Goal: Use online tool/utility: Utilize a website feature to perform a specific function

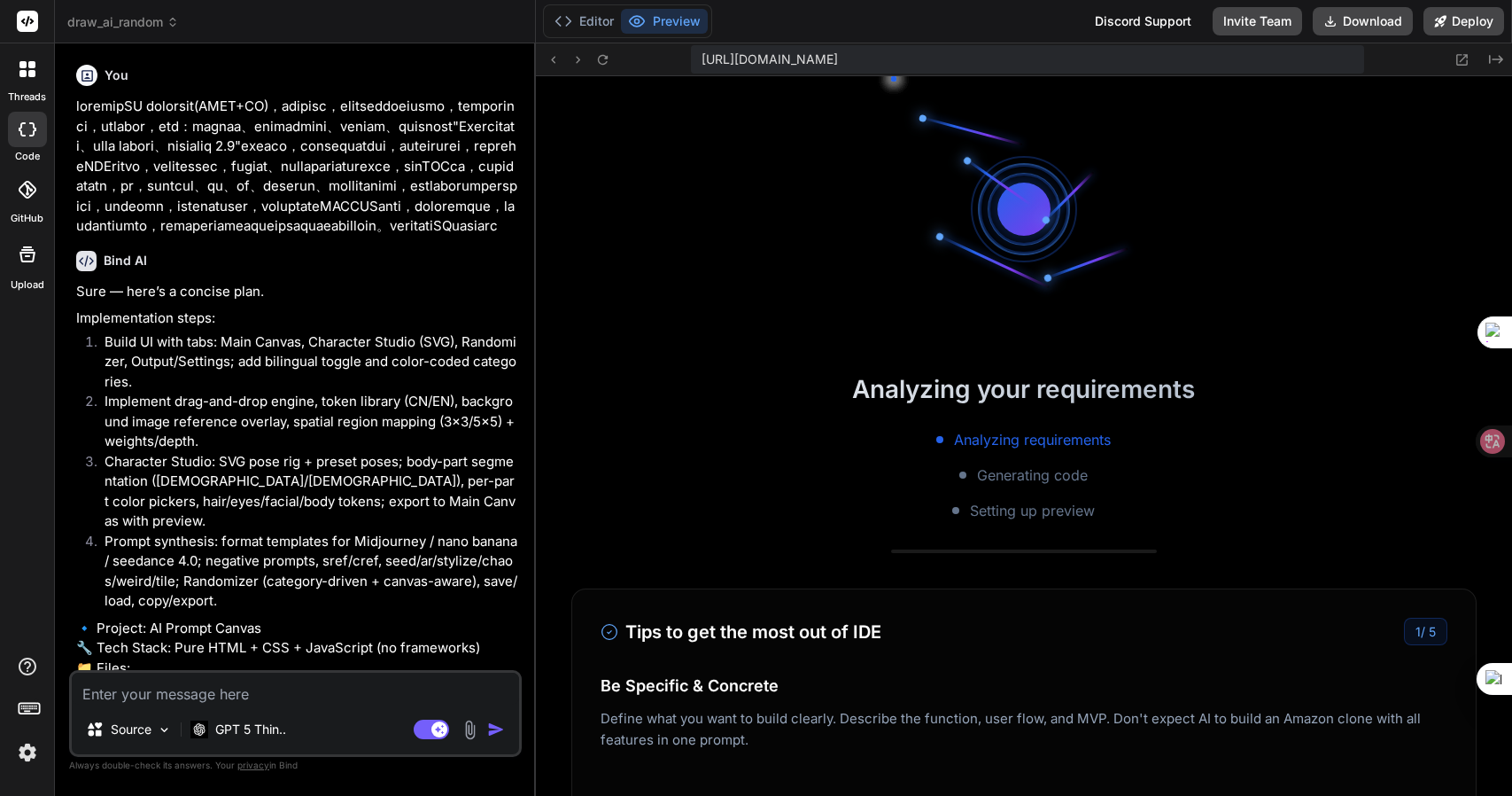
type textarea "x"
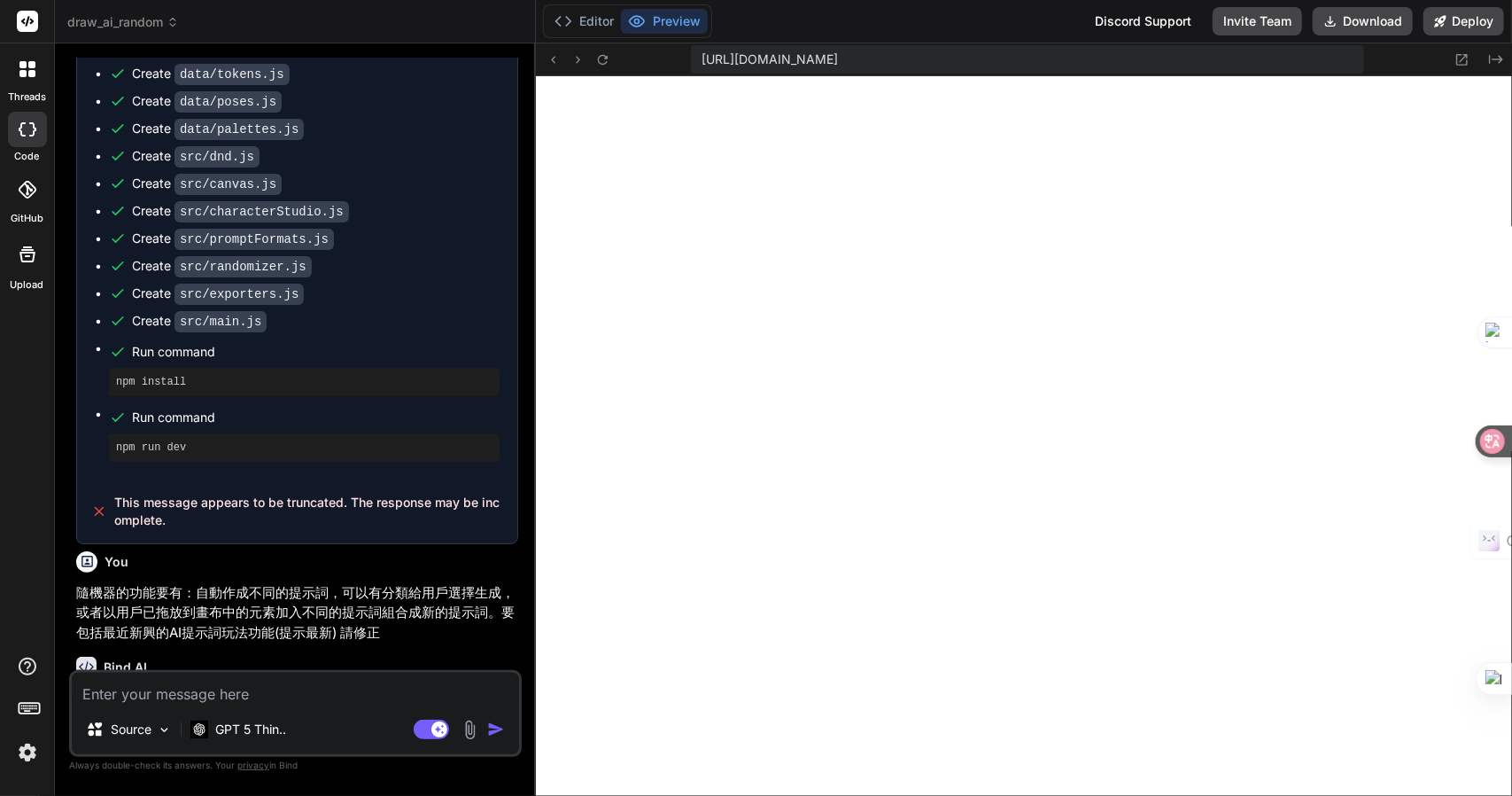
scroll to position [943, 0]
click at [301, 685] on textarea at bounding box center [295, 688] width 448 height 32
type textarea "y"
type textarea "x"
type textarea "yg"
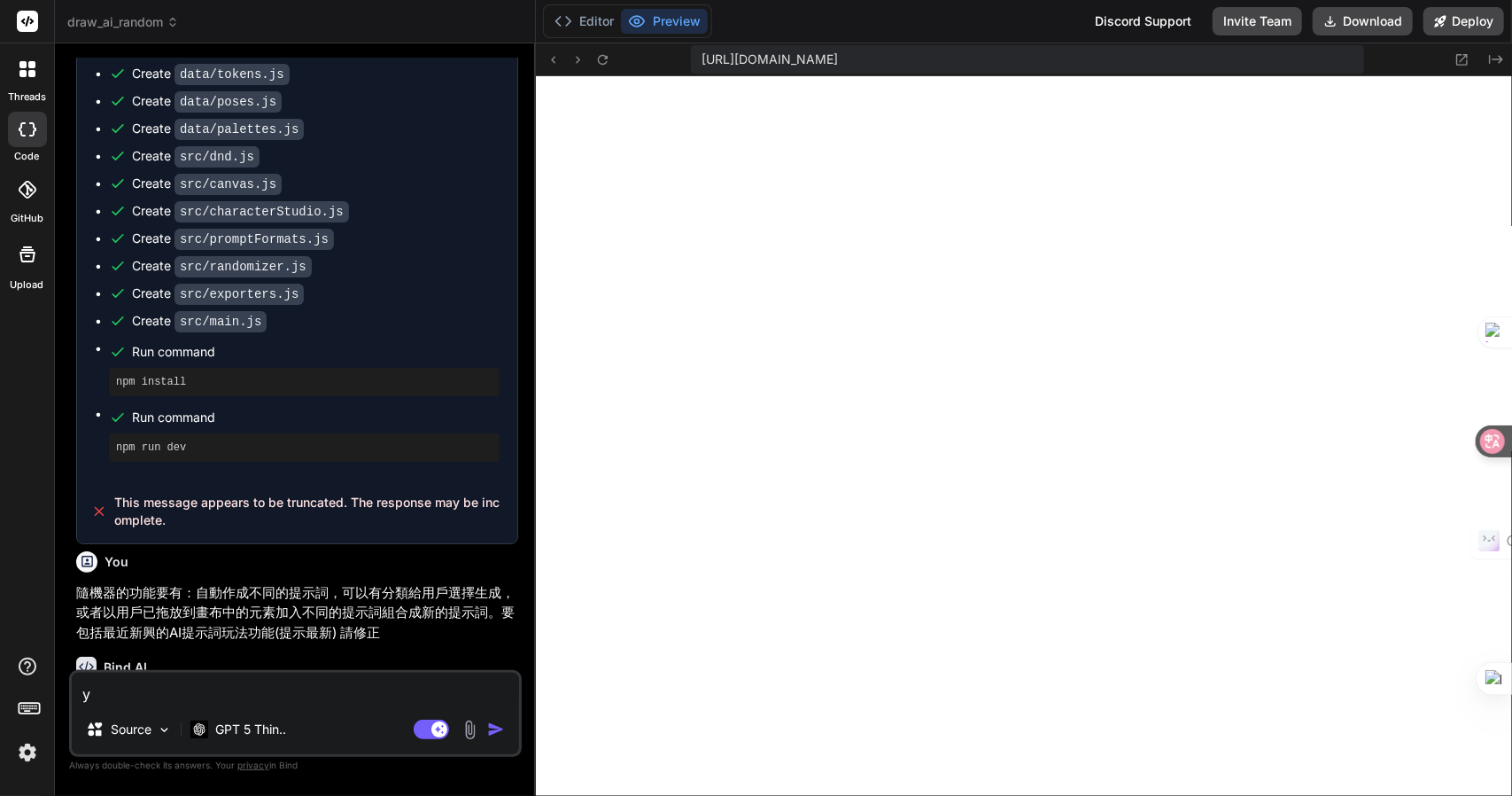
type textarea "x"
type textarea "yg"
type textarea "x"
type textarea "yg"
type textarea "x"
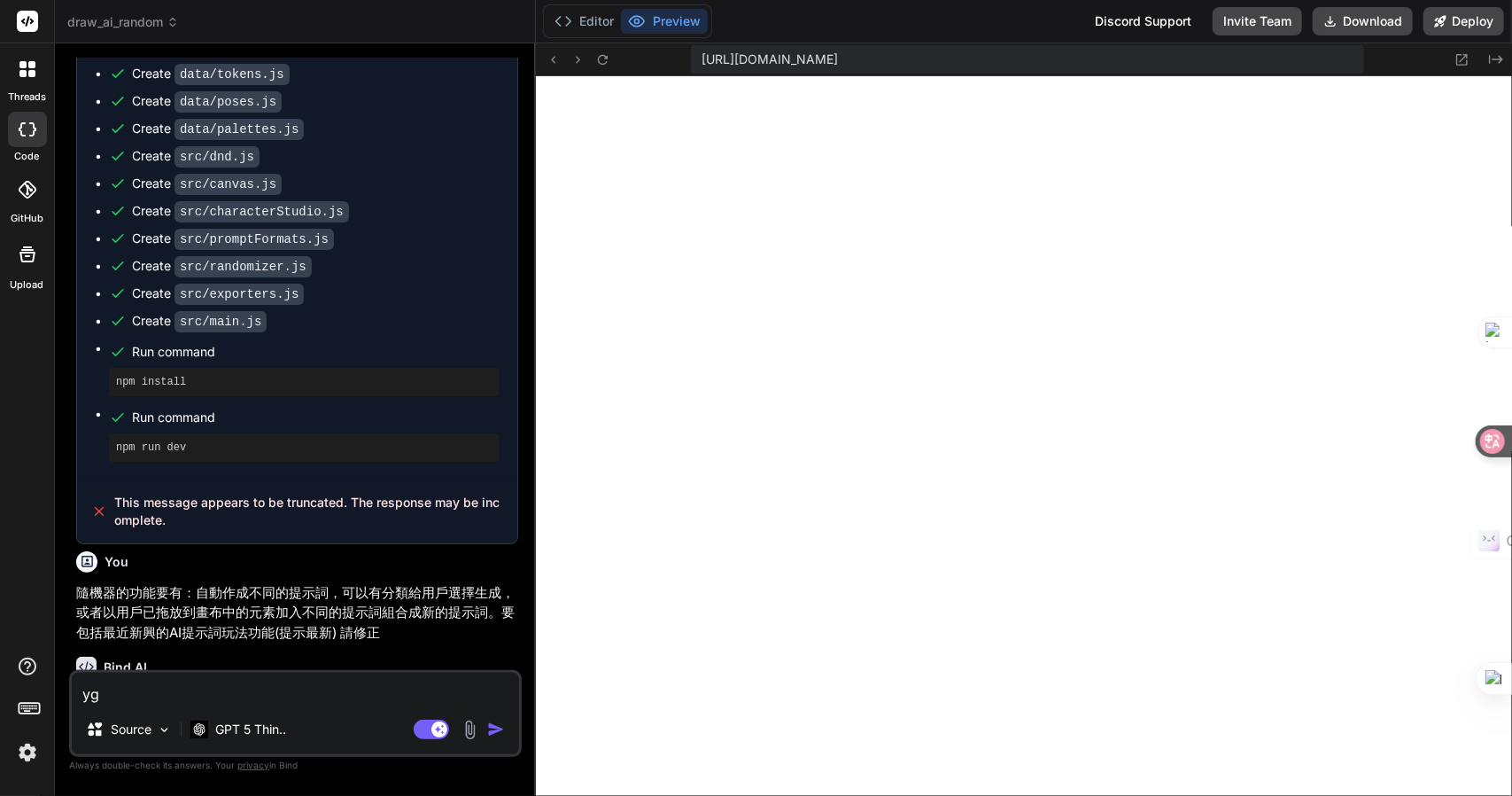
type textarea "y"
type textarea "x"
type textarea "卜"
type textarea "x"
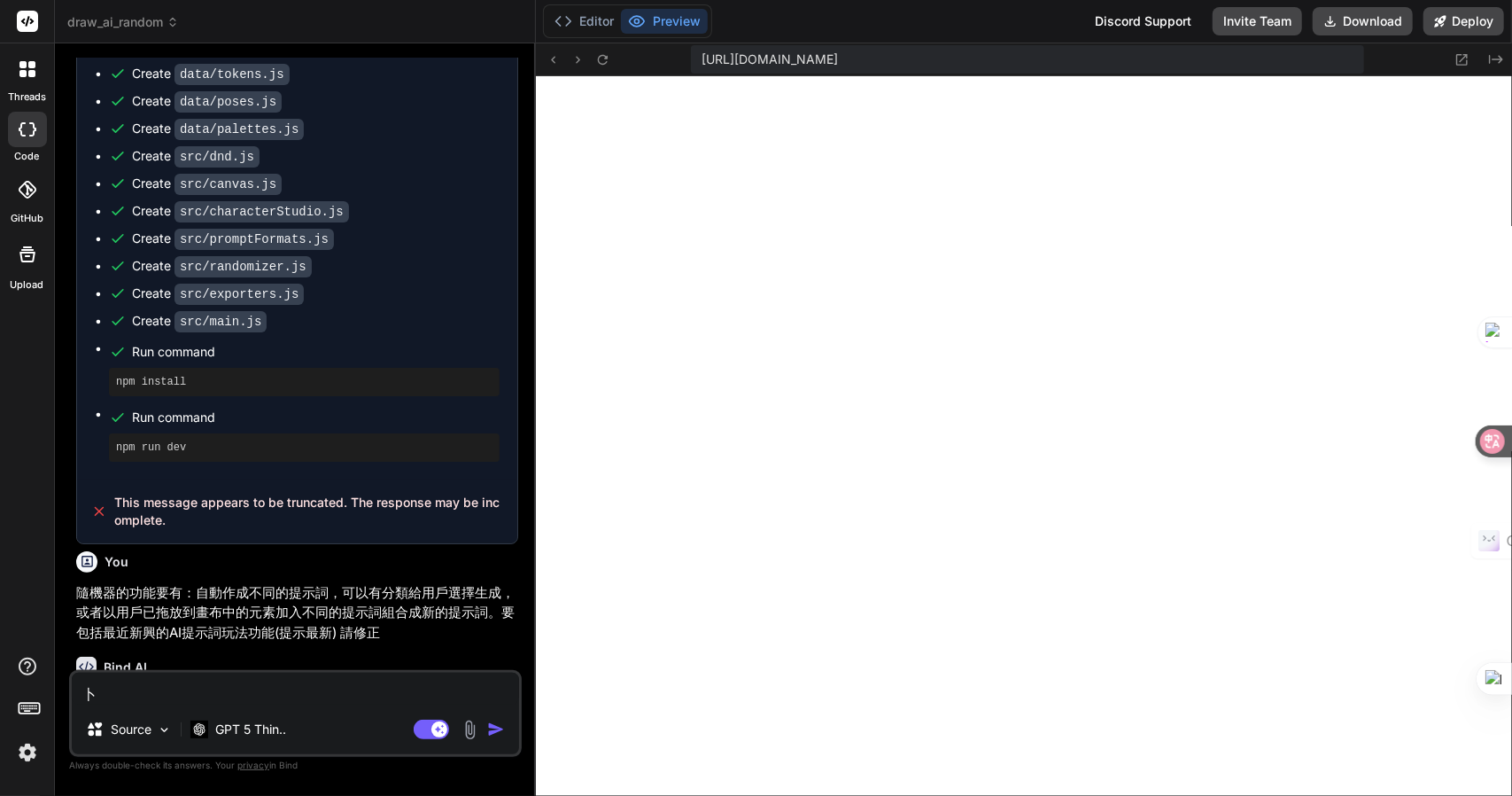
type textarea "卜土"
type textarea "x"
type textarea "主"
type textarea "x"
type textarea "主中"
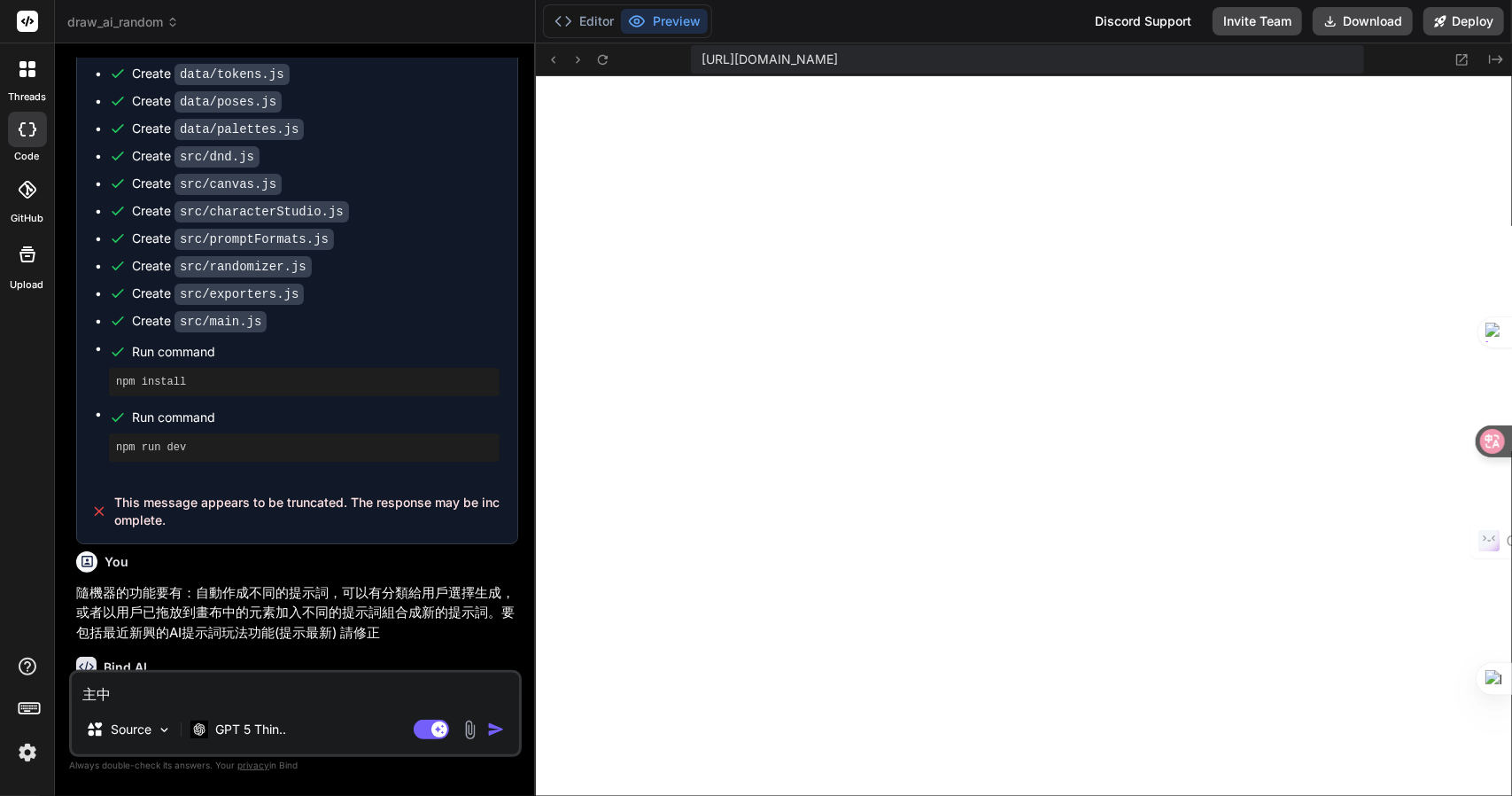
type textarea "x"
type textarea "主[PERSON_NAME]"
type textarea "x"
type textarea "主中"
type textarea "x"
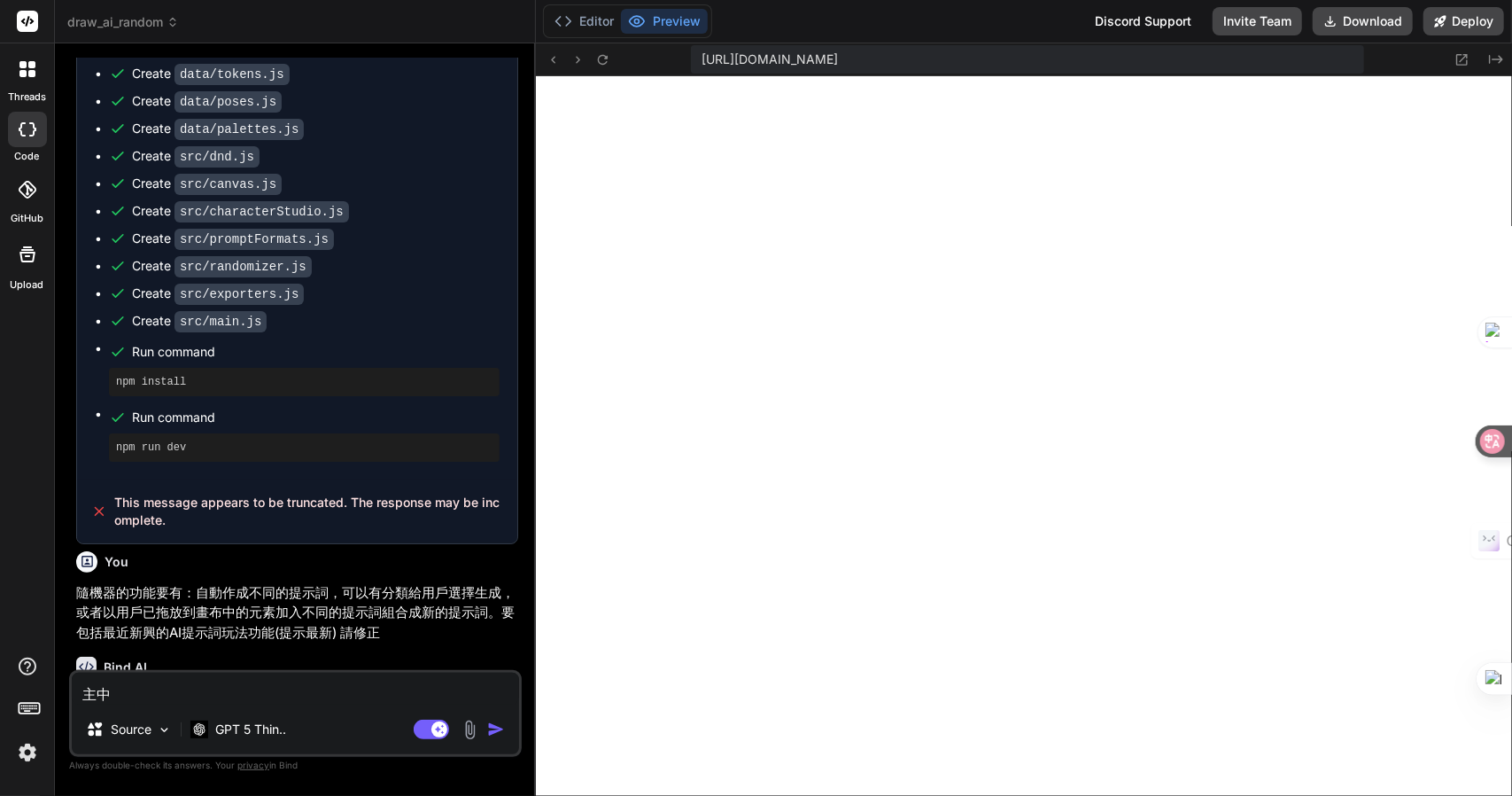
type textarea "主"
type textarea "x"
type textarea "主中"
type textarea "x"
type textarea "主中土"
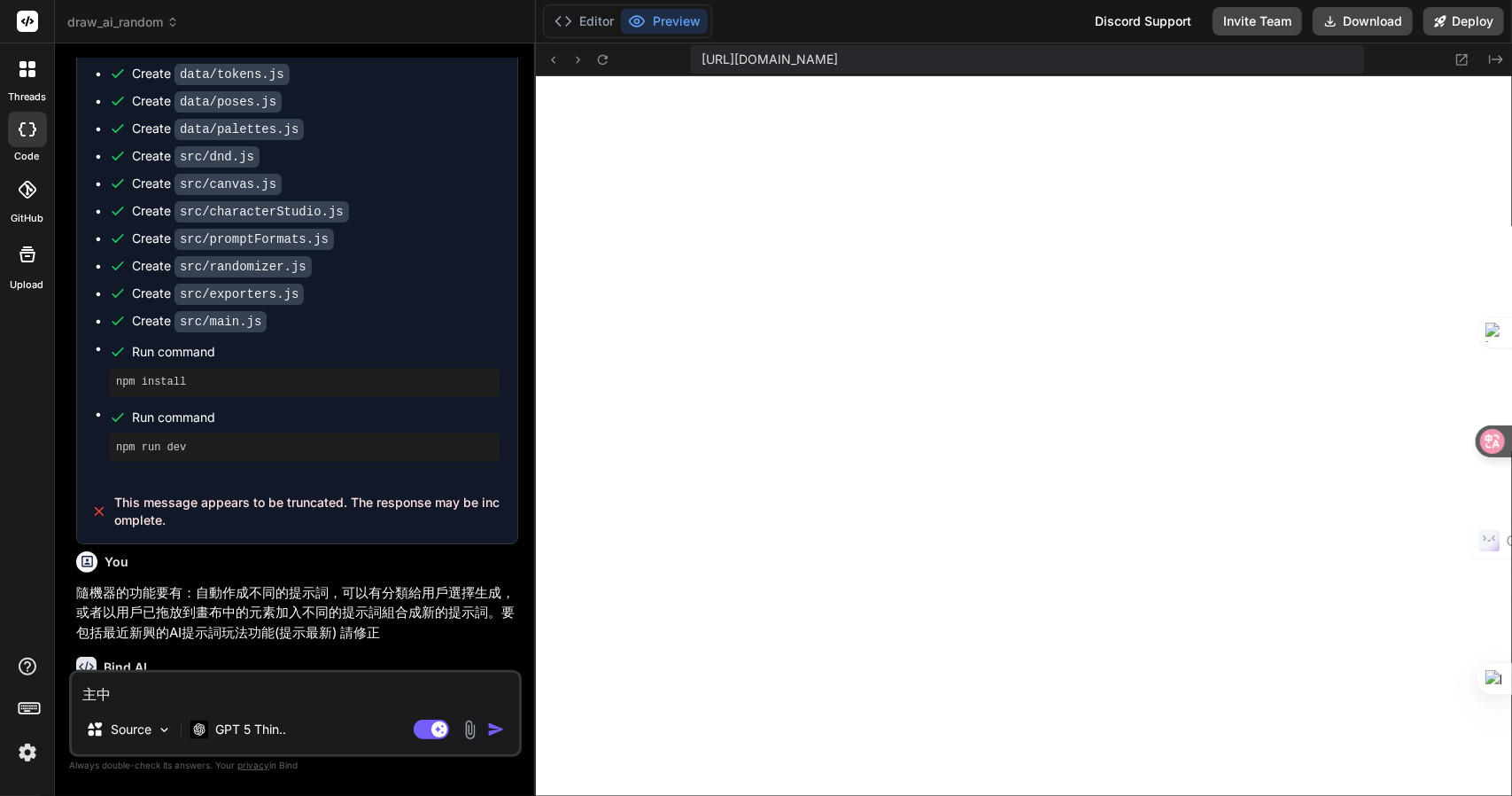
type textarea "x"
type textarea "主中[PERSON_NAME]"
type textarea "x"
type textarea "主中[PERSON_NAME]"
type textarea "x"
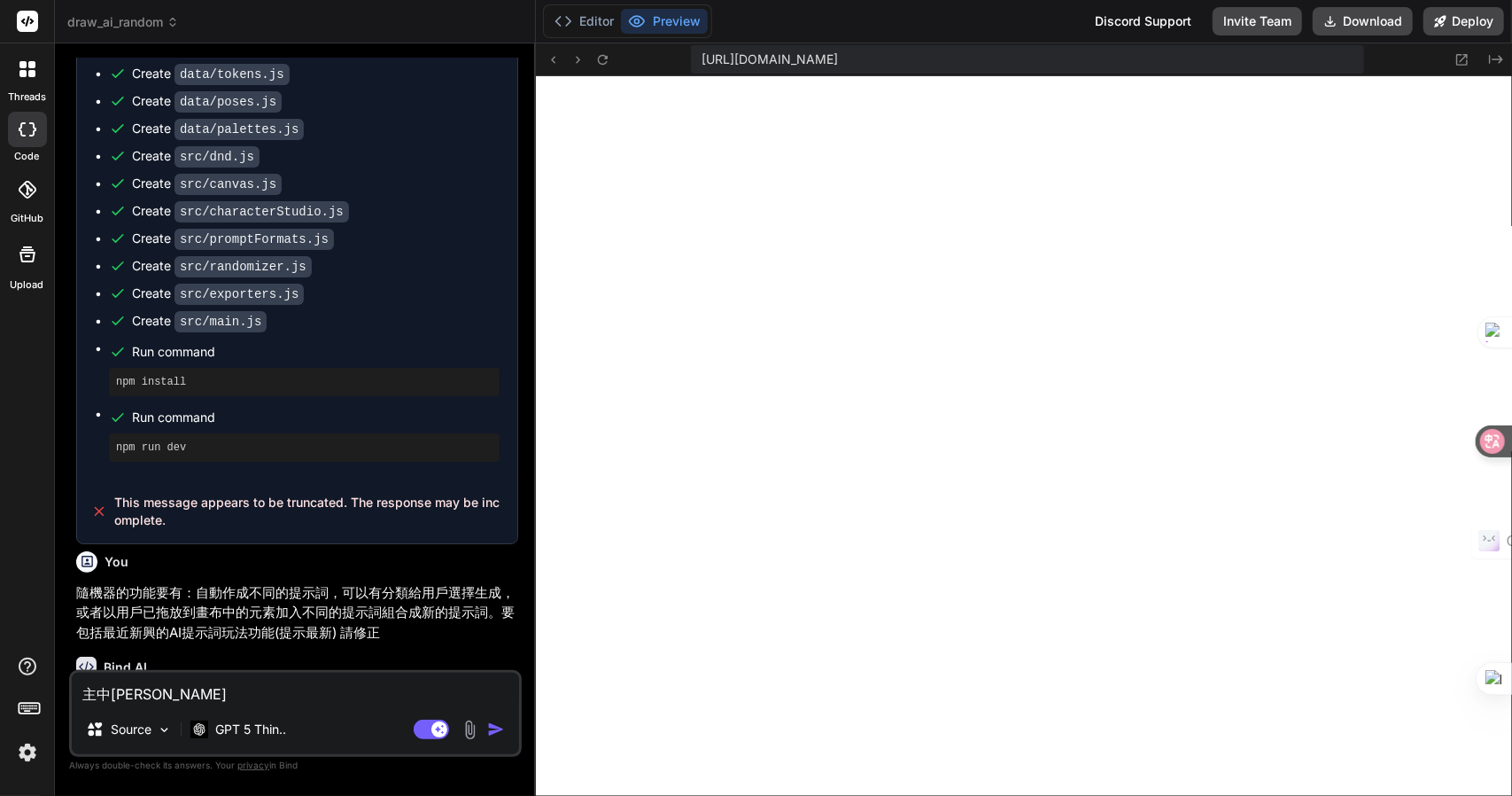
type textarea "主畫"
type textarea "x"
type textarea "主畫大"
type textarea "x"
type textarea "主畫大中"
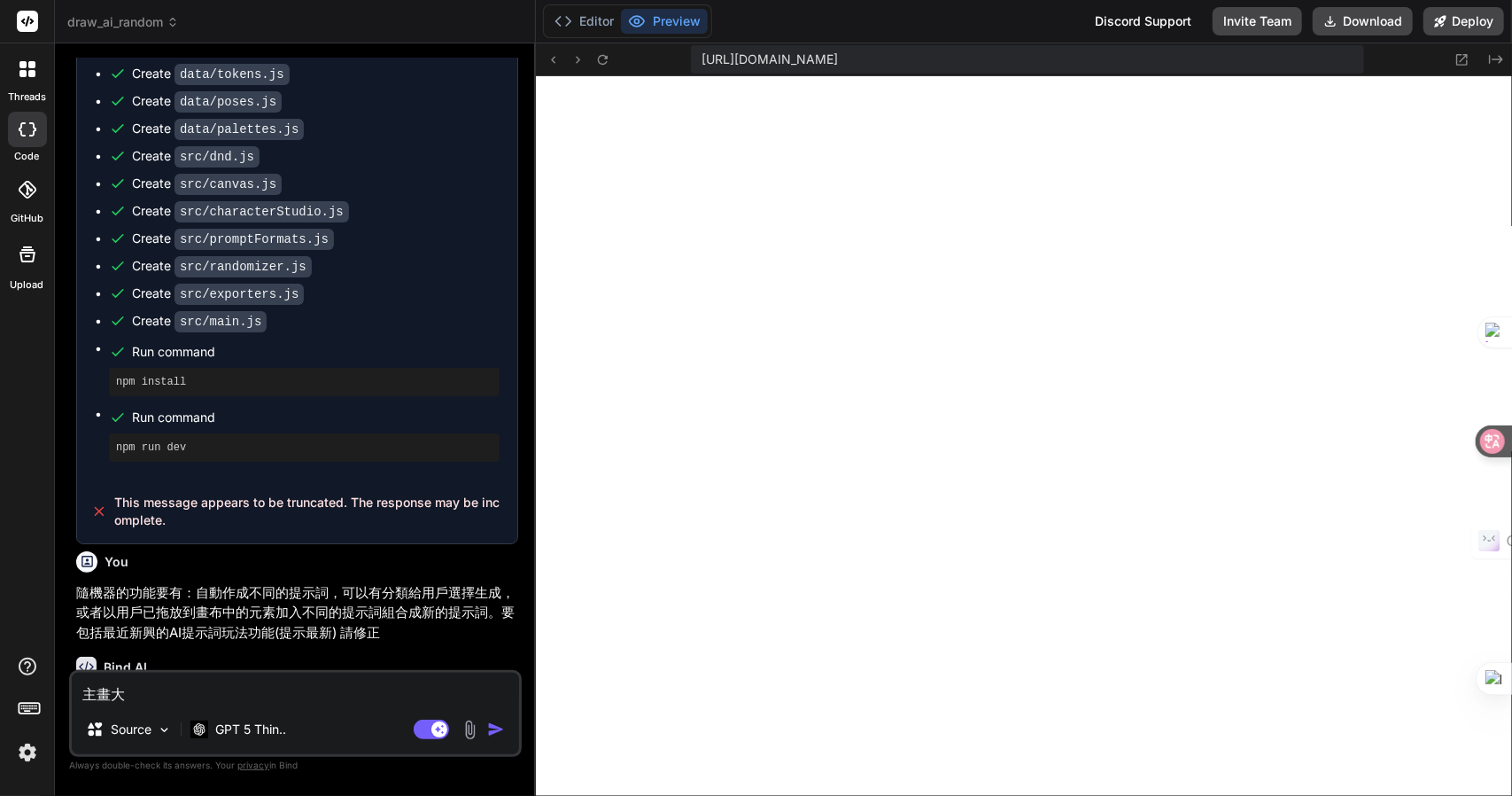
type textarea "x"
type textarea "主畫大中月"
type textarea "x"
type textarea "主畫布"
type textarea "x"
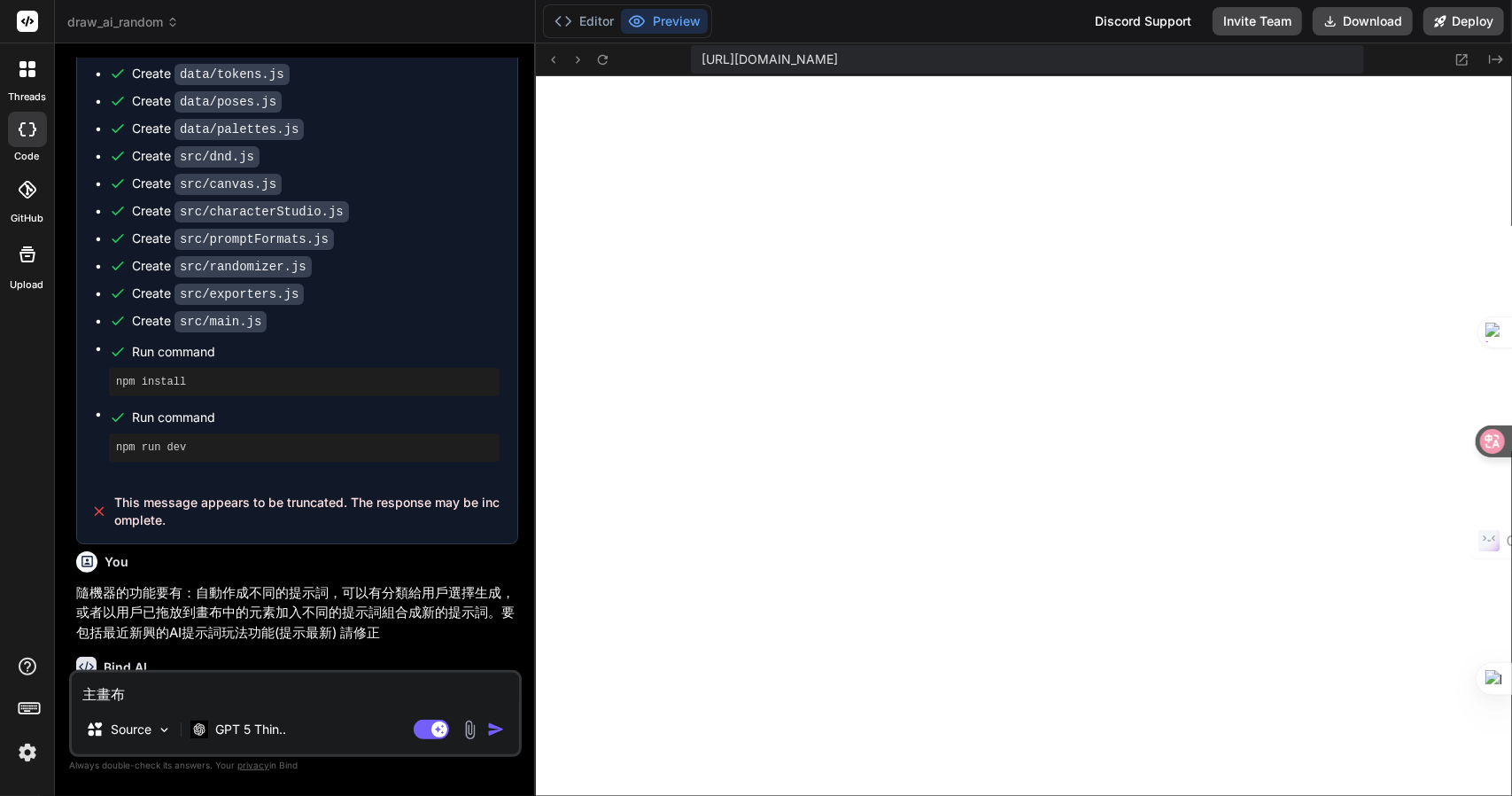
type textarea "主畫布水"
type textarea "x"
type textarea "主畫布水弓"
type textarea "x"
type textarea "主畫布水弓水"
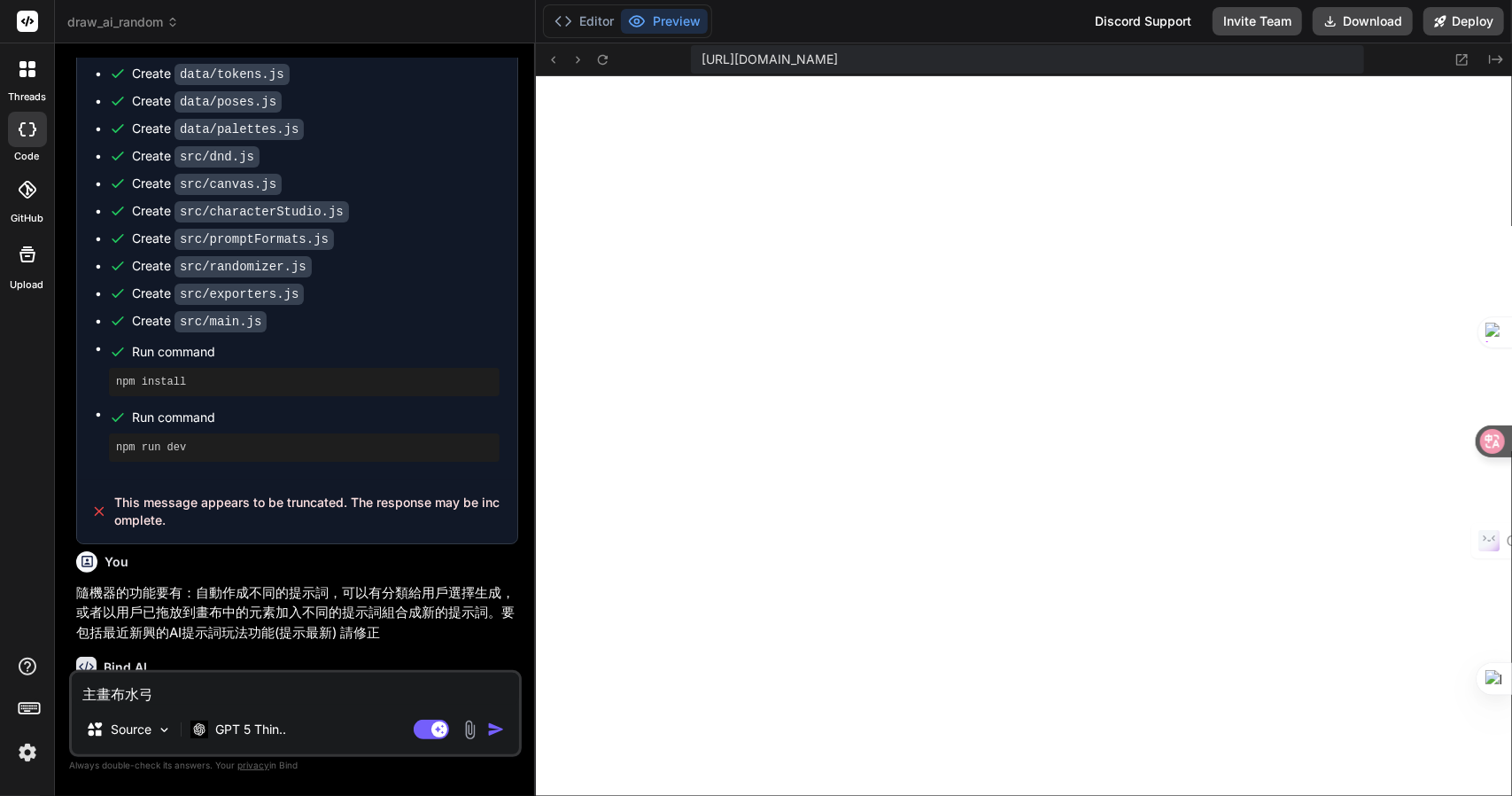
type textarea "x"
type textarea "主畫布沒"
type textarea "x"
type textarea "主畫布沒大"
type textarea "x"
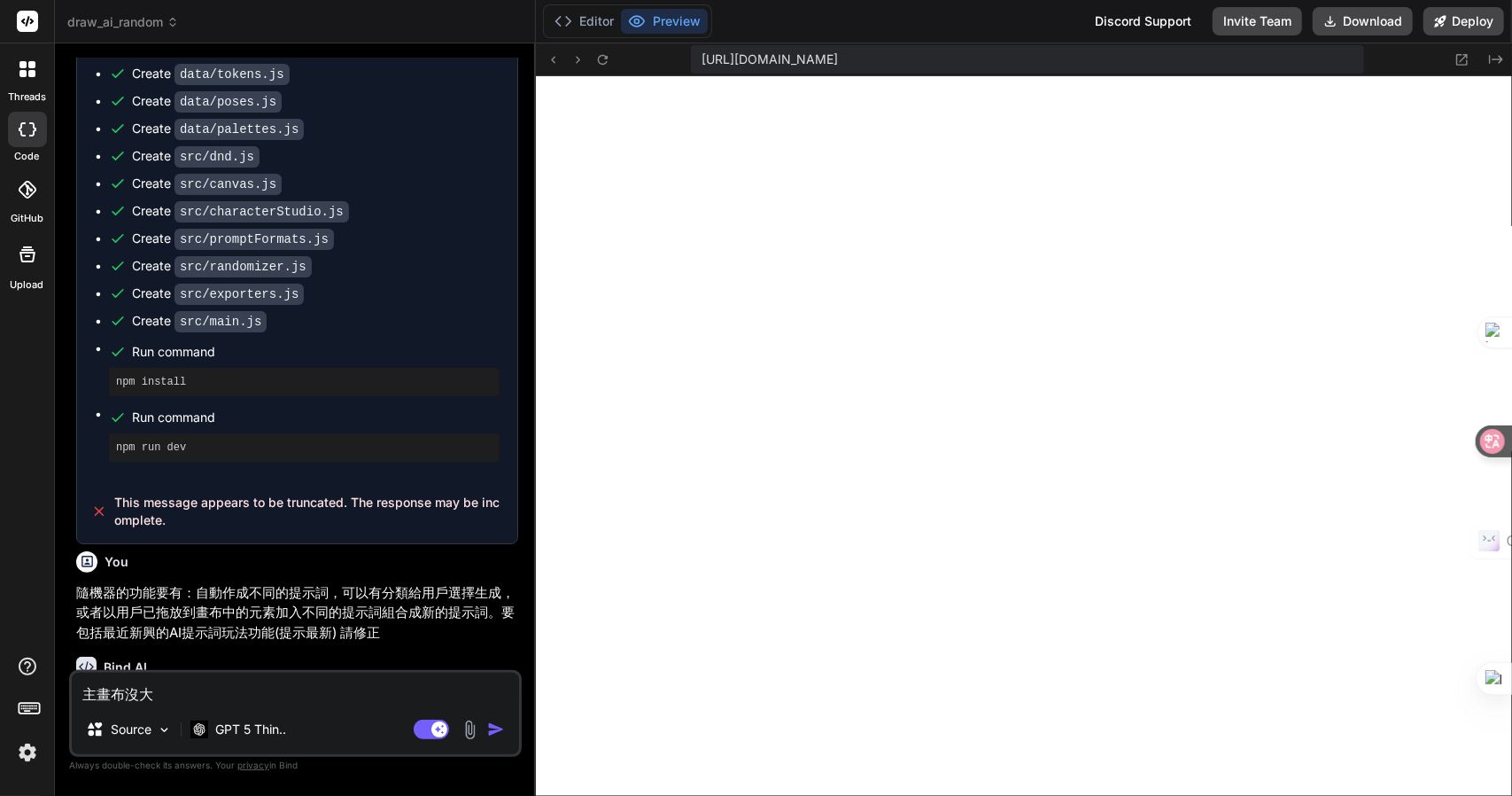
type textarea "主畫布沒大月"
type textarea "x"
type textarea "主畫布沒有"
type textarea "x"
type textarea "主畫布沒有水"
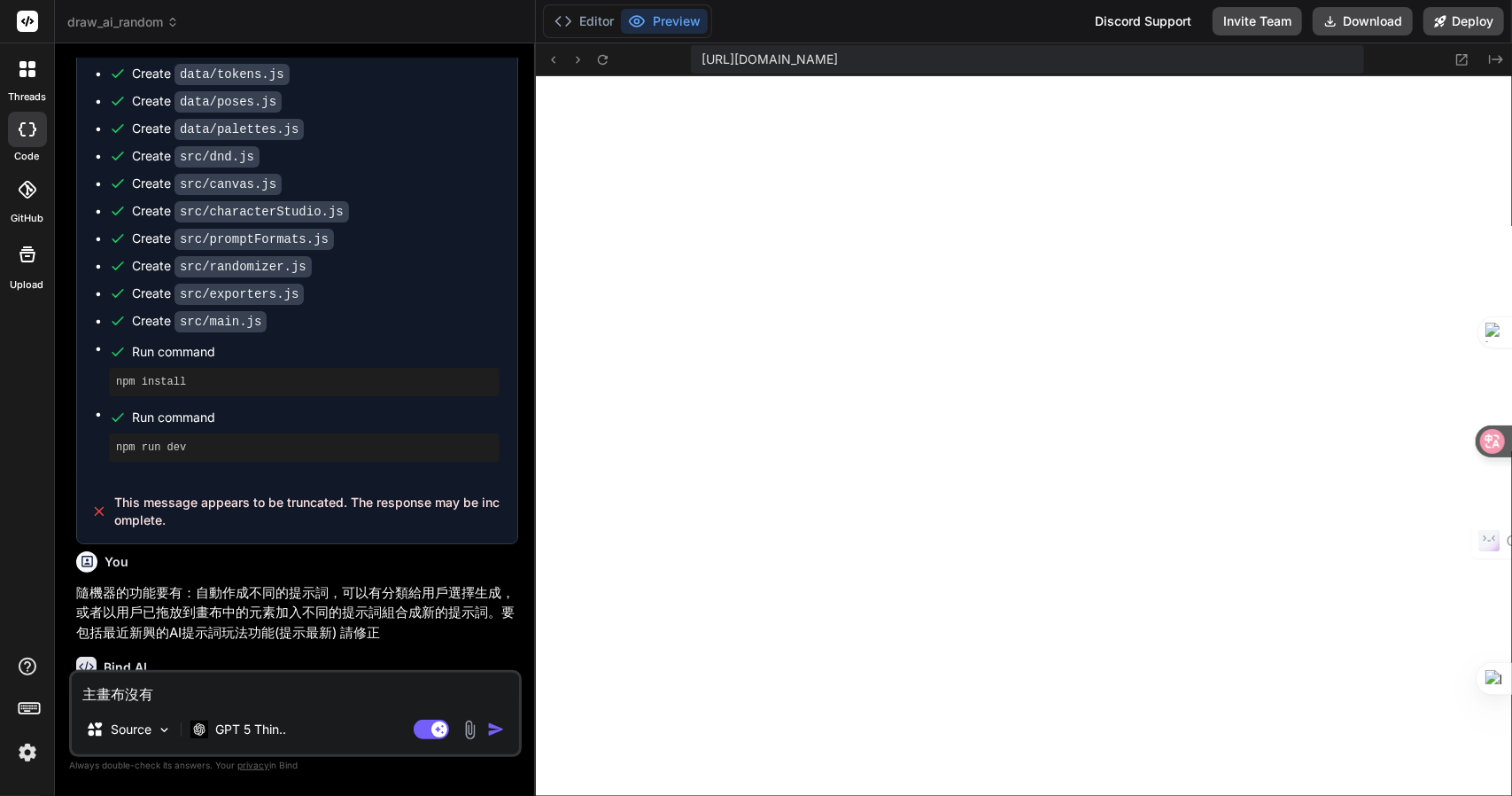
type textarea "x"
type textarea "主畫布沒有水手"
type textarea "x"
type textarea "主畫布沒有水手一"
type textarea "x"
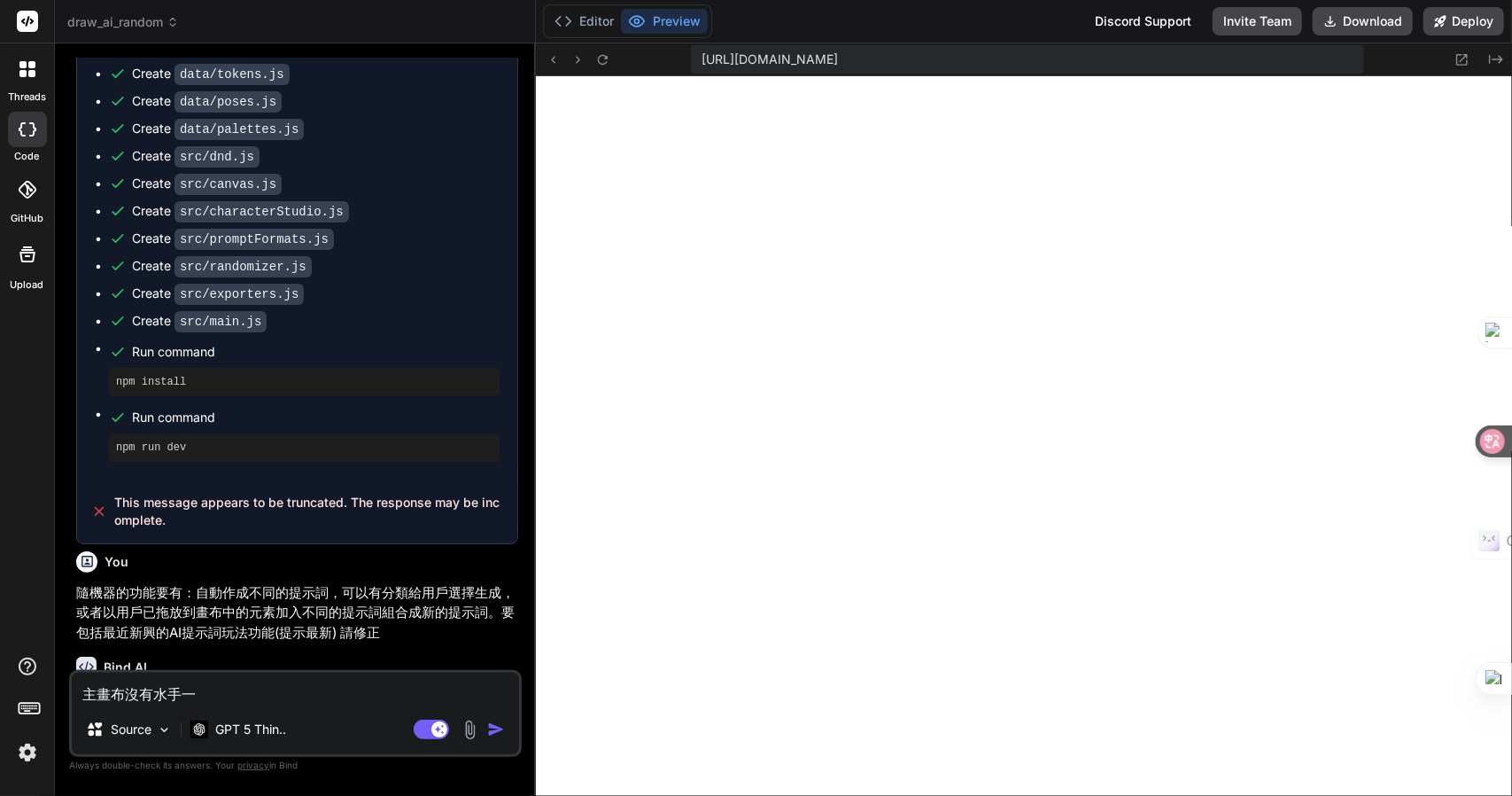
type textarea "主畫布沒有水手一月"
type textarea "x"
type textarea "主畫布沒有清"
type textarea "x"
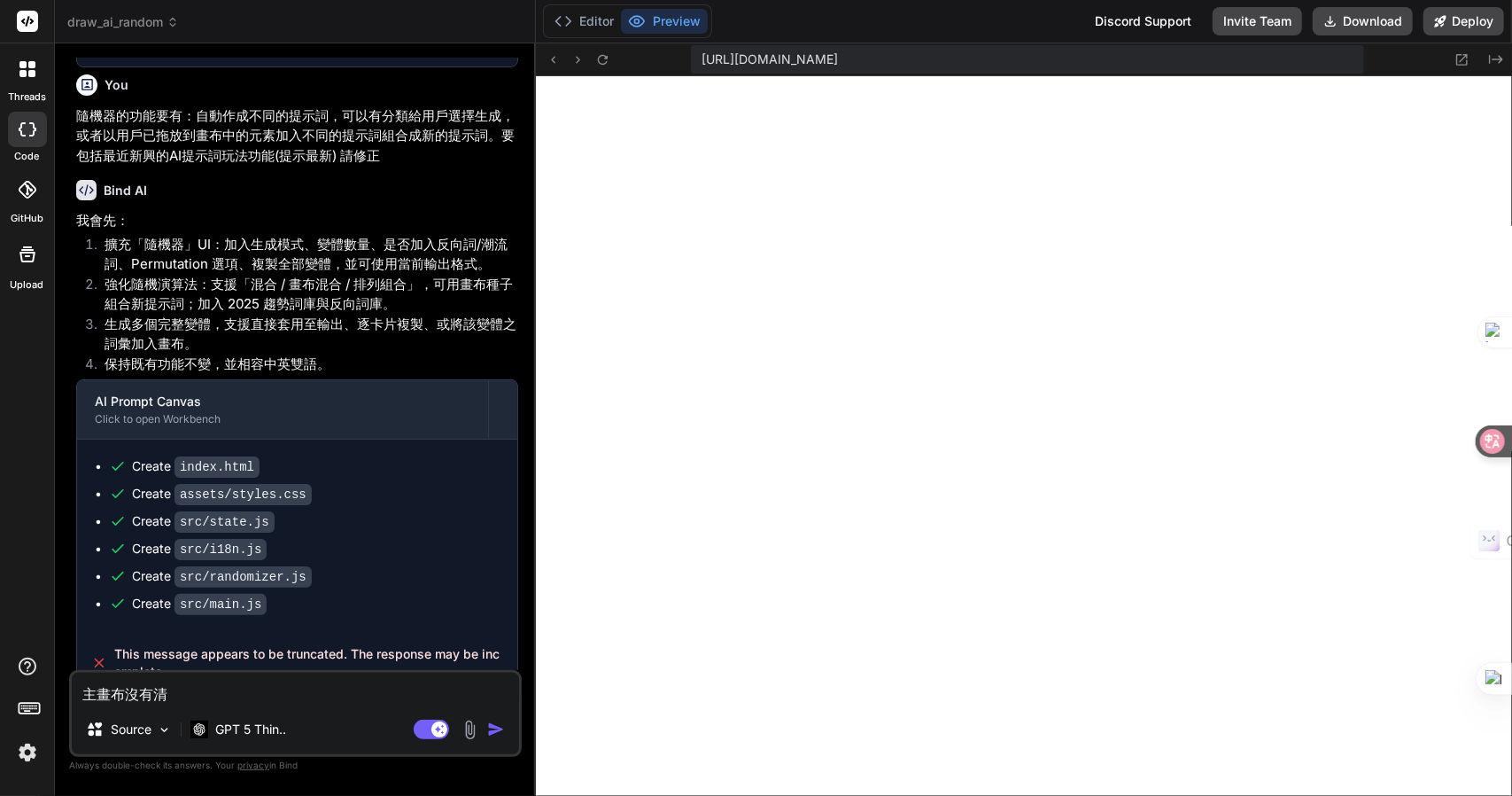
scroll to position [2326, 0]
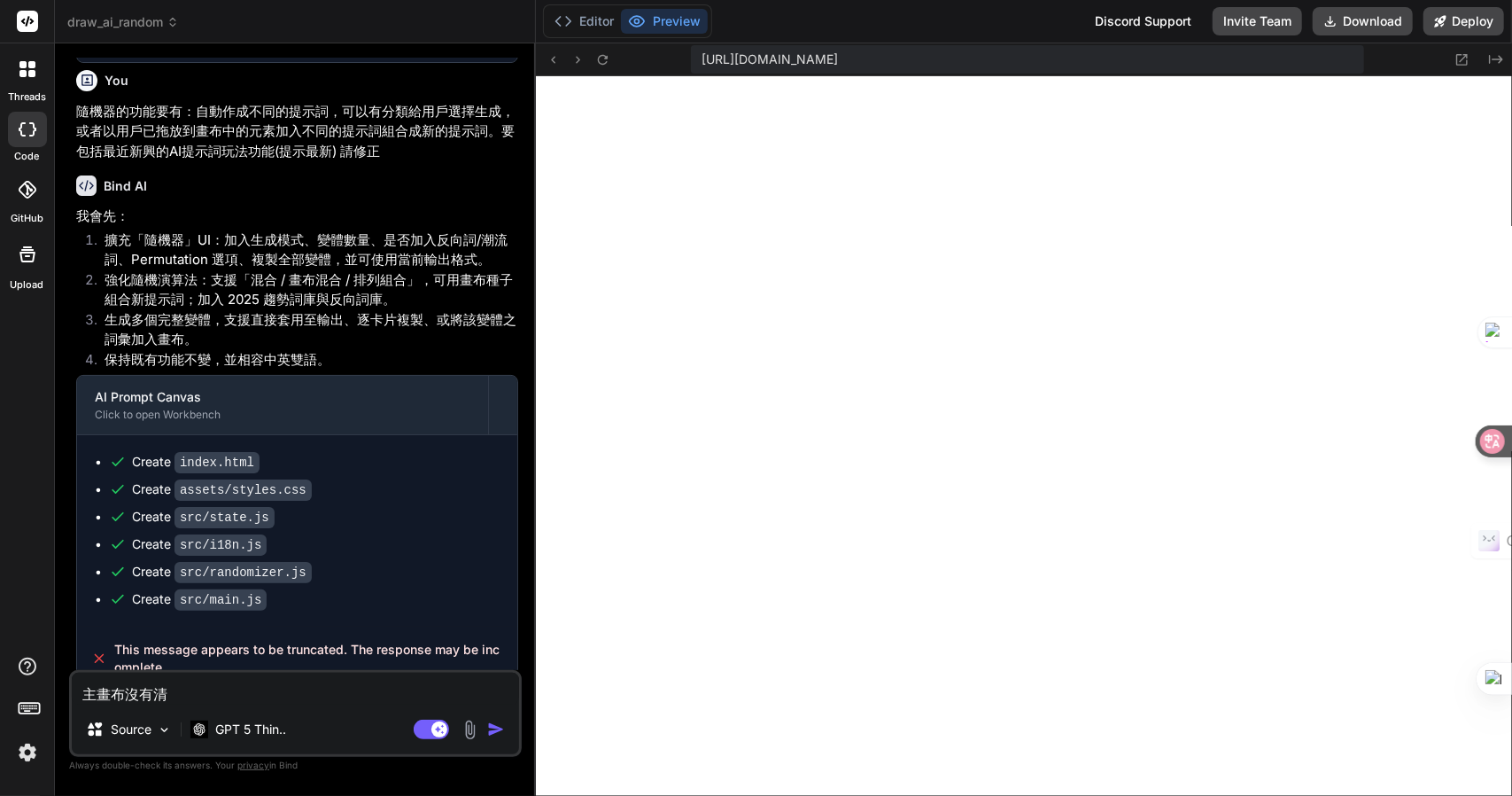
type textarea "主畫布沒有清"
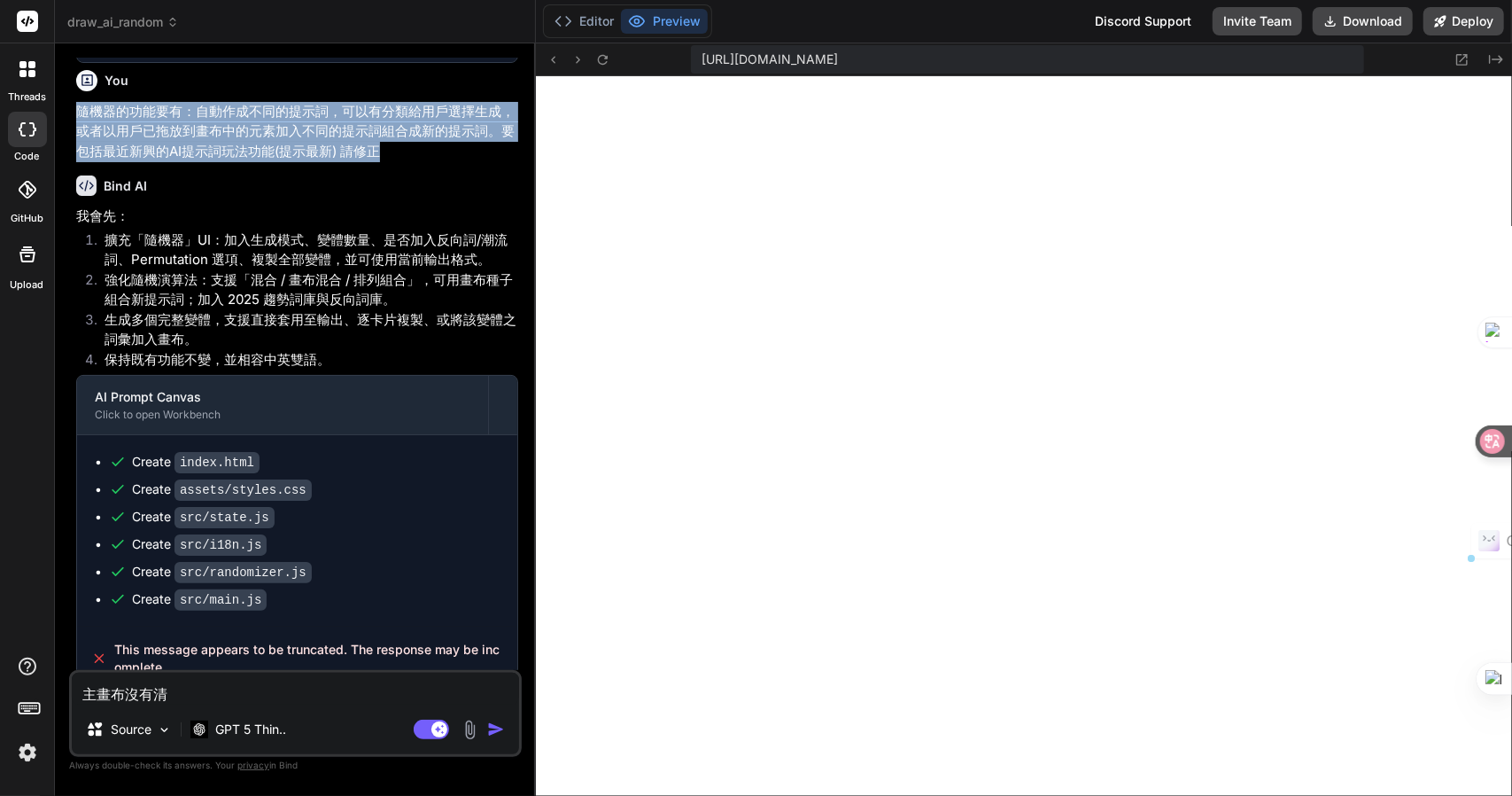
drag, startPoint x: 402, startPoint y: 230, endPoint x: 70, endPoint y: 192, distance: 334.2
click at [70, 192] on div "You Bind AI Sure — here’s a concise plan. Implementation steps: Build UI with t…" at bounding box center [295, 426] width 453 height 737
copy p "隨機器的功能要有：自動作成不同的提示詞，可以有分類給用戶選擇生成，或者以用戶已拖放到畫布中的元素加入不同的提示詞組合成新的提示詞。要包括最近新興的AI提示詞玩…"
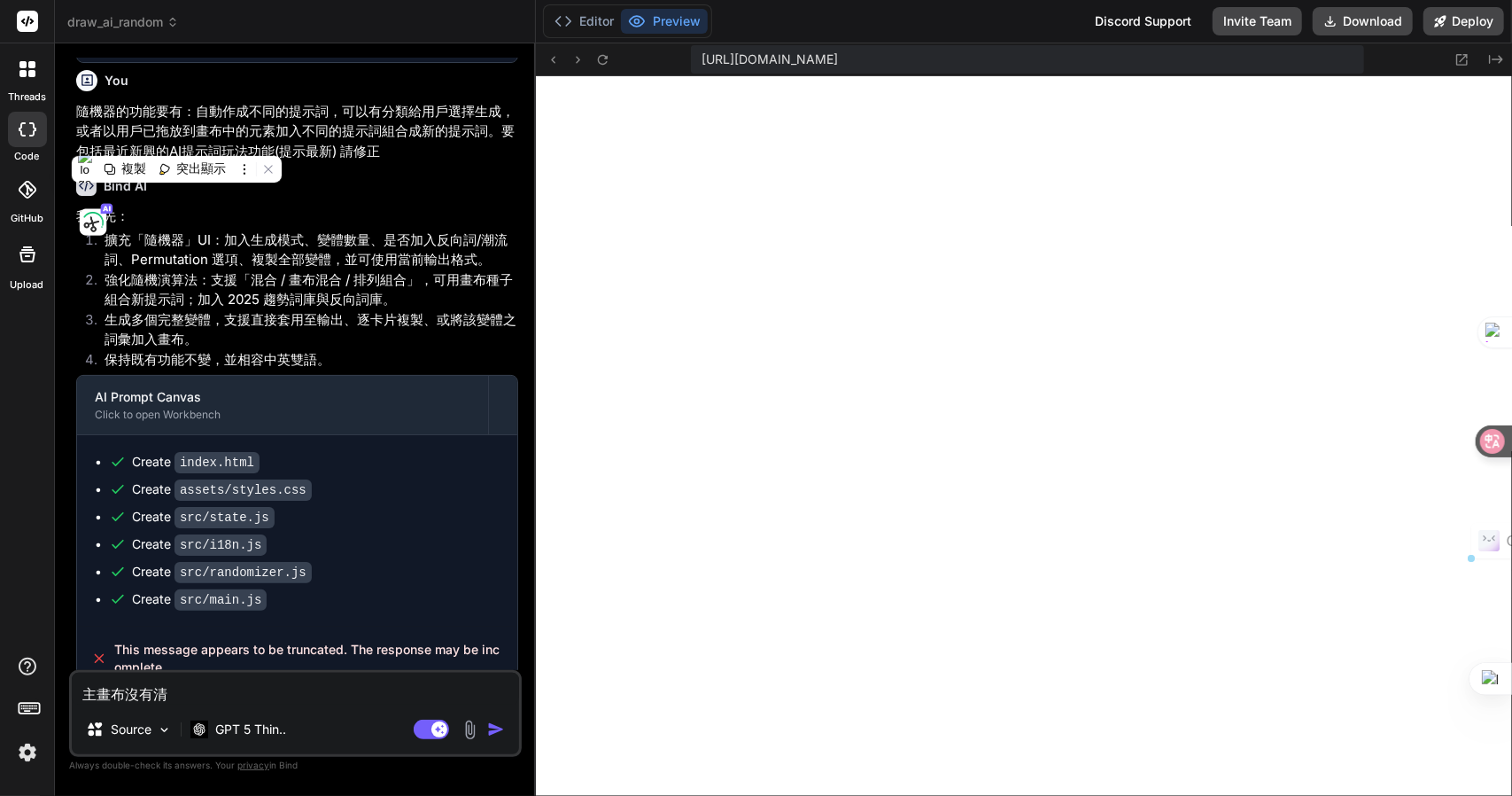
click at [137, 25] on span "draw_ai_random" at bounding box center [123, 22] width 111 height 18
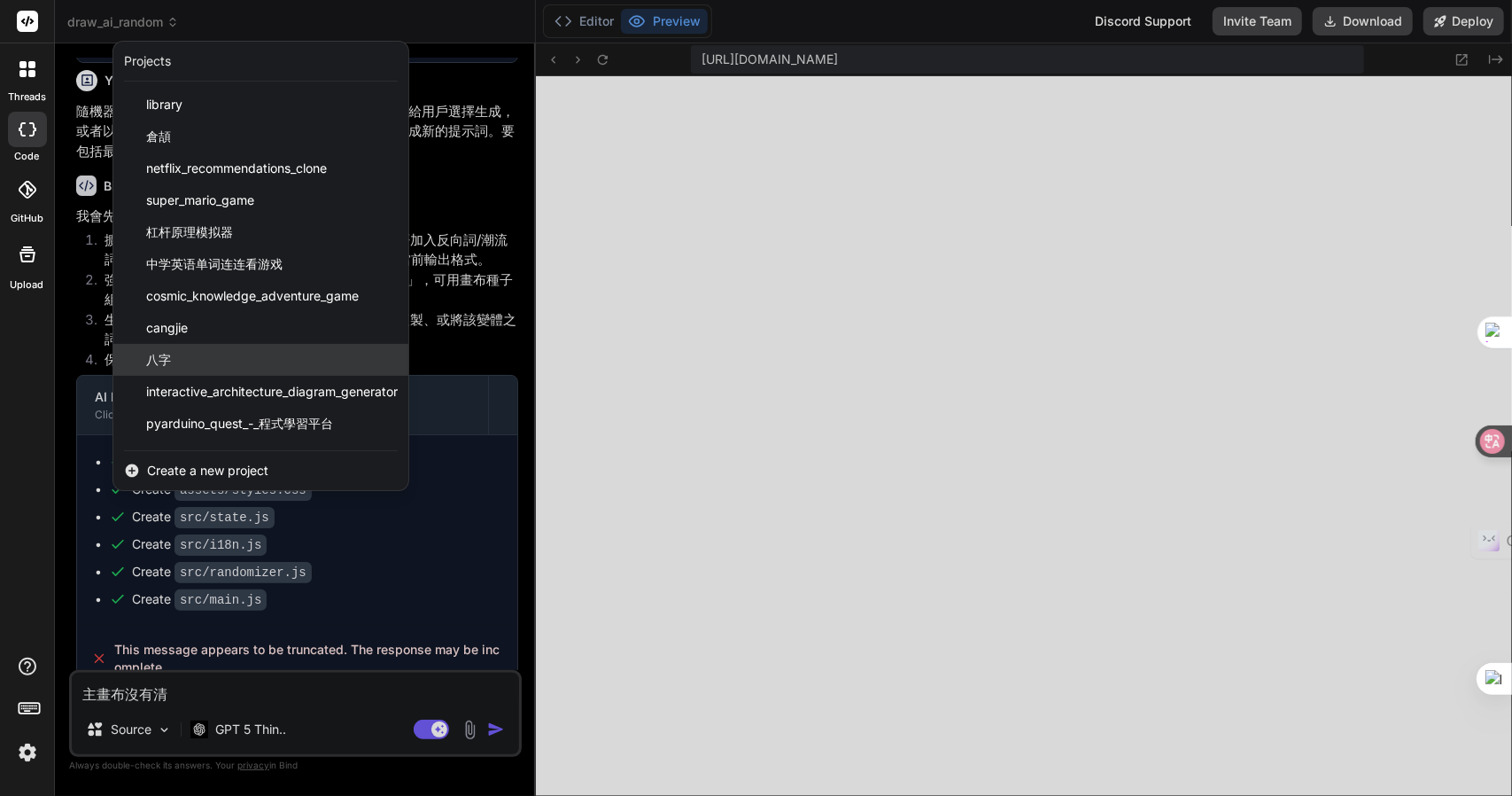
scroll to position [155, 0]
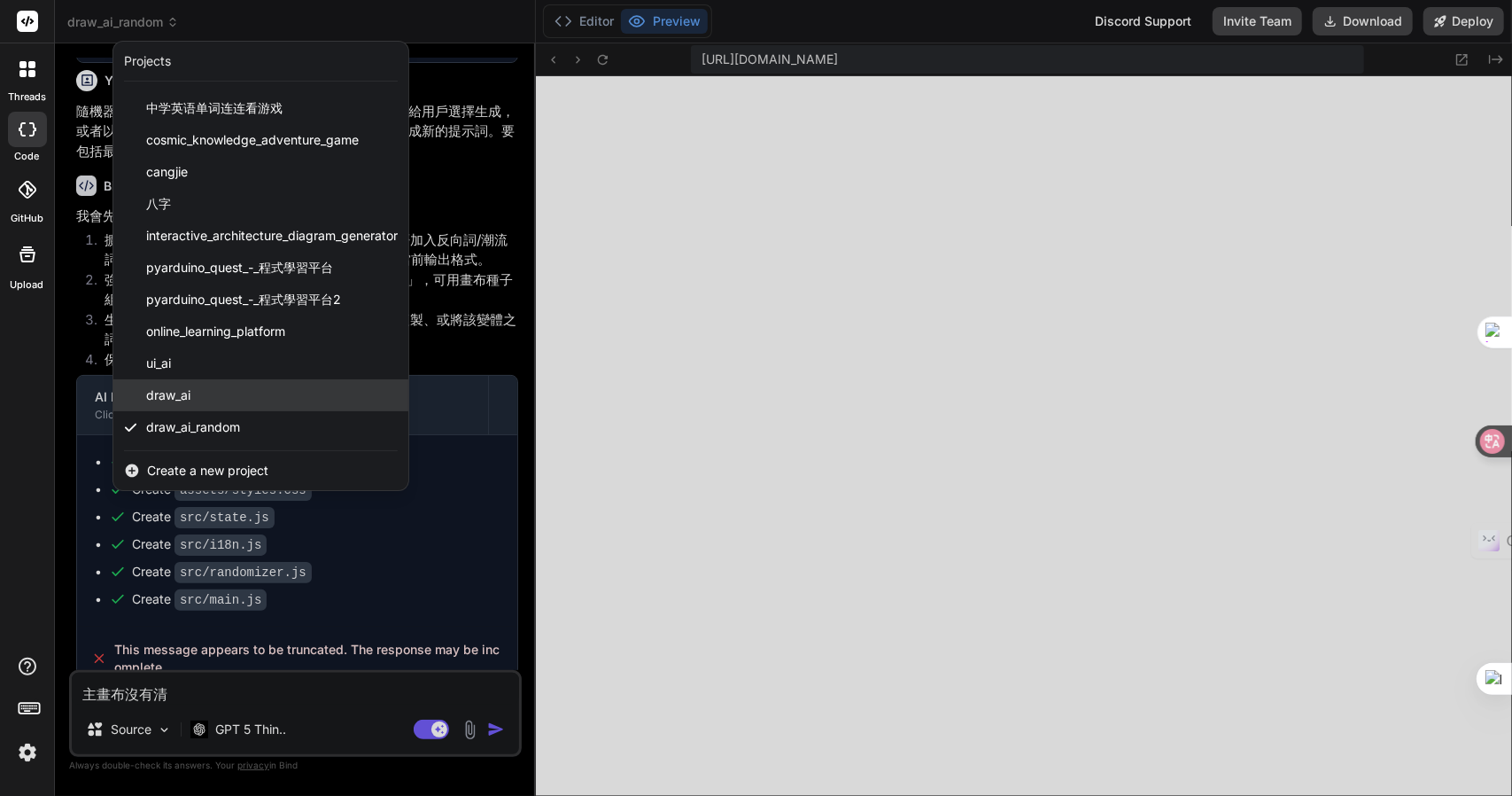
click at [186, 396] on span "draw_ai" at bounding box center [167, 395] width 44 height 18
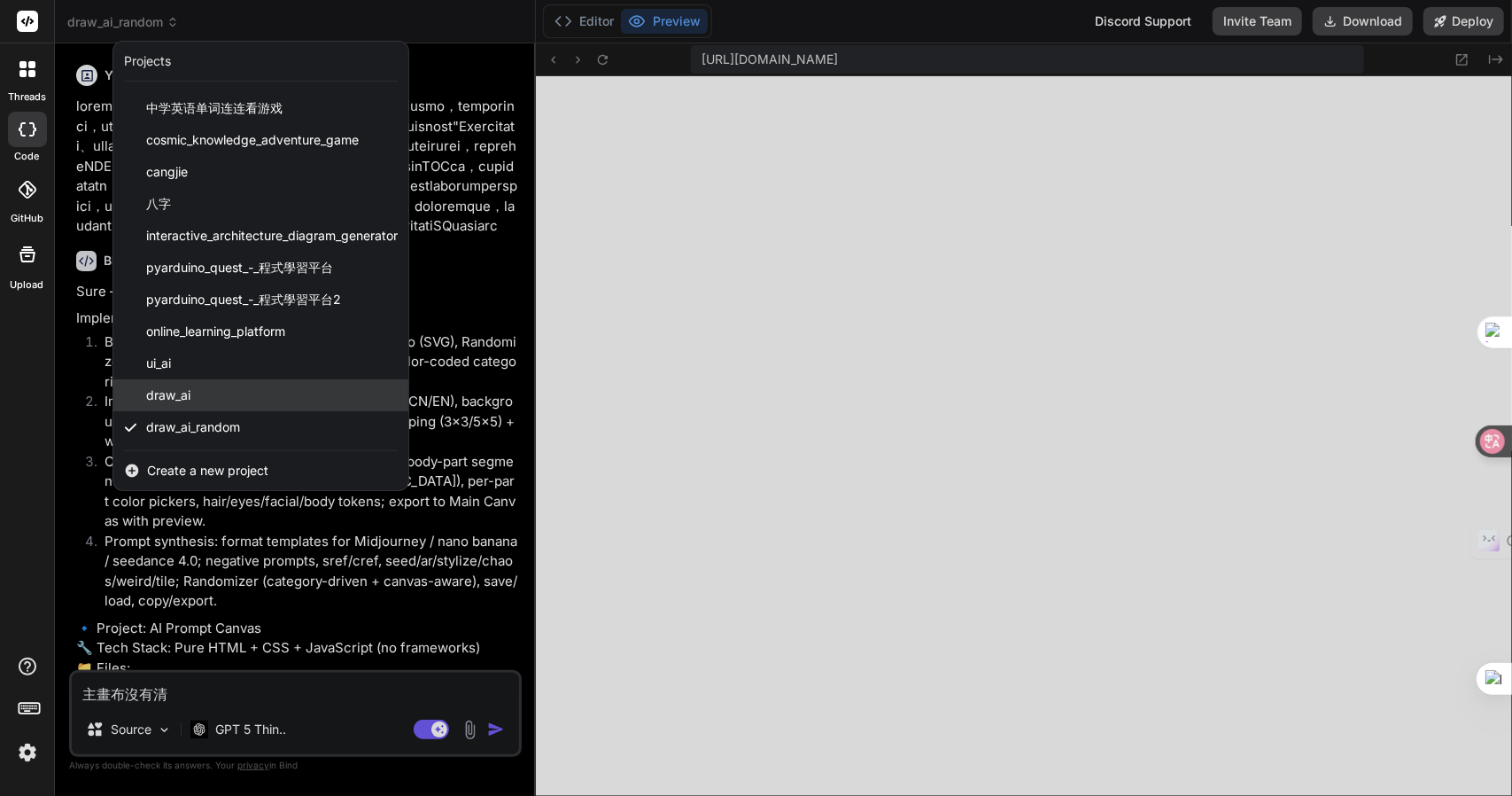
scroll to position [1025, 0]
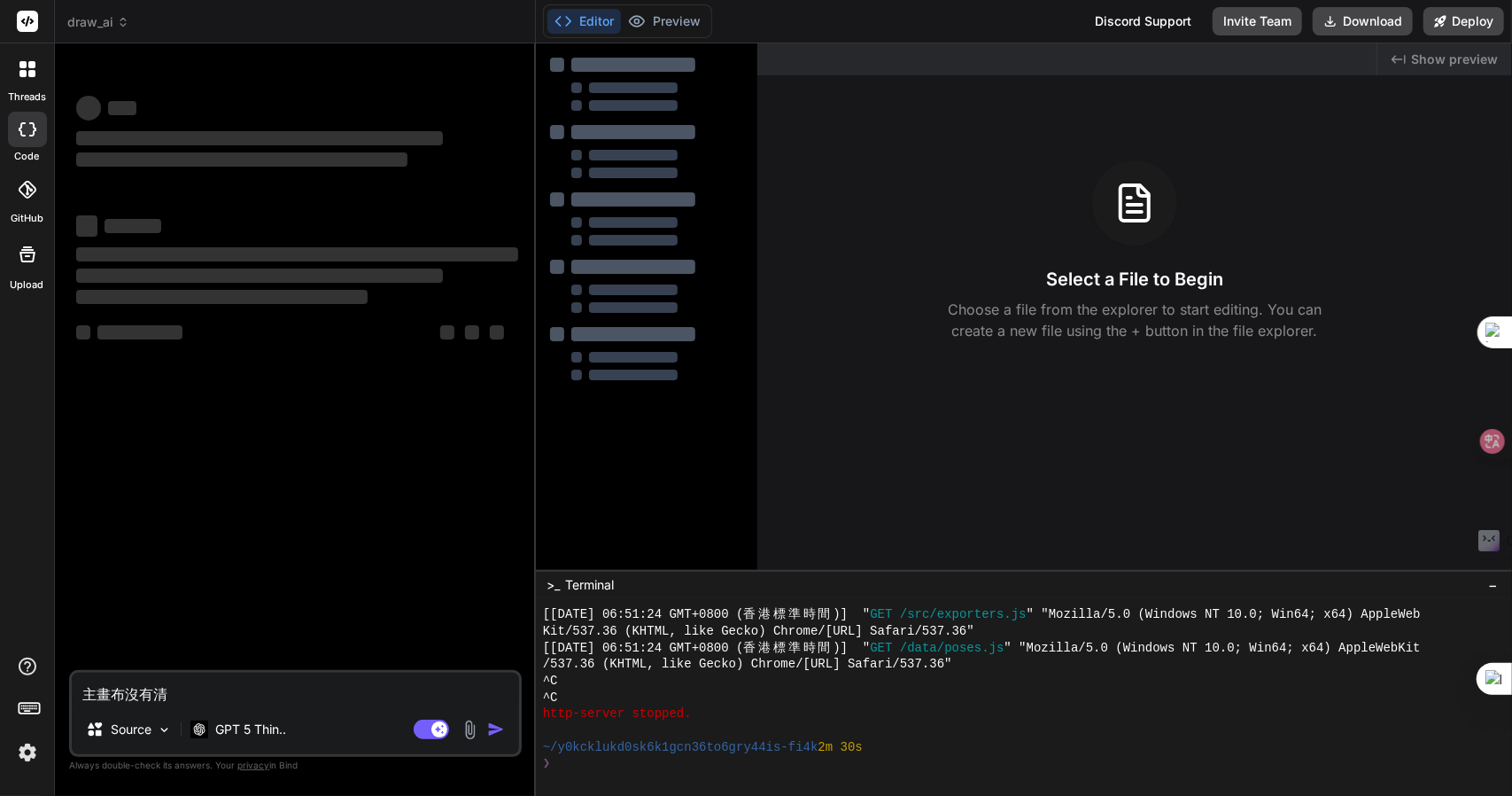
click at [214, 686] on textarea "主畫布沒有清" at bounding box center [295, 688] width 448 height 32
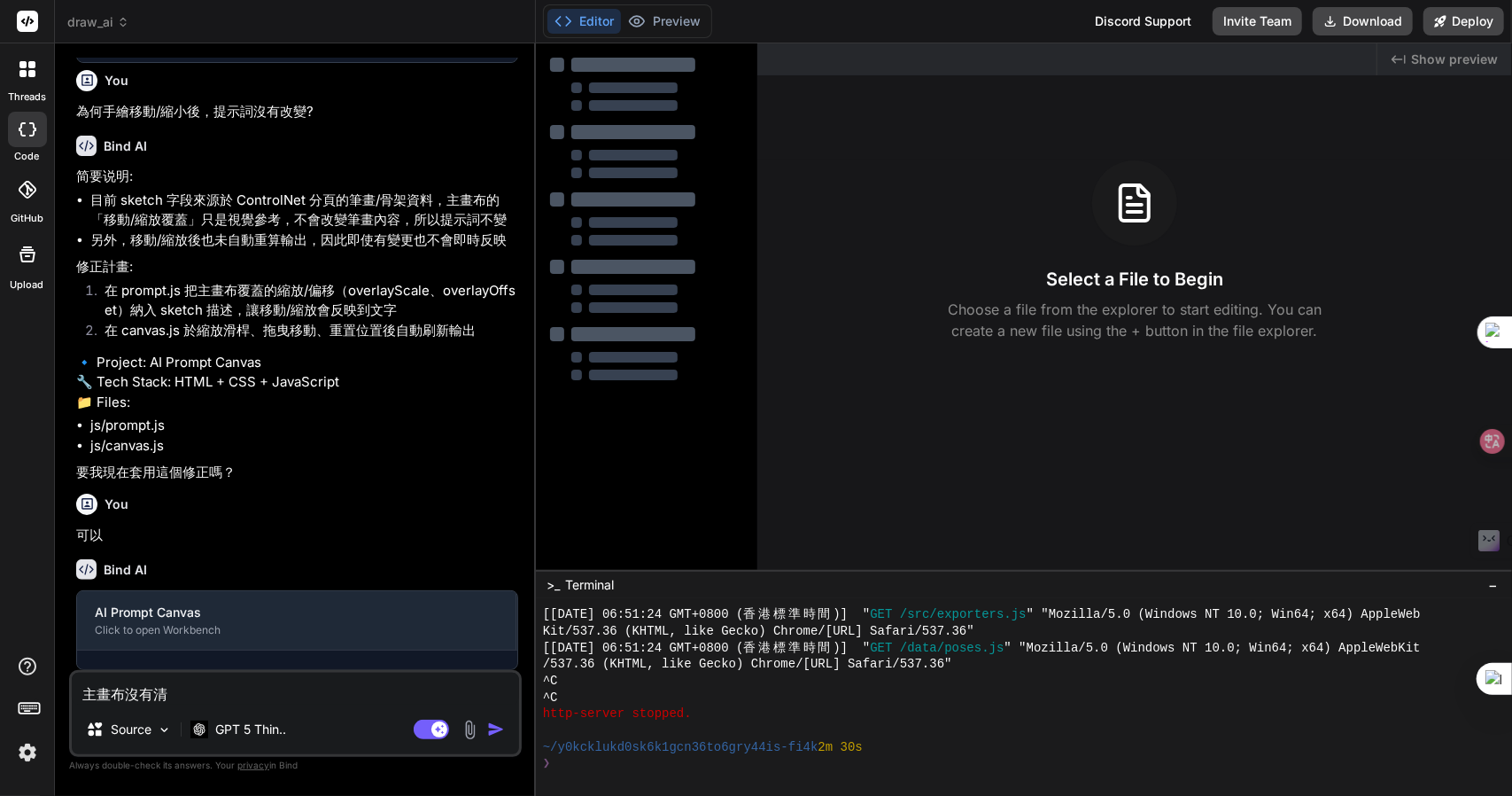
type textarea "x"
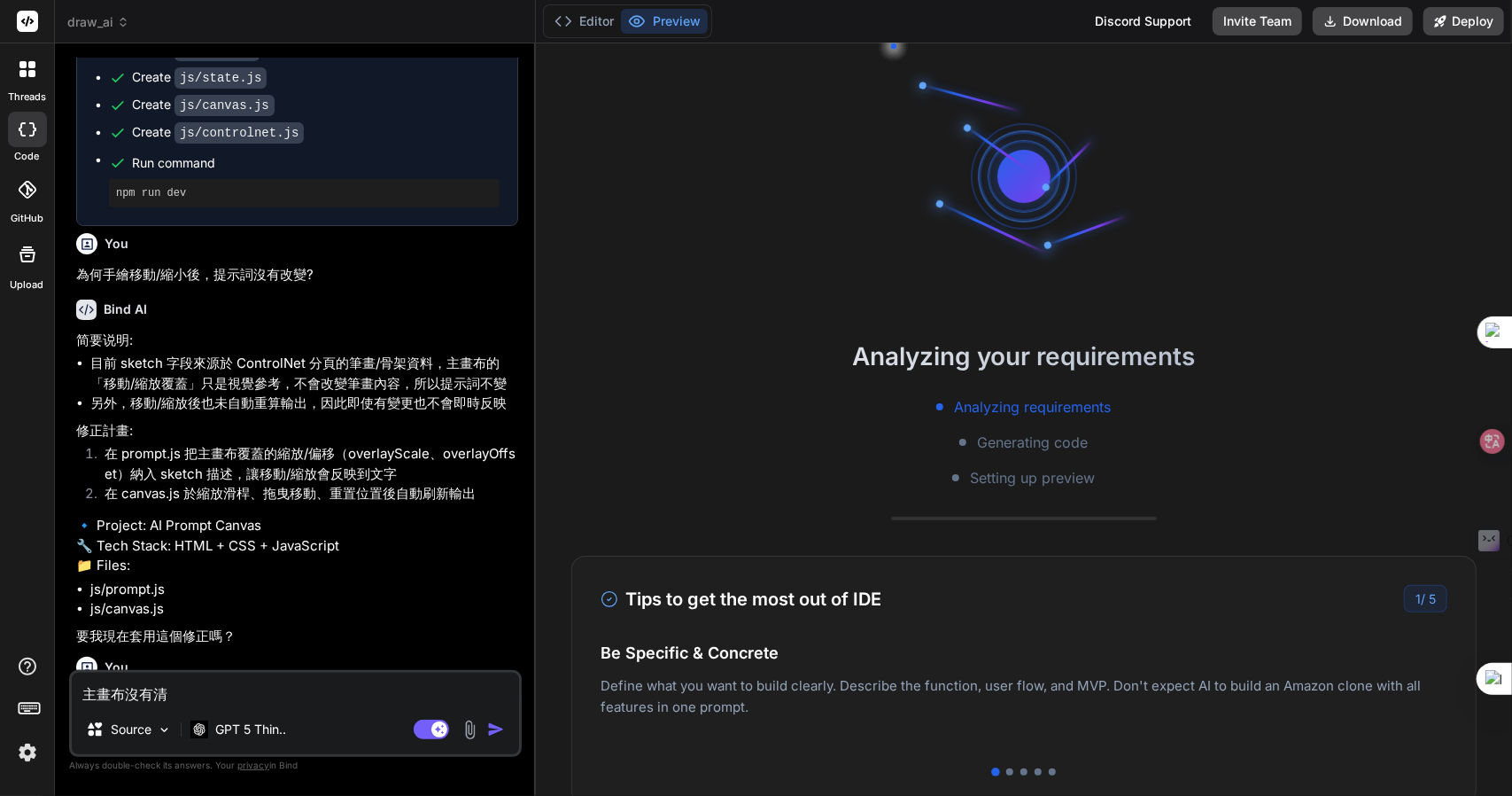
scroll to position [1172, 0]
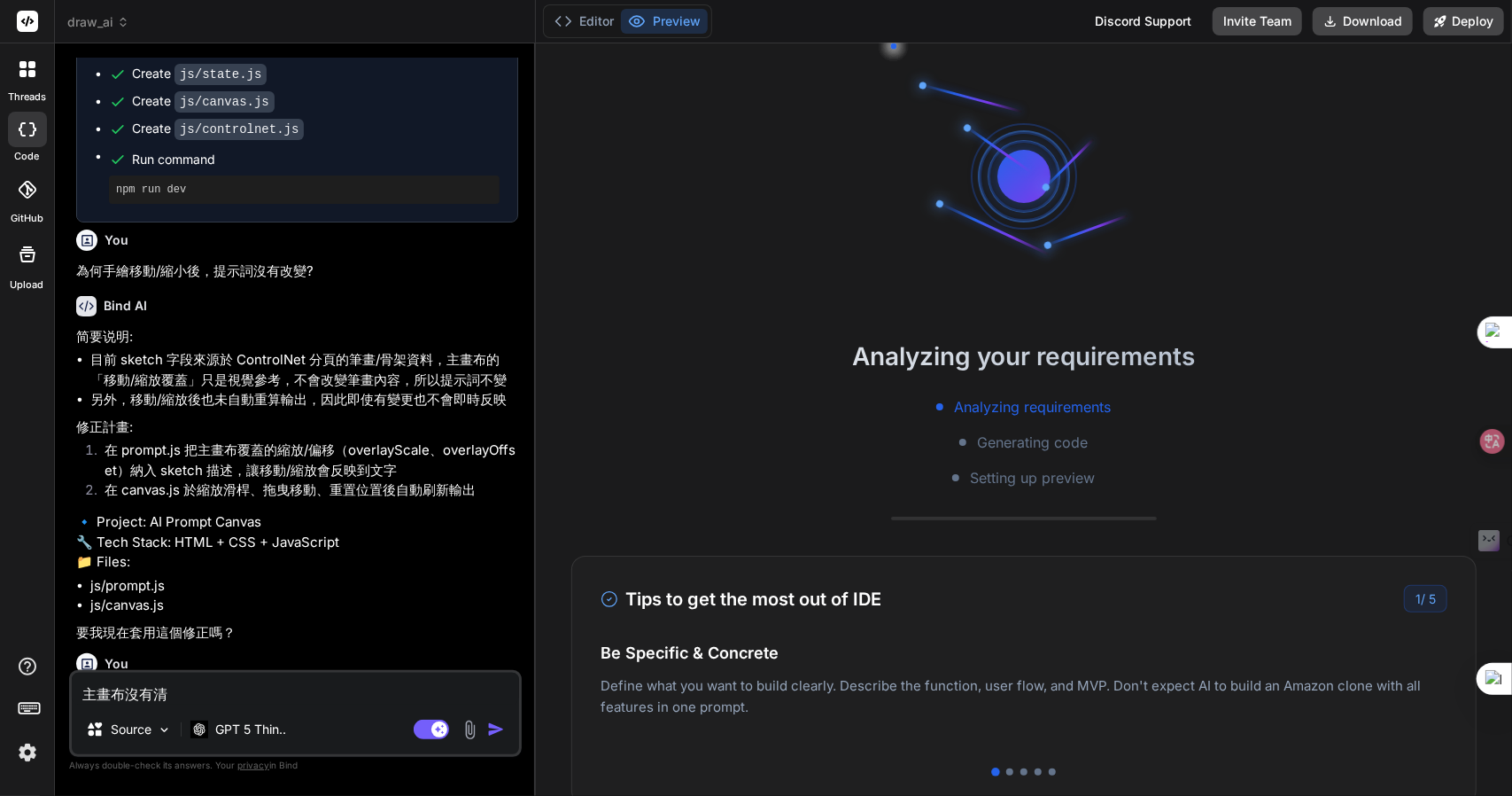
type textarea "主畫布沒有"
type textarea "x"
type textarea "主畫布沒"
type textarea "x"
type textarea "主畫布"
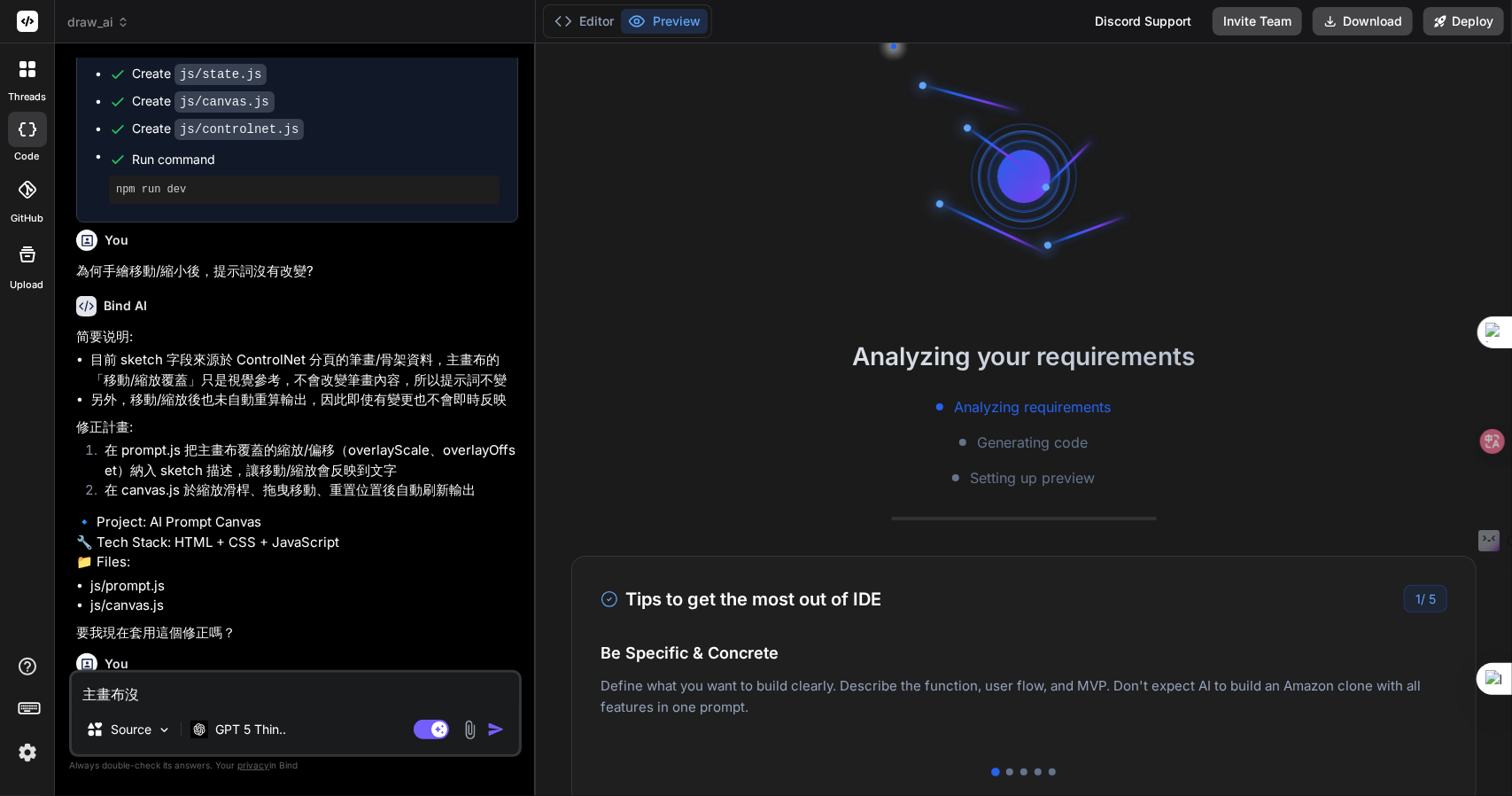
type textarea "x"
type textarea "主畫"
type textarea "x"
type textarea "主"
type textarea "x"
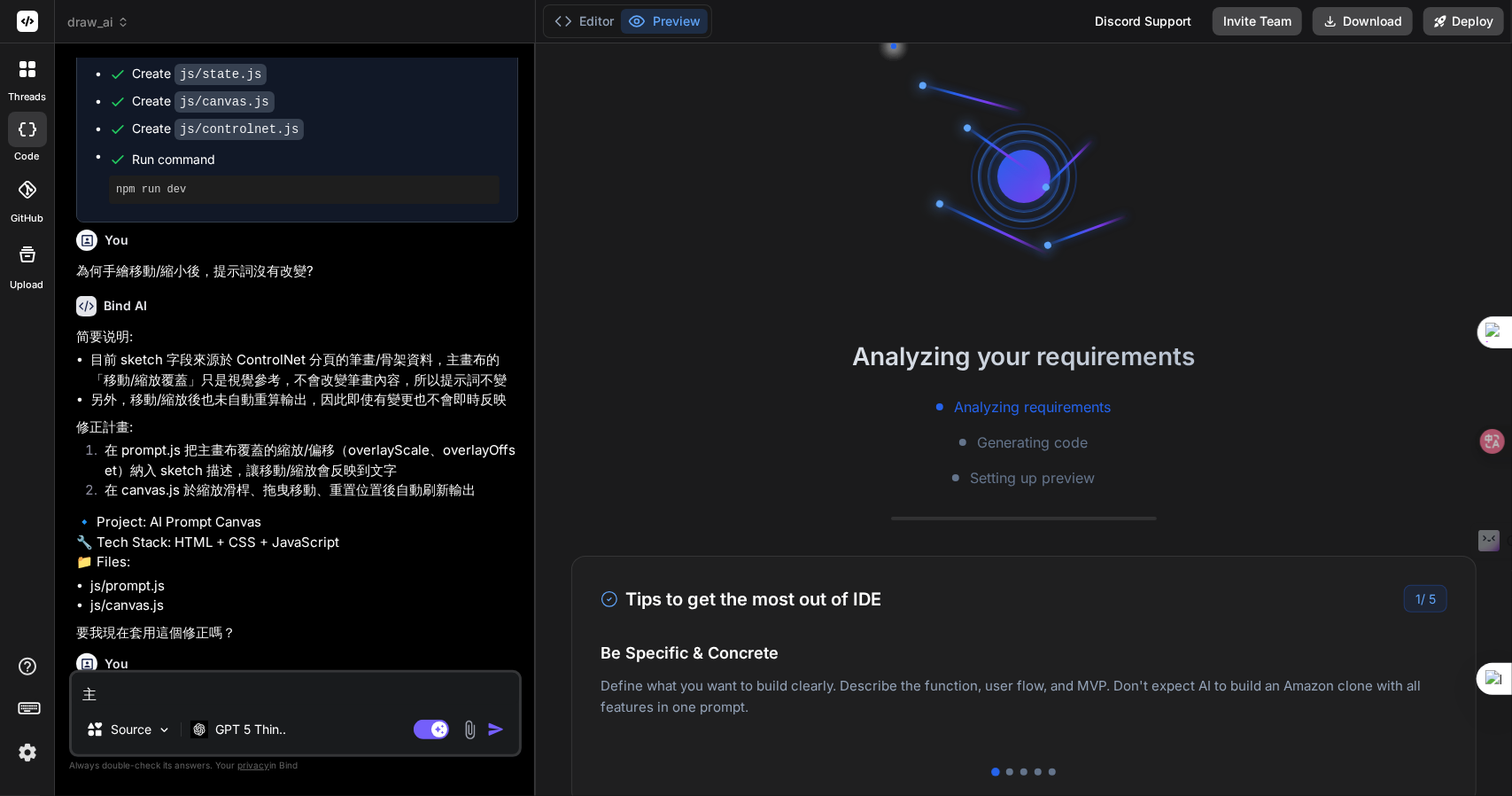
type textarea "x"
type textarea "竹"
type textarea "x"
type textarea "竹手"
type textarea "x"
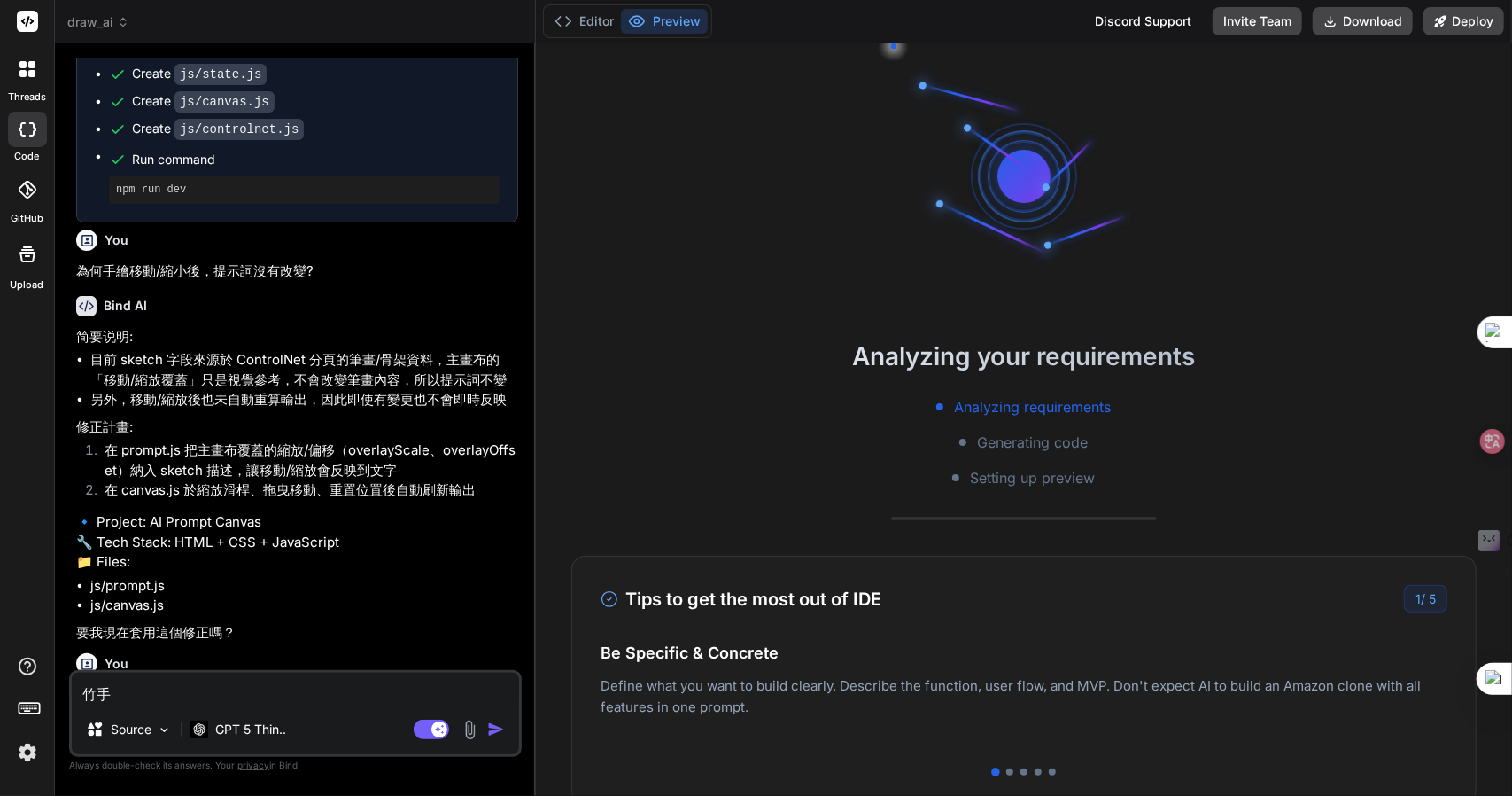
type textarea "竹手[PERSON_NAME]"
type textarea "x"
type textarea "我"
type textarea "x"
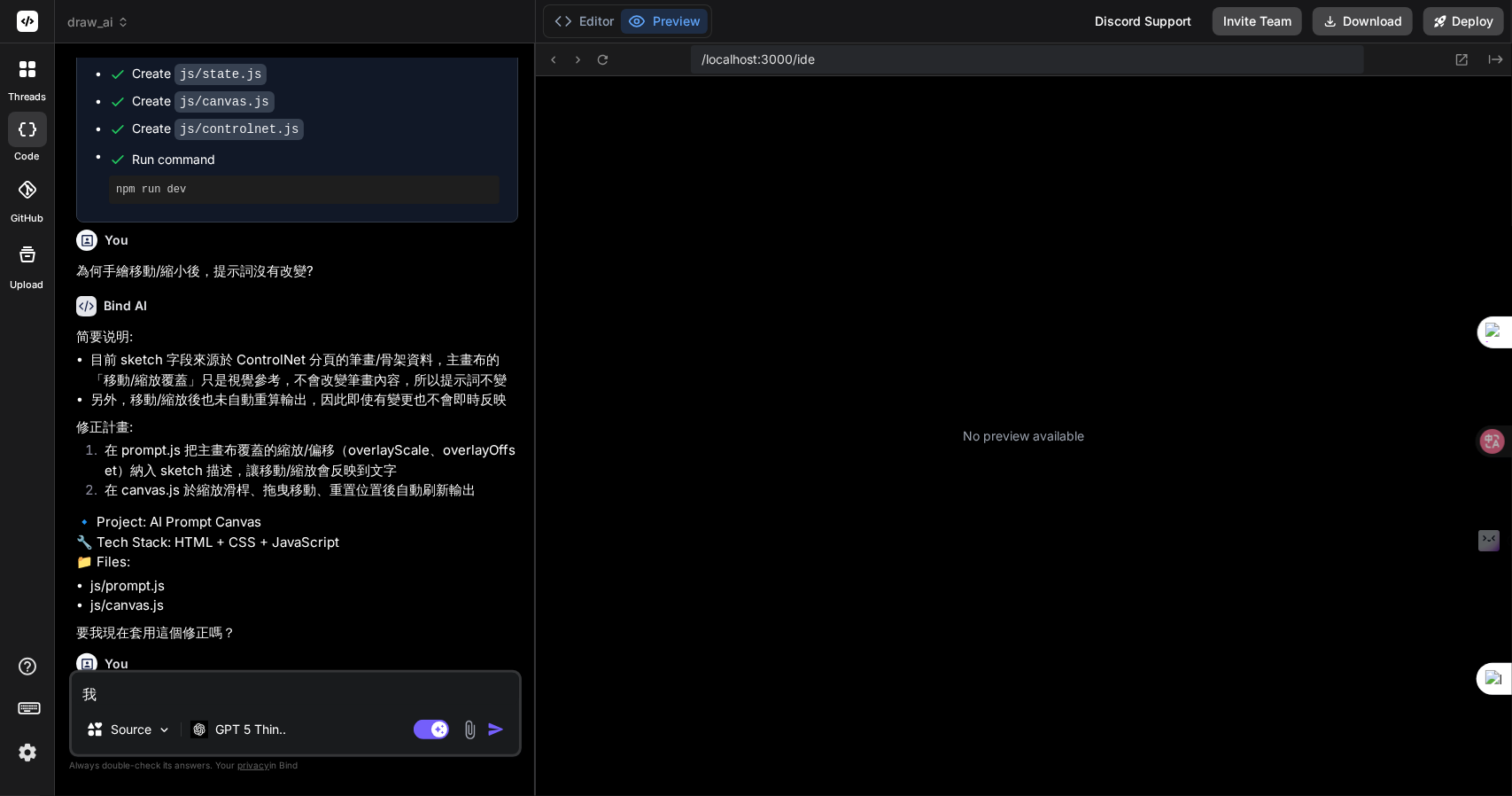
type textarea "[PERSON_NAME]"
type textarea "x"
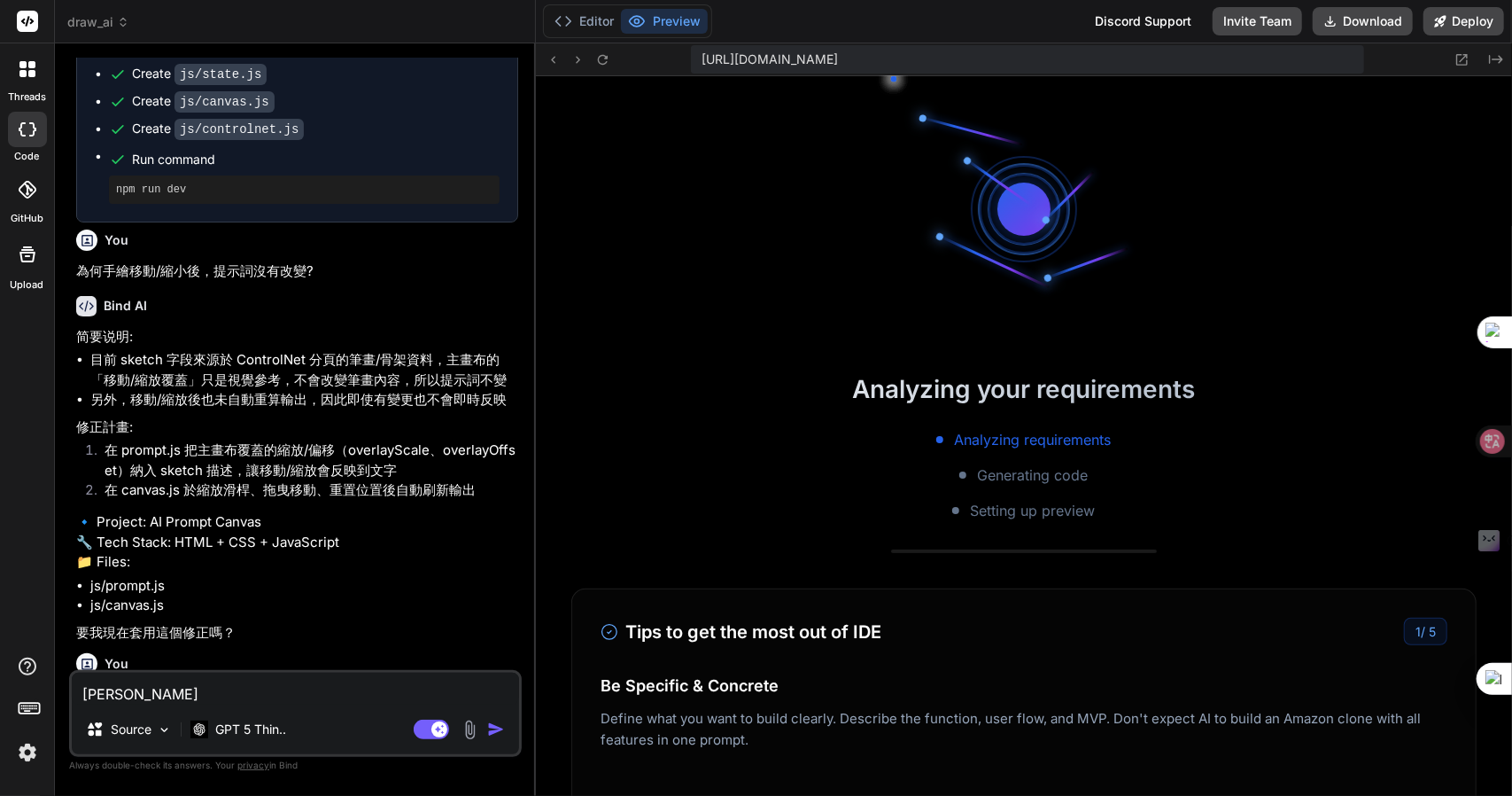
type textarea "[PERSON_NAME]"
type textarea "x"
type textarea "[PERSON_NAME]"
type textarea "x"
type textarea "我想"
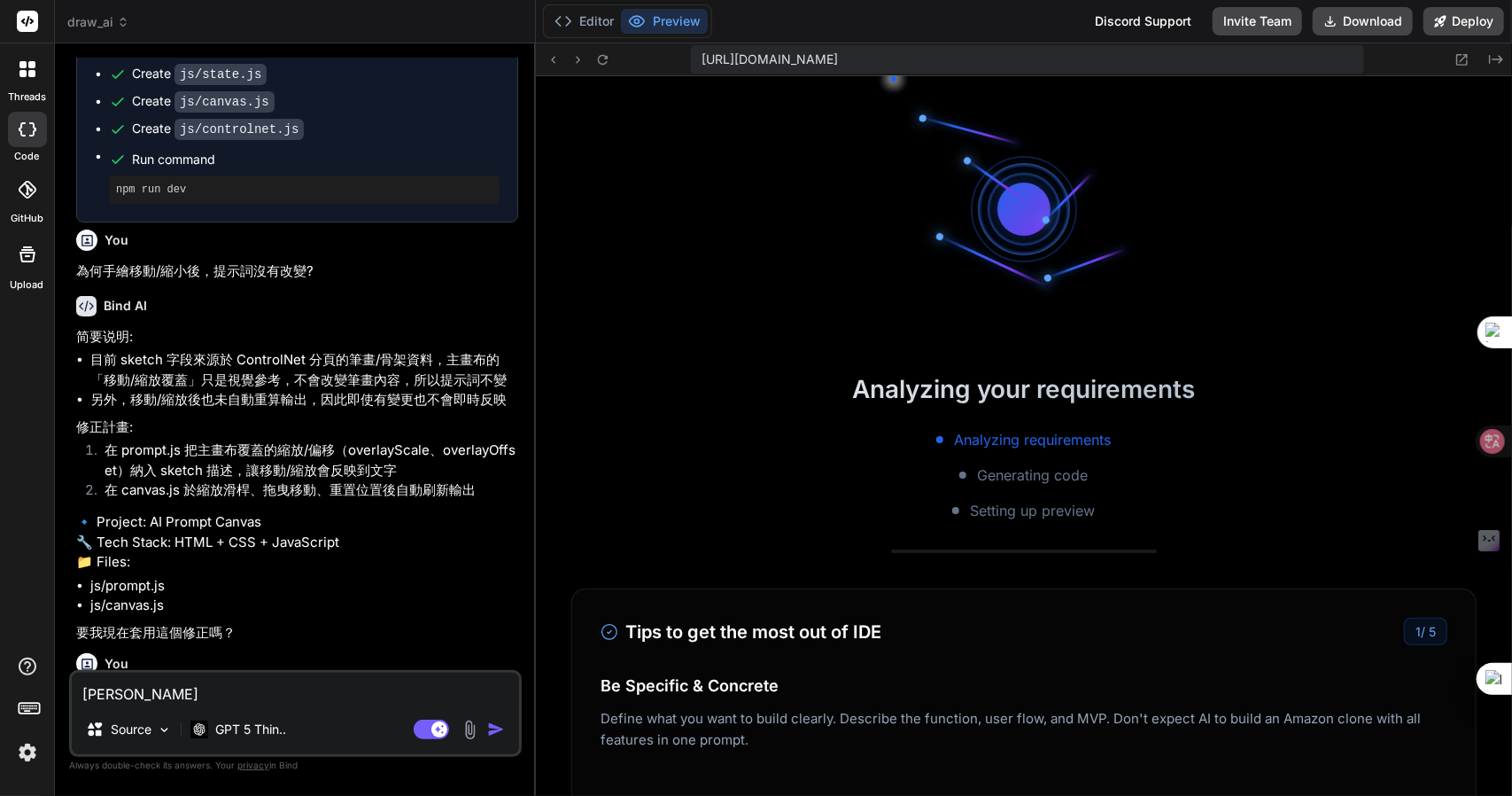
type textarea "x"
type textarea "我想大"
type textarea "x"
type textarea "我想大尸"
type textarea "x"
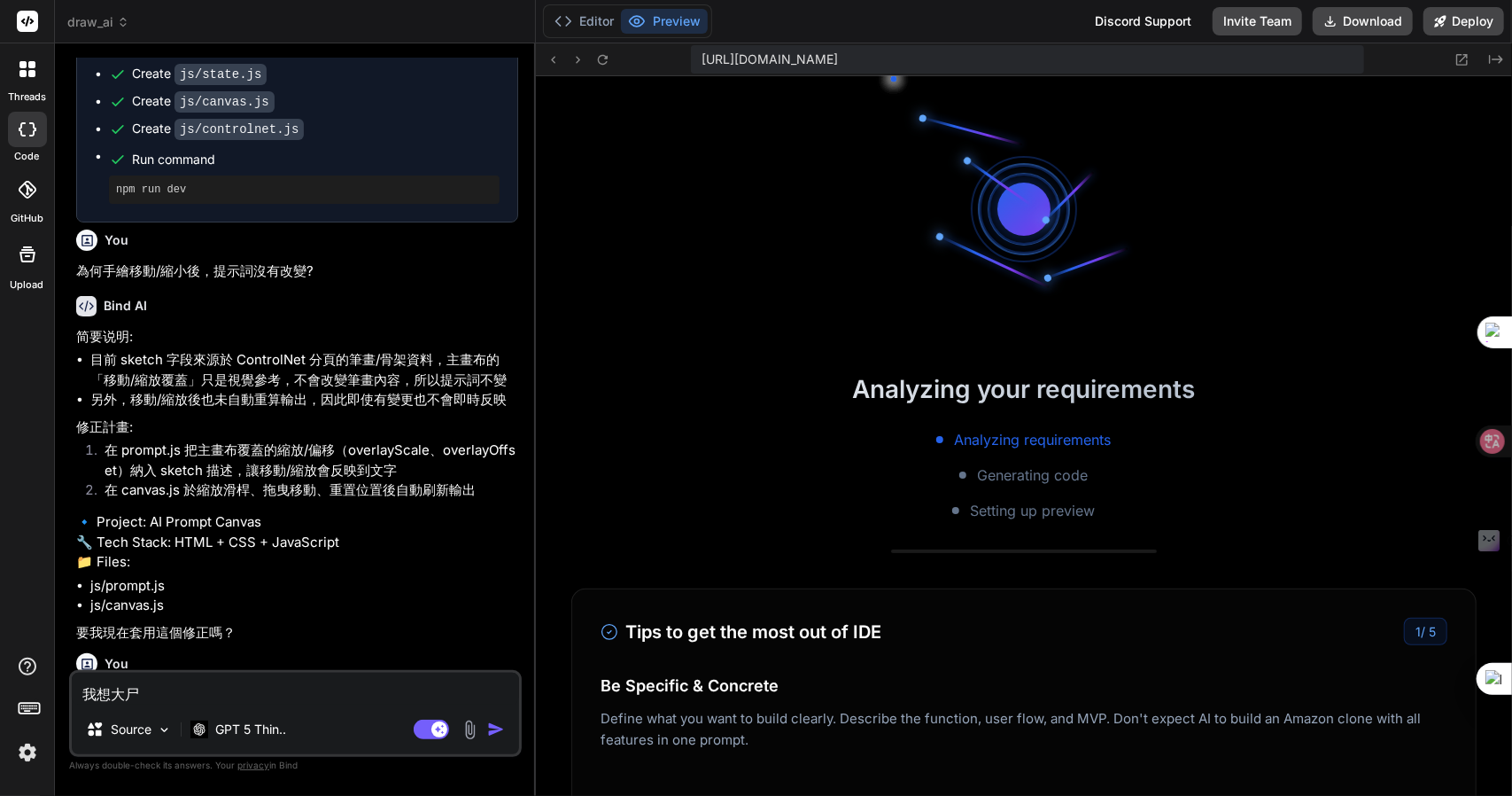
scroll to position [2398, 0]
type textarea "我想大尸口"
type textarea "x"
type textarea "我想加"
type textarea "x"
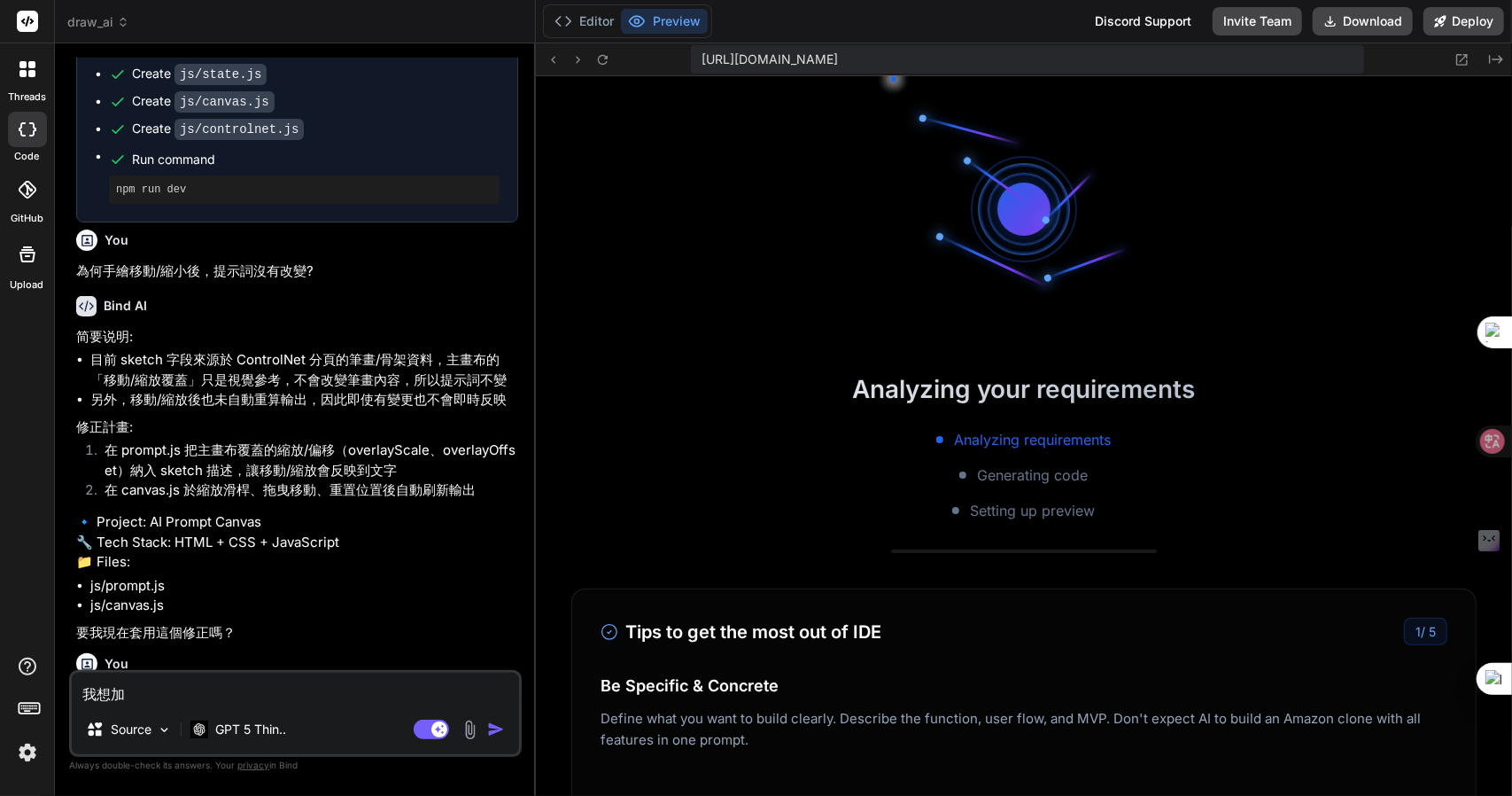
type textarea "我想加人"
type textarea "x"
type textarea "我想加人[PERSON_NAME]"
type textarea "x"
type textarea "我想加入"
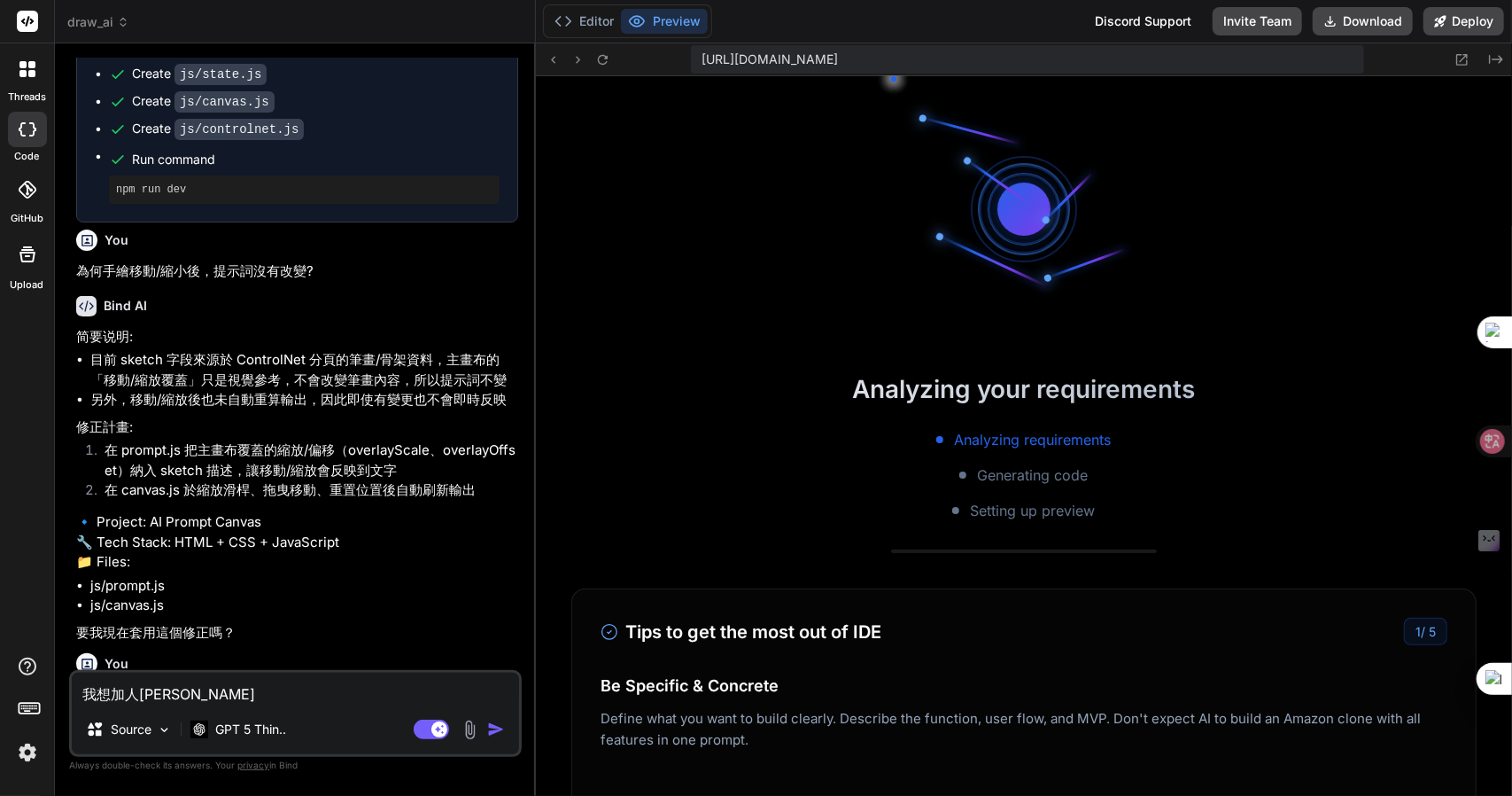
type textarea "x"
paste textarea "隨機器的功能要有：自動作成不同的提示詞，可以有分類給用戶選擇生成，或者以用戶已拖放到畫布中的元素加入不同的提示詞組合成新的提示詞。要包括最近新興的AI提示詞玩…"
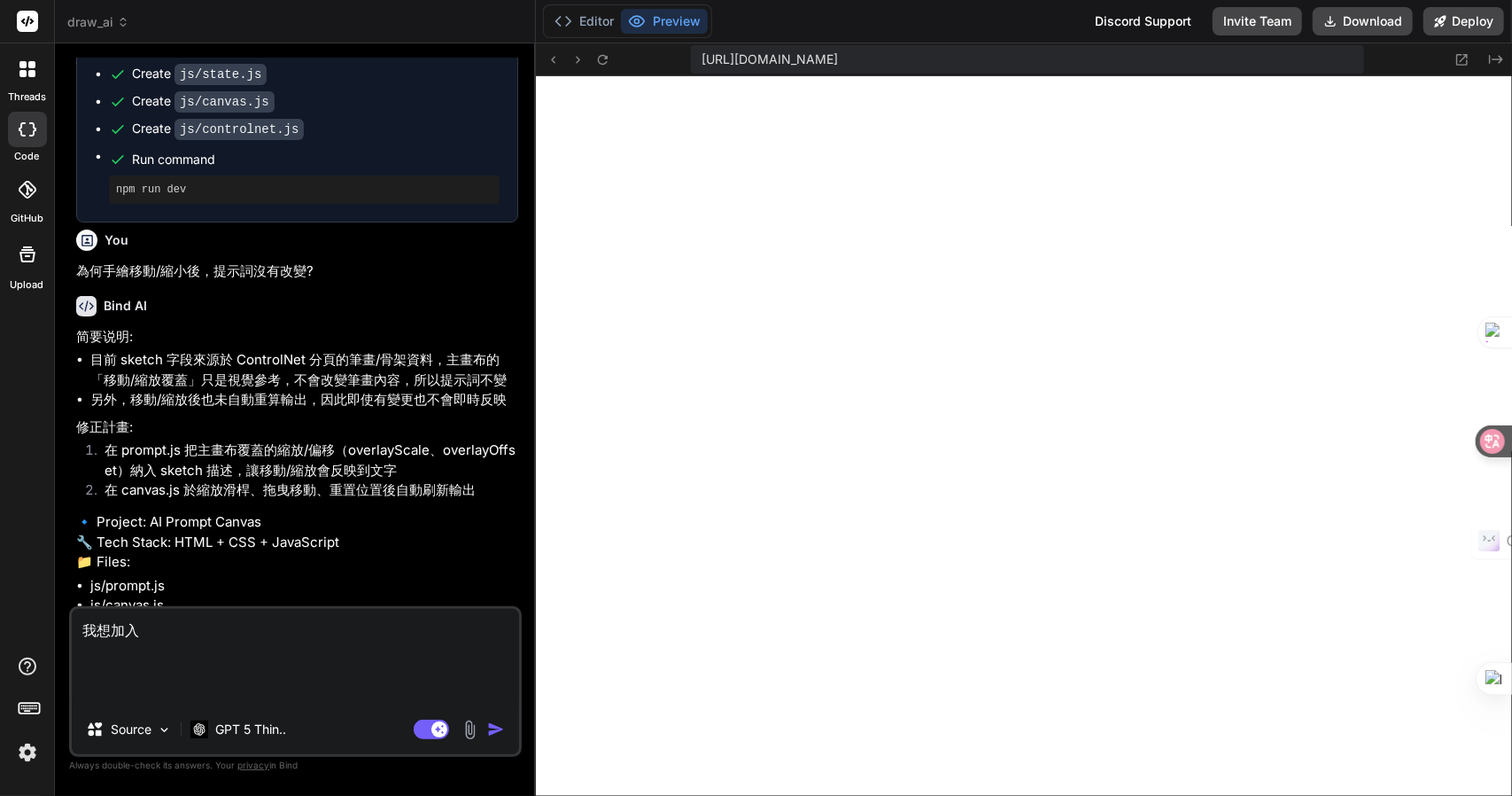
type textarea "我想加入隨機器的功能要有：自動作成不同的提示詞，可以有分類給用戶選擇生成，或者以用戶已拖放到畫布中的元素加入不同的提示詞組合成新的提示詞。要包括最近新興的AI…"
type textarea "x"
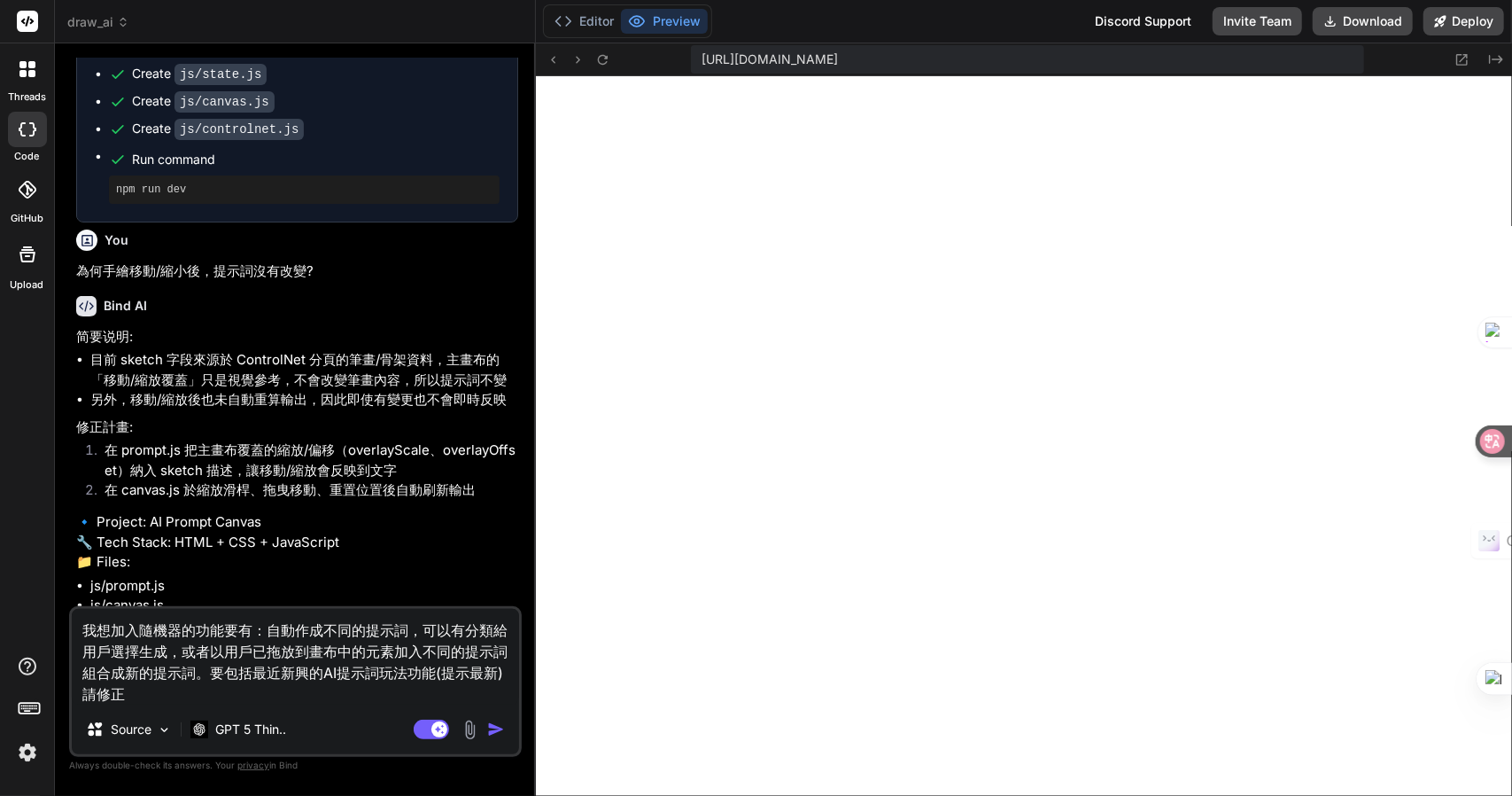
click at [225, 628] on textarea "我想加入隨機器的功能要有：自動作成不同的提示詞，可以有分類給用戶選擇生成，或者以用戶已拖放到畫布中的元素加入不同的提示詞組合成新的提示詞。要包括最近新興的AI…" at bounding box center [295, 656] width 448 height 96
type textarea "我想加入隨機器的功能Z要有：自動作成不同的提示詞，可以有分類給用戶選擇生成，或者以用戶已拖放到畫布中的元素加入不同的提示詞組合成新的提示詞。要包括最近新興的A…"
type textarea "x"
type textarea "我想加入隨機器的功能Z難要有：自動作成不同的提示詞，可以有分類給用戶選擇生成，或者以用戶已拖放到畫布中的元素加入不同的提示詞組合成新的提示詞。要包括最近新興的…"
type textarea "x"
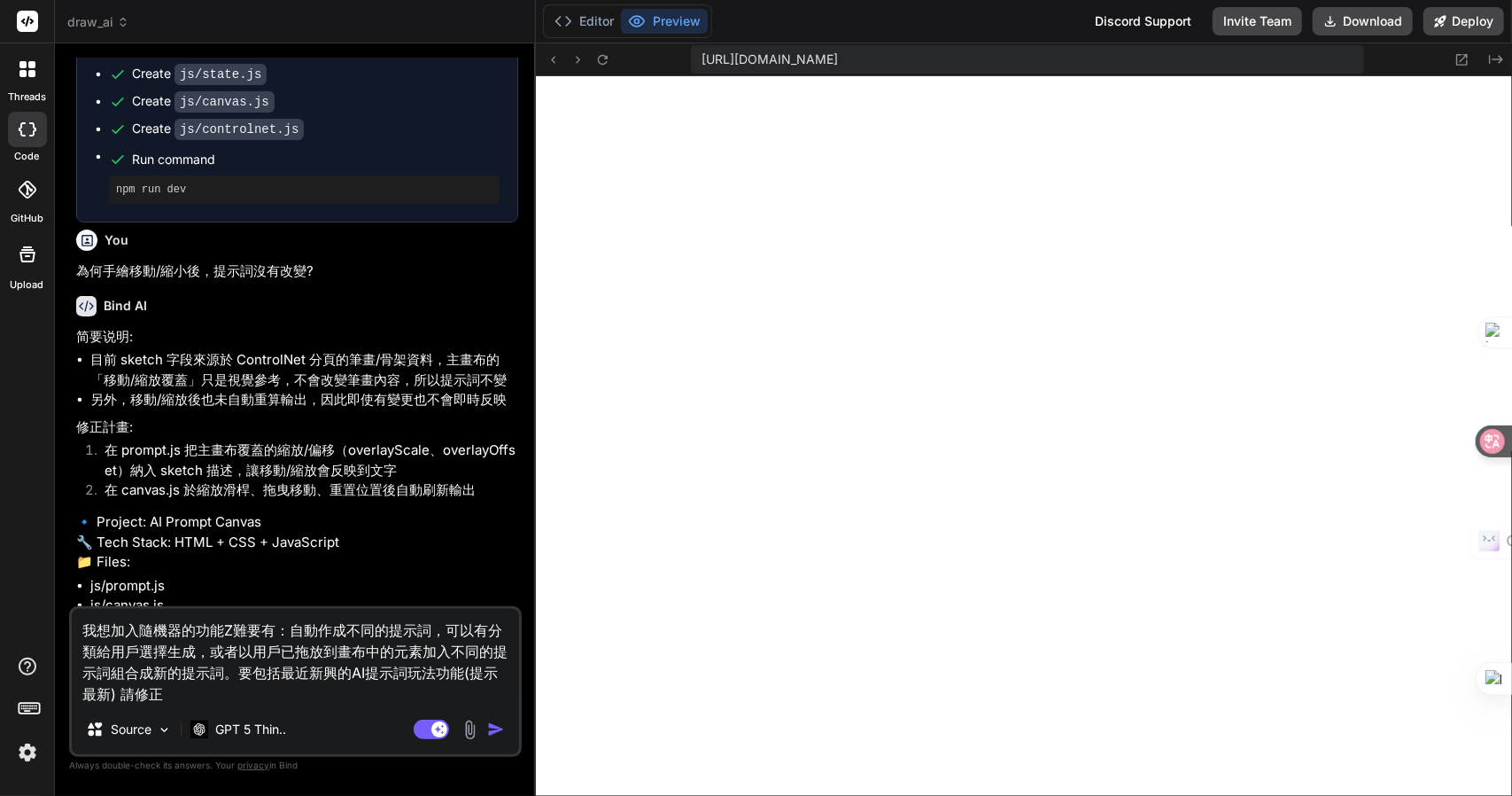
type textarea "我想加入隨機器的功能Z難日要有：自動作成不同的提示詞，可以有分類給用戶選擇生成，或者以用戶已拖放到畫布中的元素加入不同的提示詞組合成新的提示詞。要包括最近新興…"
type textarea "x"
type textarea "我想加入隨機器的功能Z難日月要有：自動作成不同的提示詞，可以有分類給用戶選擇生成，或者以用戶已拖放到畫布中的元素加入不同的提示詞組合成新的提示詞。要包括最近新…"
type textarea "x"
type textarea "我想加入隨機器的功能，要有：自動作成不同的提示詞，可以有分類給用戶選擇生成，或者以用戶已拖放到畫布中的元素加入不同的提示詞組合成新的提示詞。要包括最近新興的A…"
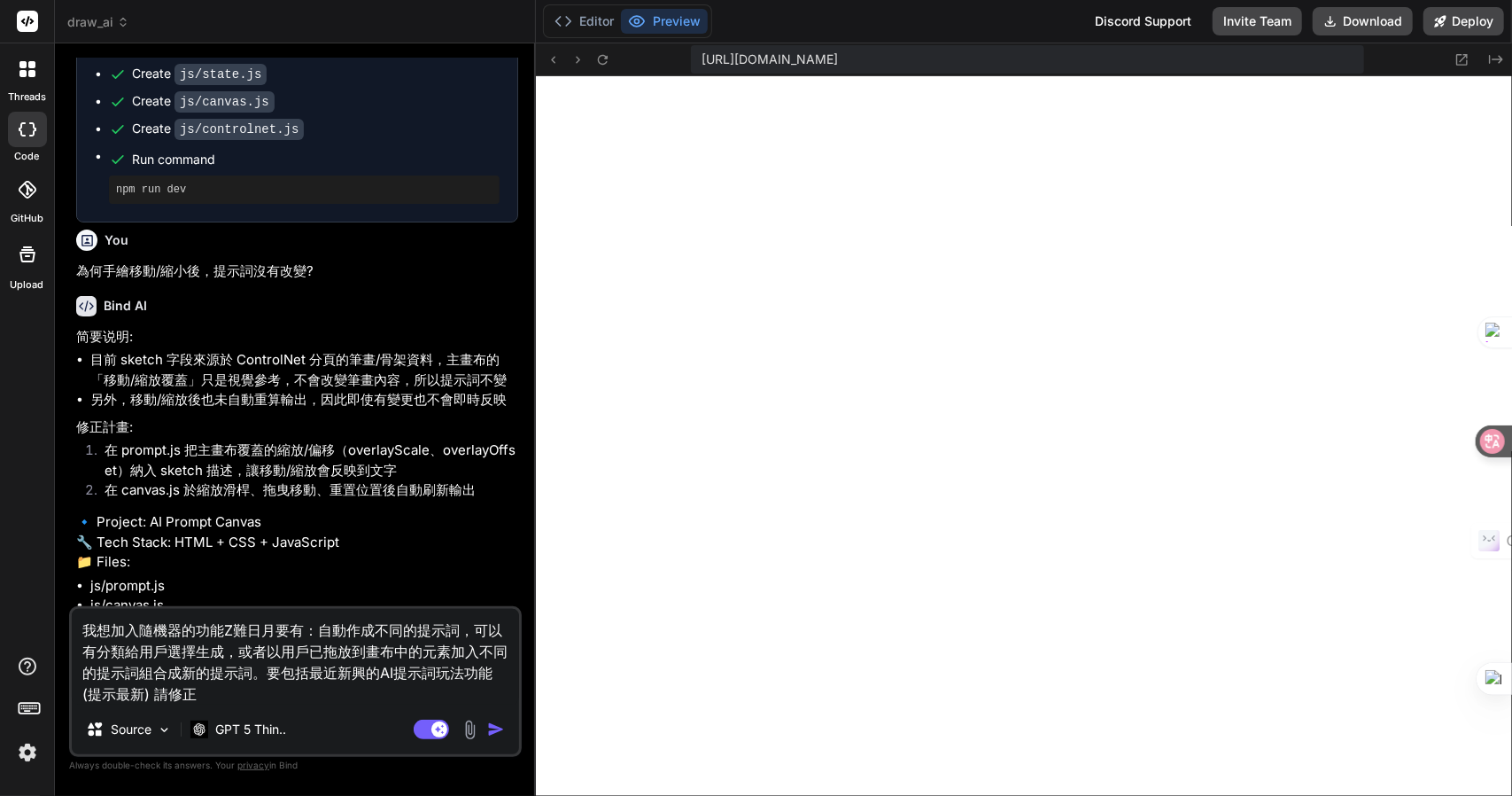
type textarea "x"
click at [269, 622] on textarea "我想加入隨機器的功能，要有：自動作成不同的提示詞，可以有分類給用戶選擇生成，或者以用戶已拖放到畫布中的元素加入不同的提示詞組合成新的提示詞。要包括最近新興的A…" at bounding box center [295, 656] width 448 height 96
type textarea "我想加入隨機器的功能，要有一：自動作成不同的提示詞，可以有分類給用戶選擇生成，或者以用戶已拖放到畫布中的元素加入不同的提示詞組合成新的提示詞。要包括最近新興的…"
type textarea "x"
type textarea "我想加入隨機器的功能，要有一大：自動作成不同的提示詞，可以有分類給用戶選擇生成，或者以用戶已拖放到畫布中的元素加入不同的提示詞組合成新的提示詞。要包括最近新興…"
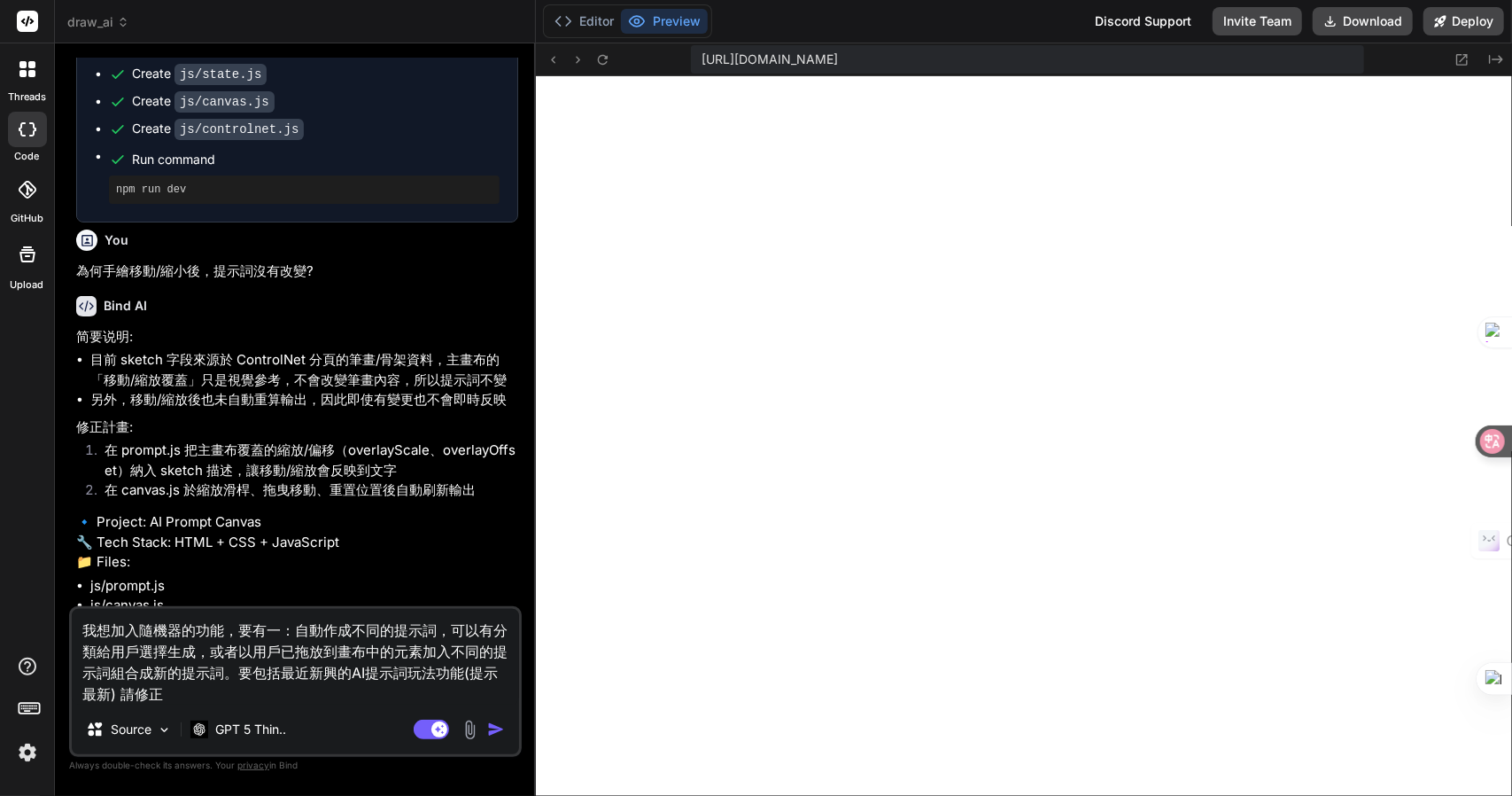
type textarea "x"
type textarea "我想加入隨機器的功能，要有一大尸：自動作成不同的提示詞，可以有分類給用戶選擇生成，或者以用戶已拖放到畫布中的元素加入不同的提示詞組合成新的提示詞。要包括最近新…"
type textarea "x"
type textarea "我想加入隨機器的功能，要有功：自動作成不同的提示詞，可以有分類給用戶選擇生成，或者以用戶已拖放到畫布中的元素加入不同的提示詞組合成新的提示詞。要包括最近新興的…"
type textarea "x"
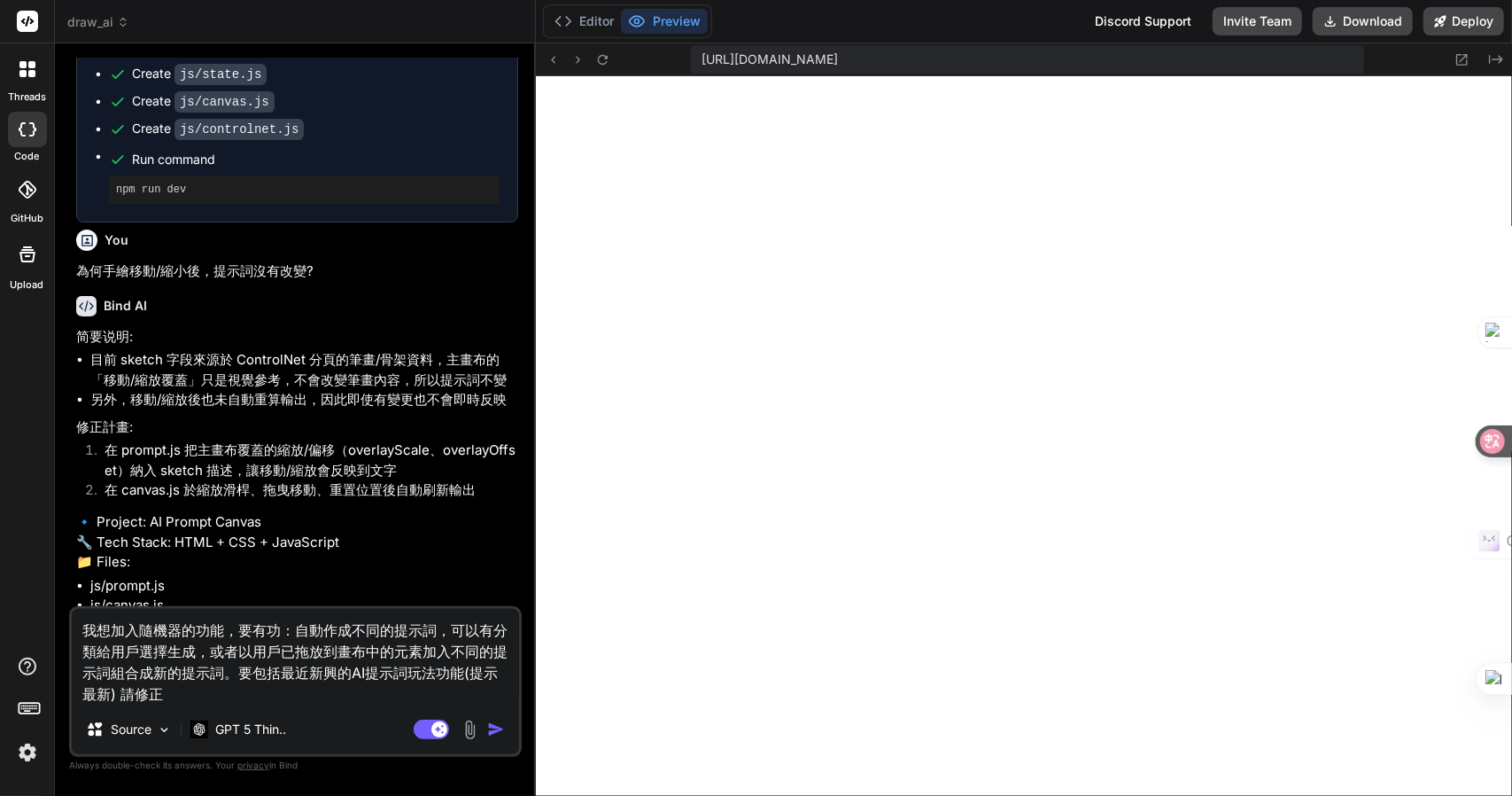
type textarea "我想加入隨機器的功能，要有功戈：自動作成不同的提示詞，可以有分類給用戶選擇生成，或者以用戶已拖放到畫布中的元素加入不同的提示詞組合成新的提示詞。要包括最近新興…"
type textarea "x"
type textarea "我想加入隨機器的功能，要有功戈月：自動作成不同的提示詞，可以有分類給用戶選擇生成，或者以用戶已拖放到畫布中的元素加入不同的提示詞組合成新的提示詞。要包括最近新…"
type textarea "x"
type textarea "我想加入隨機器的功能，要有功戈月心：自動作成不同的提示詞，可以有分類給用戶選擇生成，或者以用戶已拖放到畫布中的元素加入不同的提示詞組合成新的提示詞。要包括最近…"
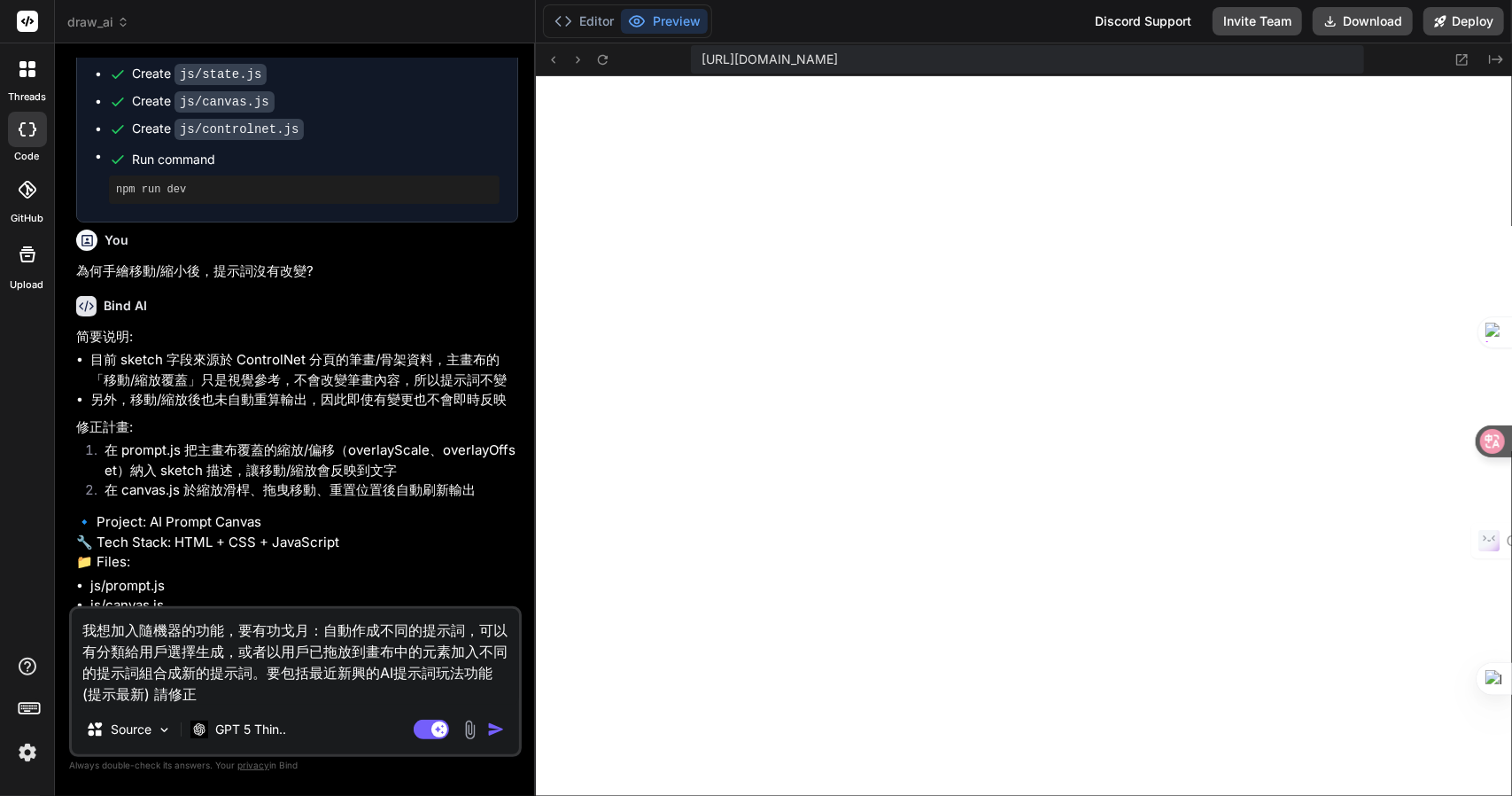
type textarea "x"
type textarea "我想加入隨機器的功能，要有功戈月心心：自動作成不同的提示詞，可以有分類給用戶選擇生成，或者以用戶已拖放到畫布中的元素加入不同的提示詞組合成新的提示詞。要包括最…"
type textarea "x"
type textarea "我想加入隨機器的功能，要有功能：自動作成不同的提示詞，可以有分類給用戶選擇生成，或者以用戶已拖放到畫布中的元素加入不同的提示詞組合成新的提示詞。要包括最近新興…"
type textarea "x"
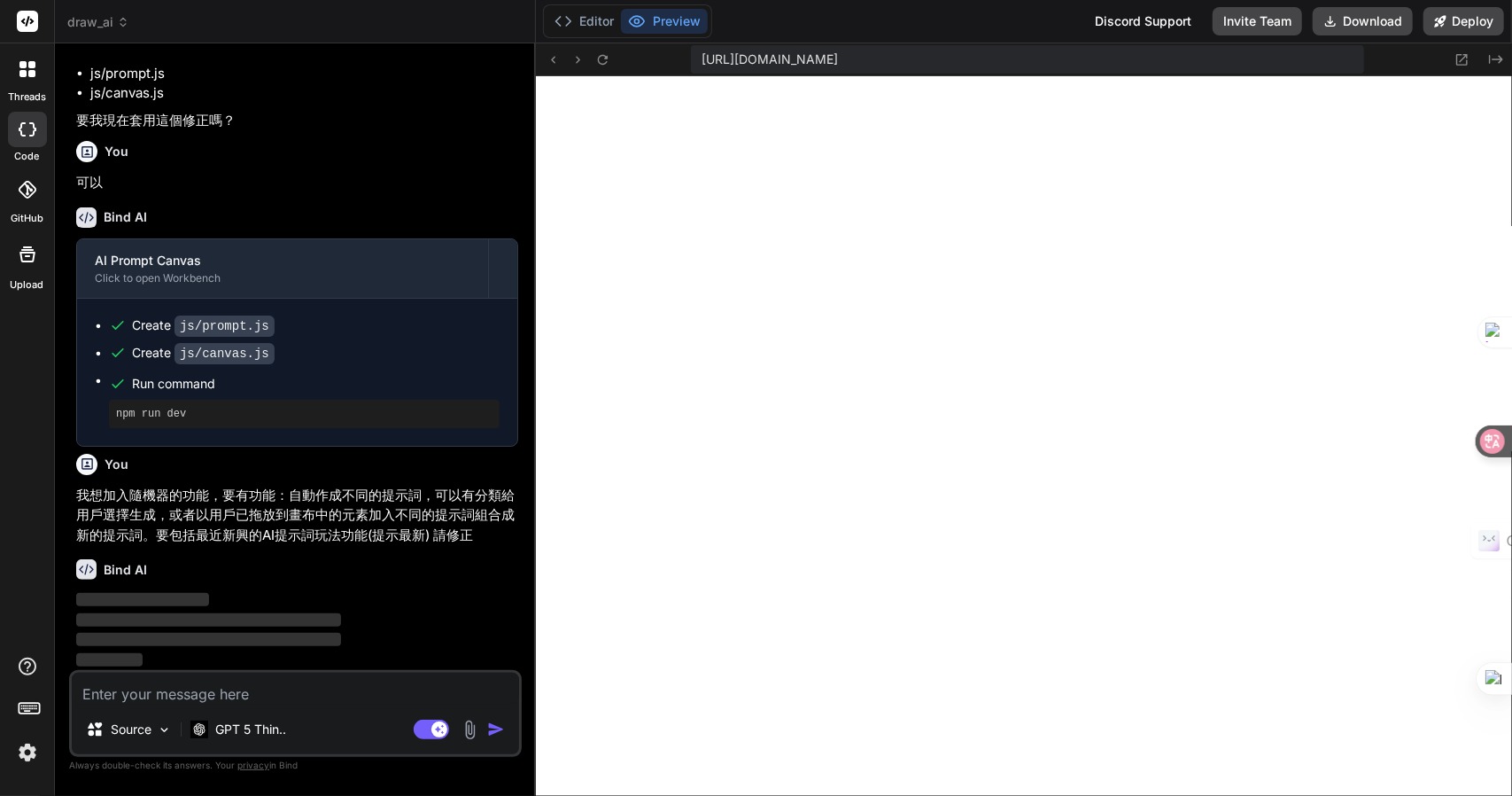
scroll to position [1794, 0]
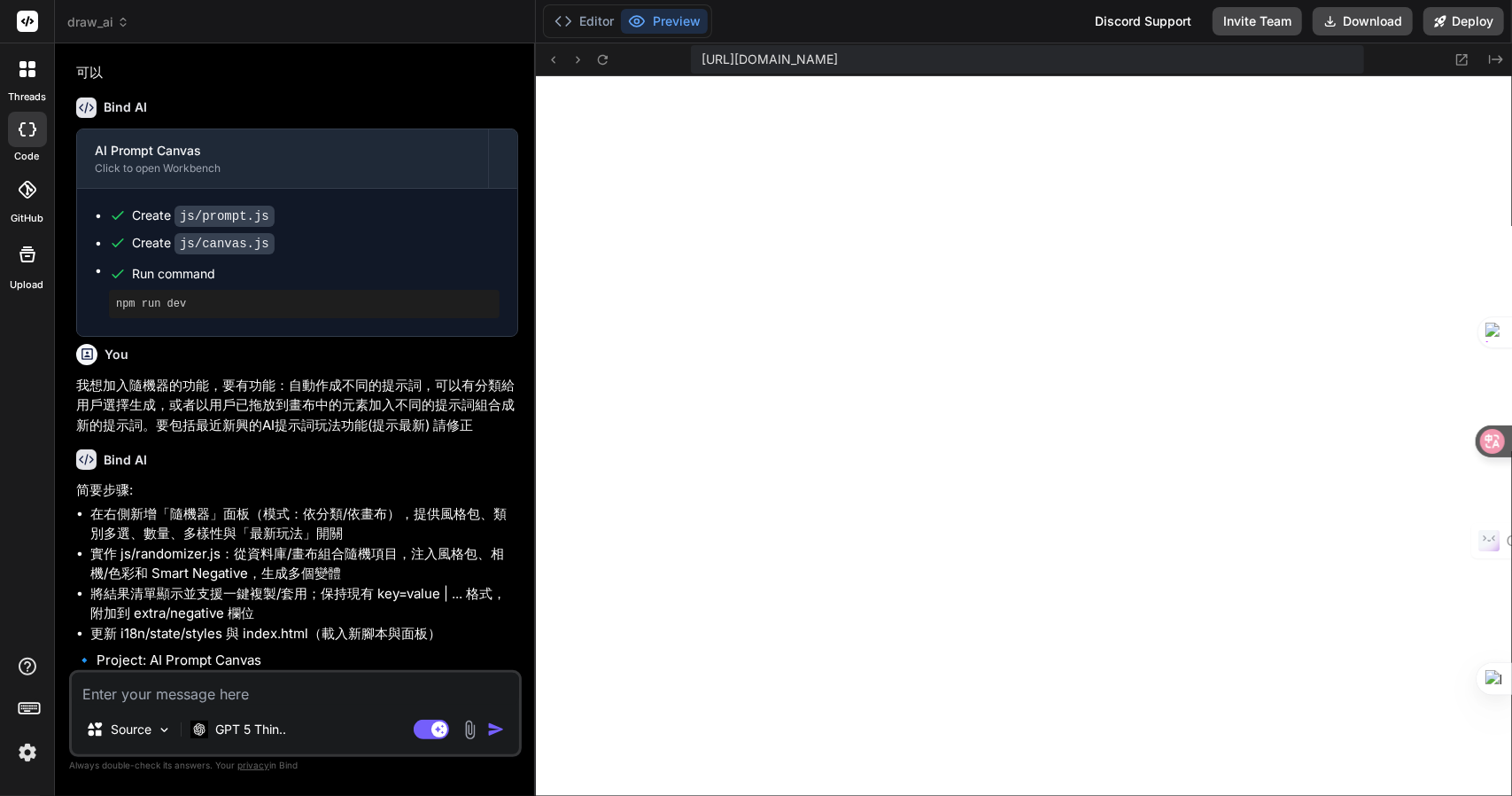
type textarea "x"
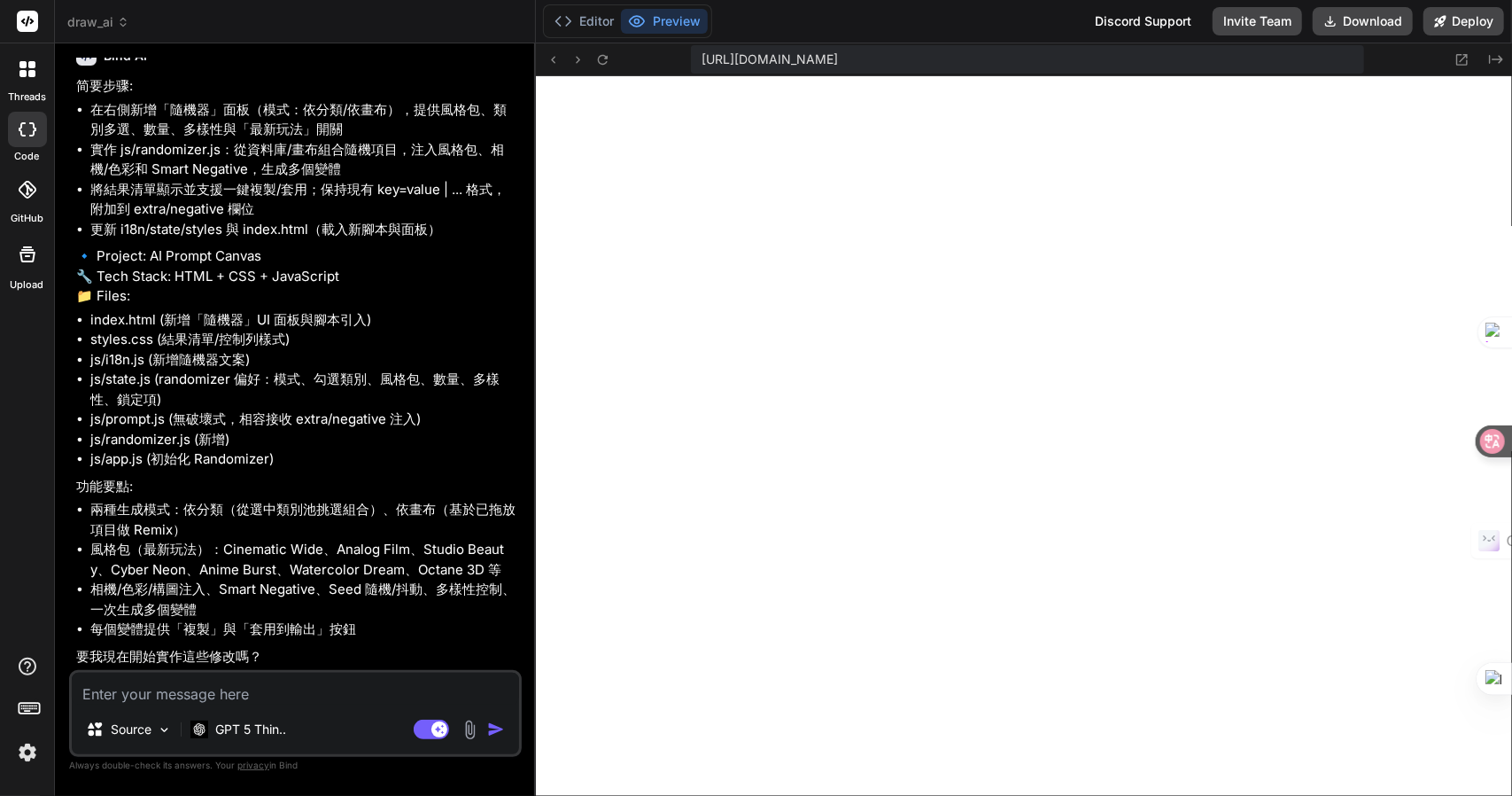
scroll to position [2350, 0]
click at [174, 699] on textarea at bounding box center [295, 688] width 448 height 32
type textarea "一"
type textarea "x"
type textarea "一弓"
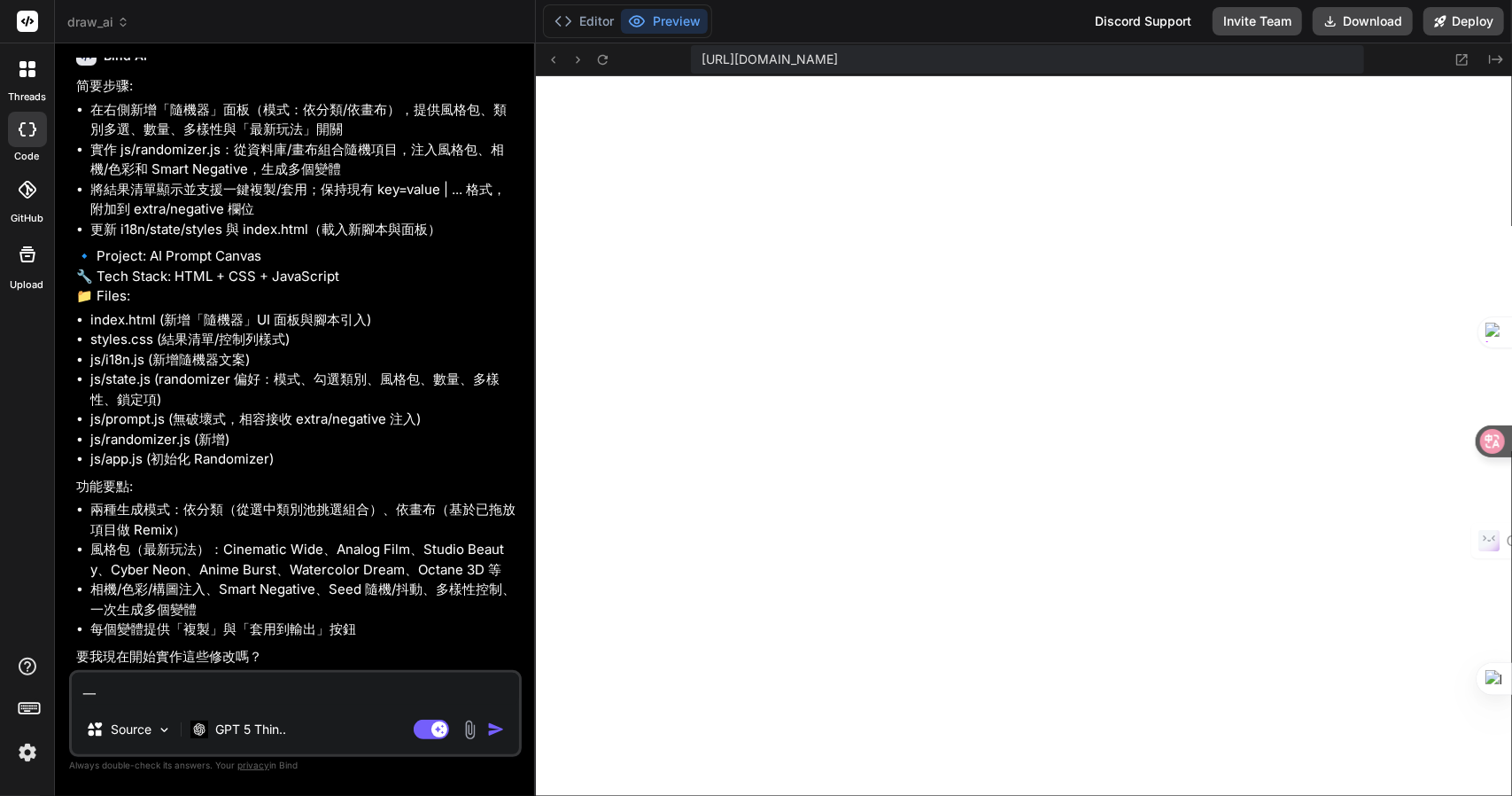
type textarea "x"
type textarea "一弓口"
type textarea "x"
type textarea "可"
type textarea "x"
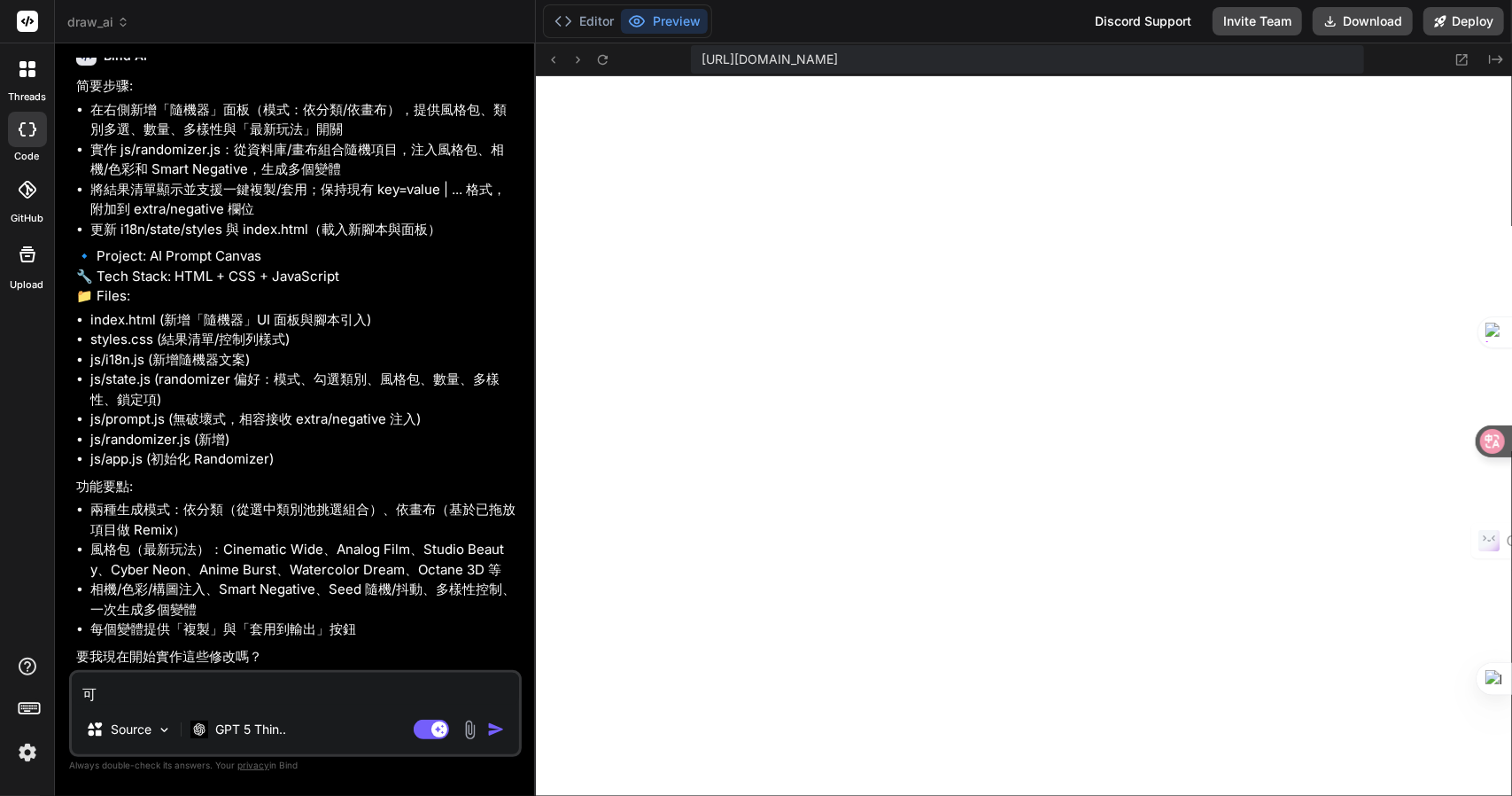
type textarea "可女"
type textarea "x"
type textarea "可女[PERSON_NAME]"
type textarea "x"
type textarea "可女戈人"
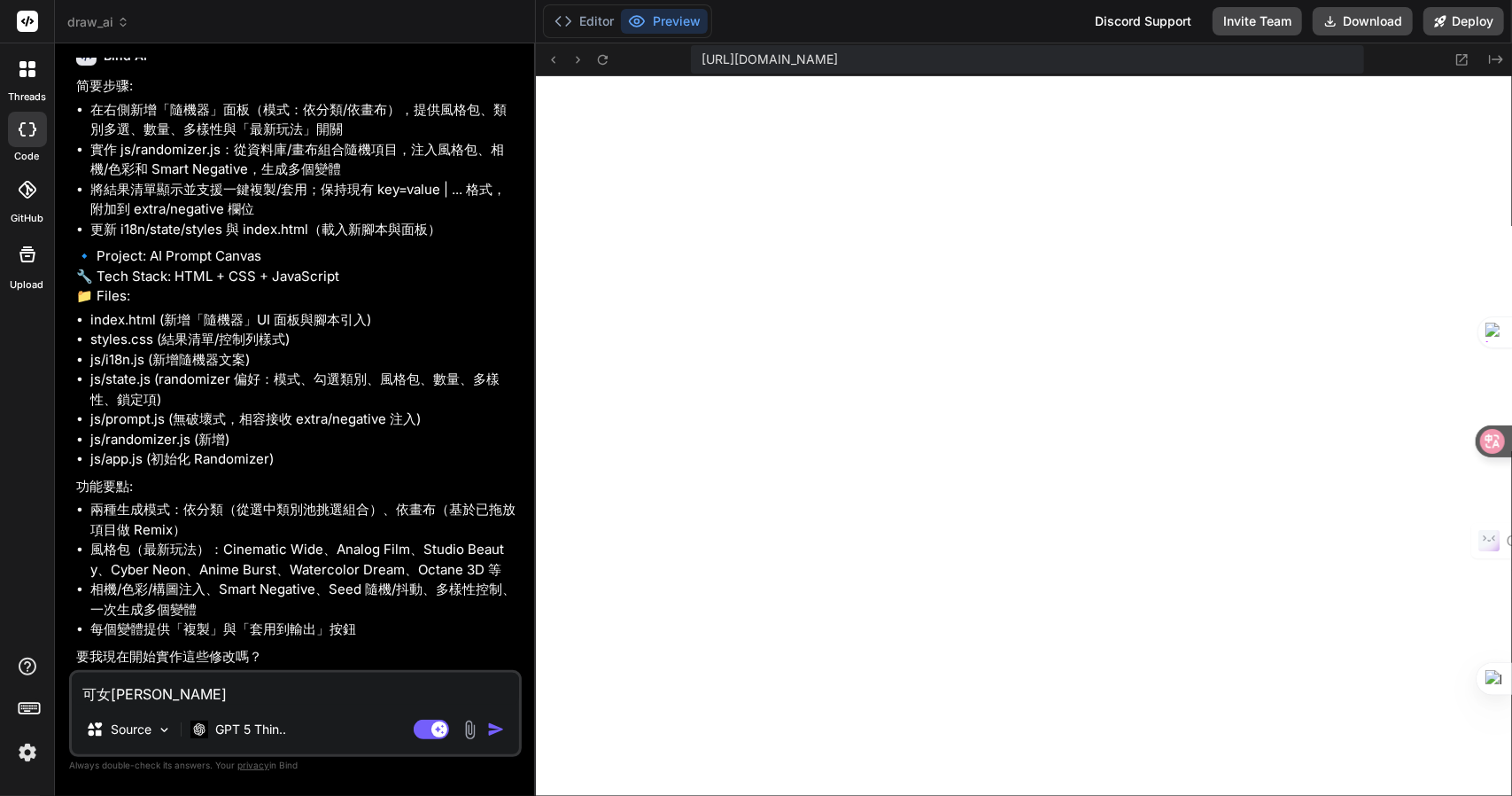
type textarea "x"
type textarea "可以"
type textarea "x"
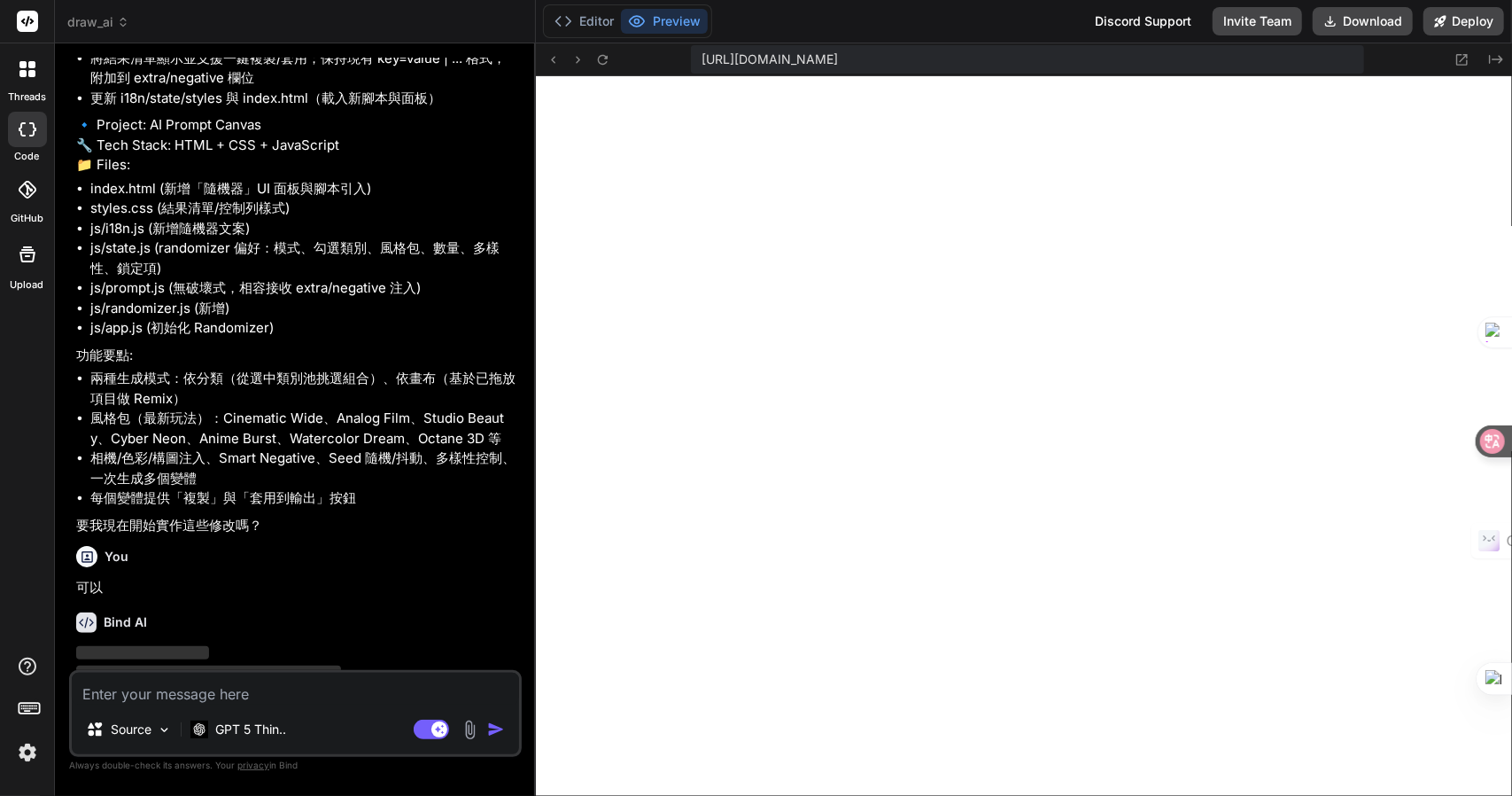
scroll to position [2533, 0]
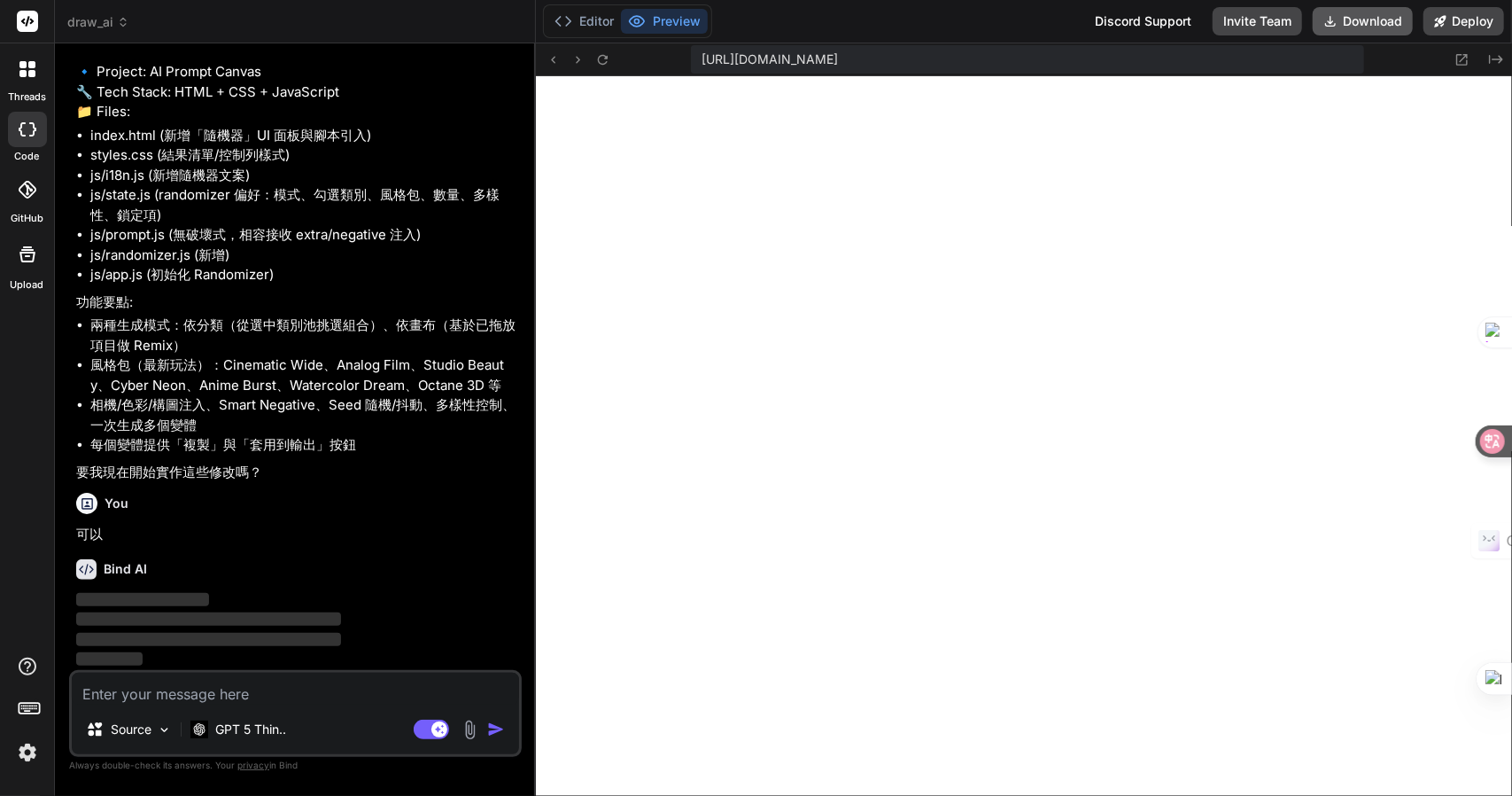
click at [1364, 25] on button "Download" at bounding box center [1363, 21] width 100 height 28
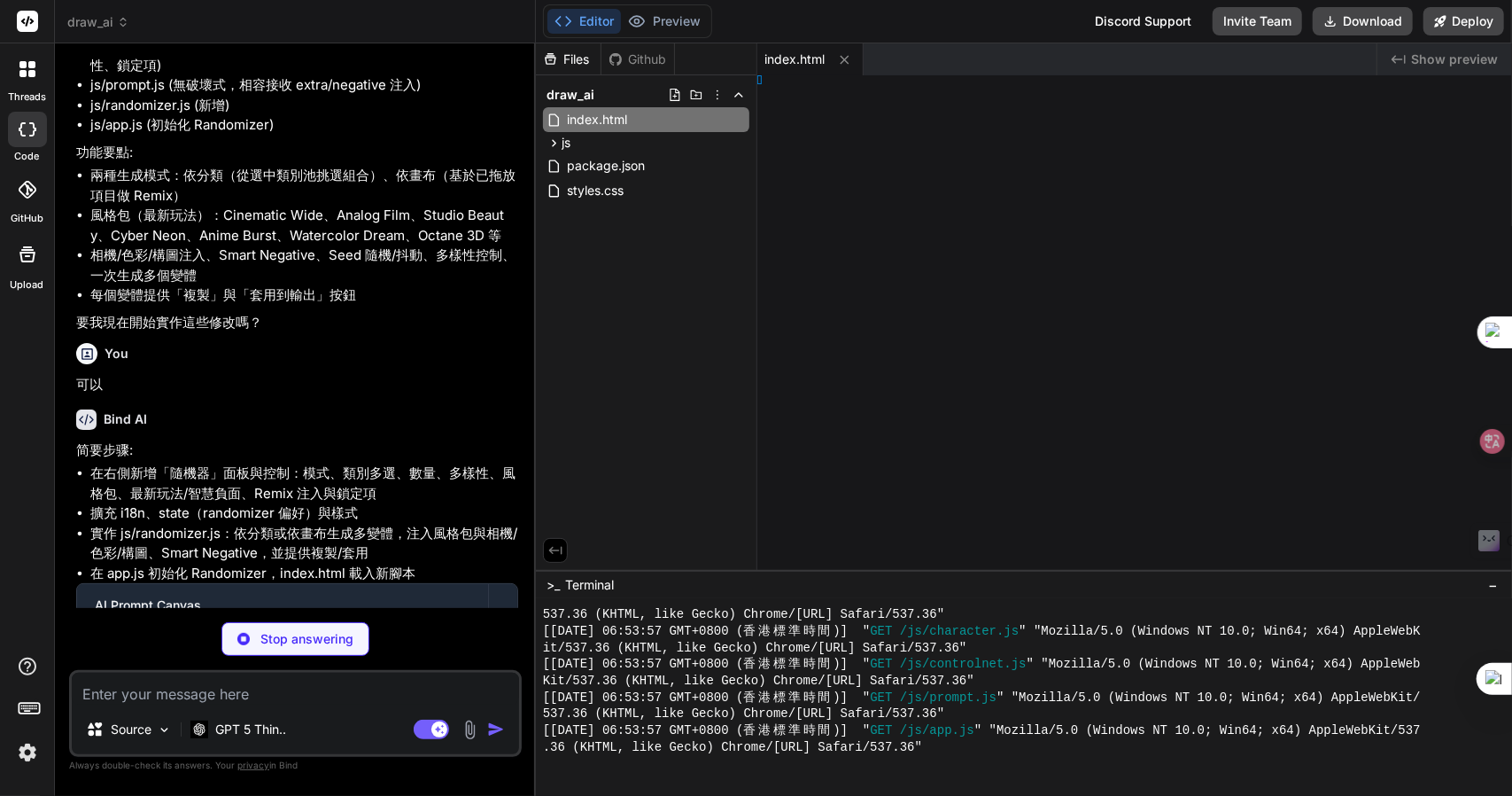
type textarea "x"
type textarea "x 0; }"
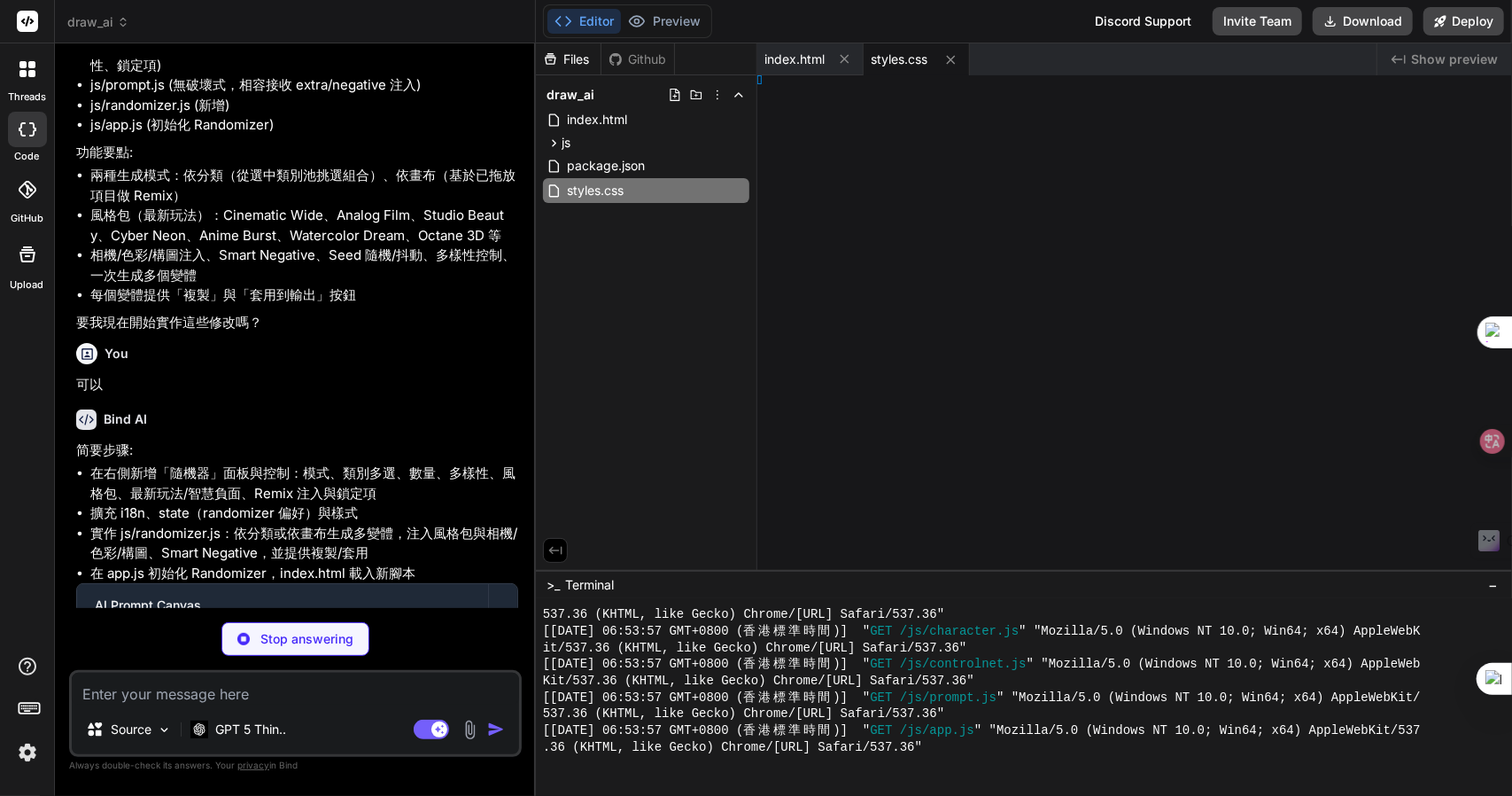
type textarea "x"
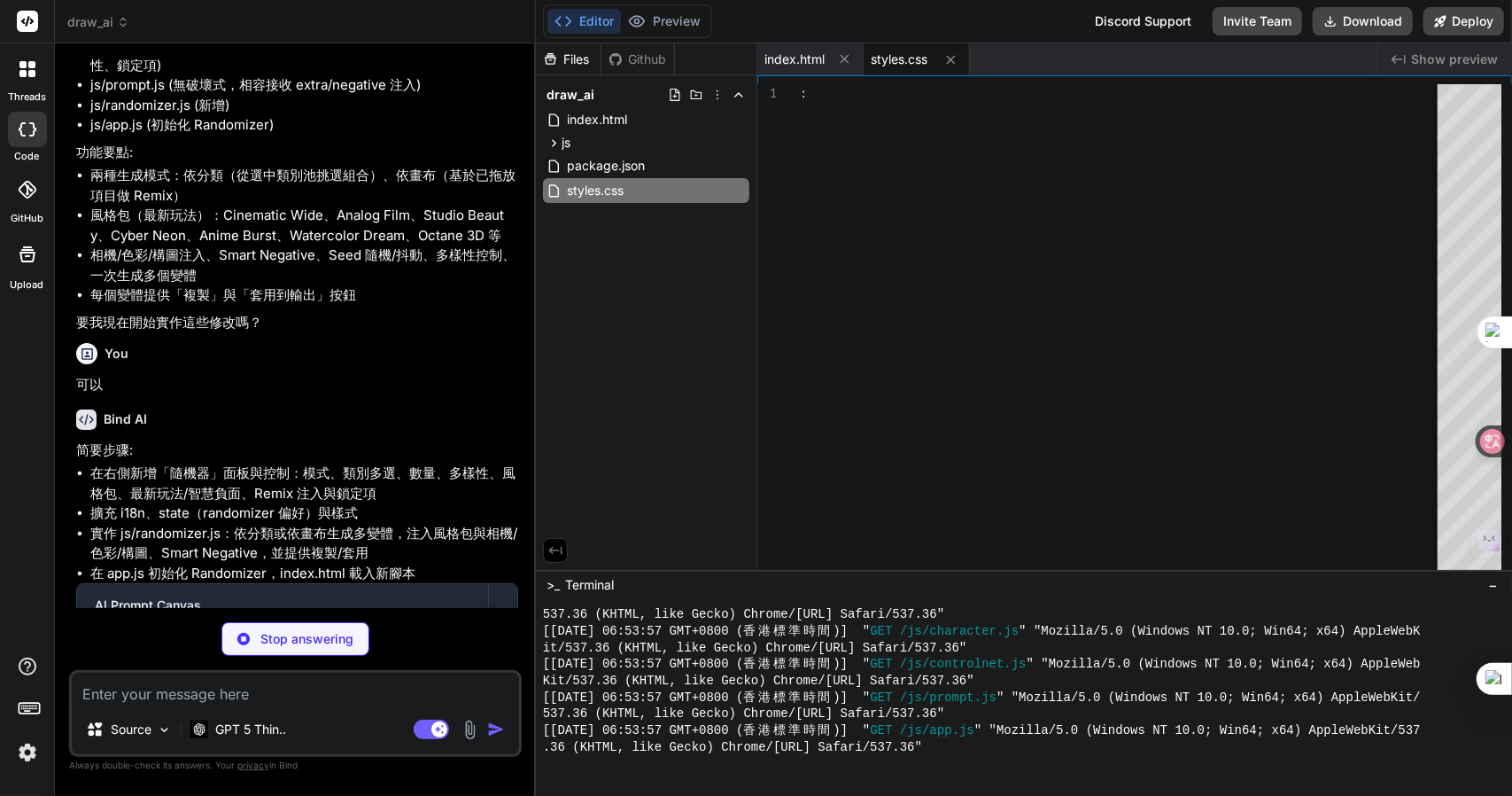
type textarea "120px; overflow: auto; } .rnd-actions { display: flex; gap: 6px; margin-top: 6p…"
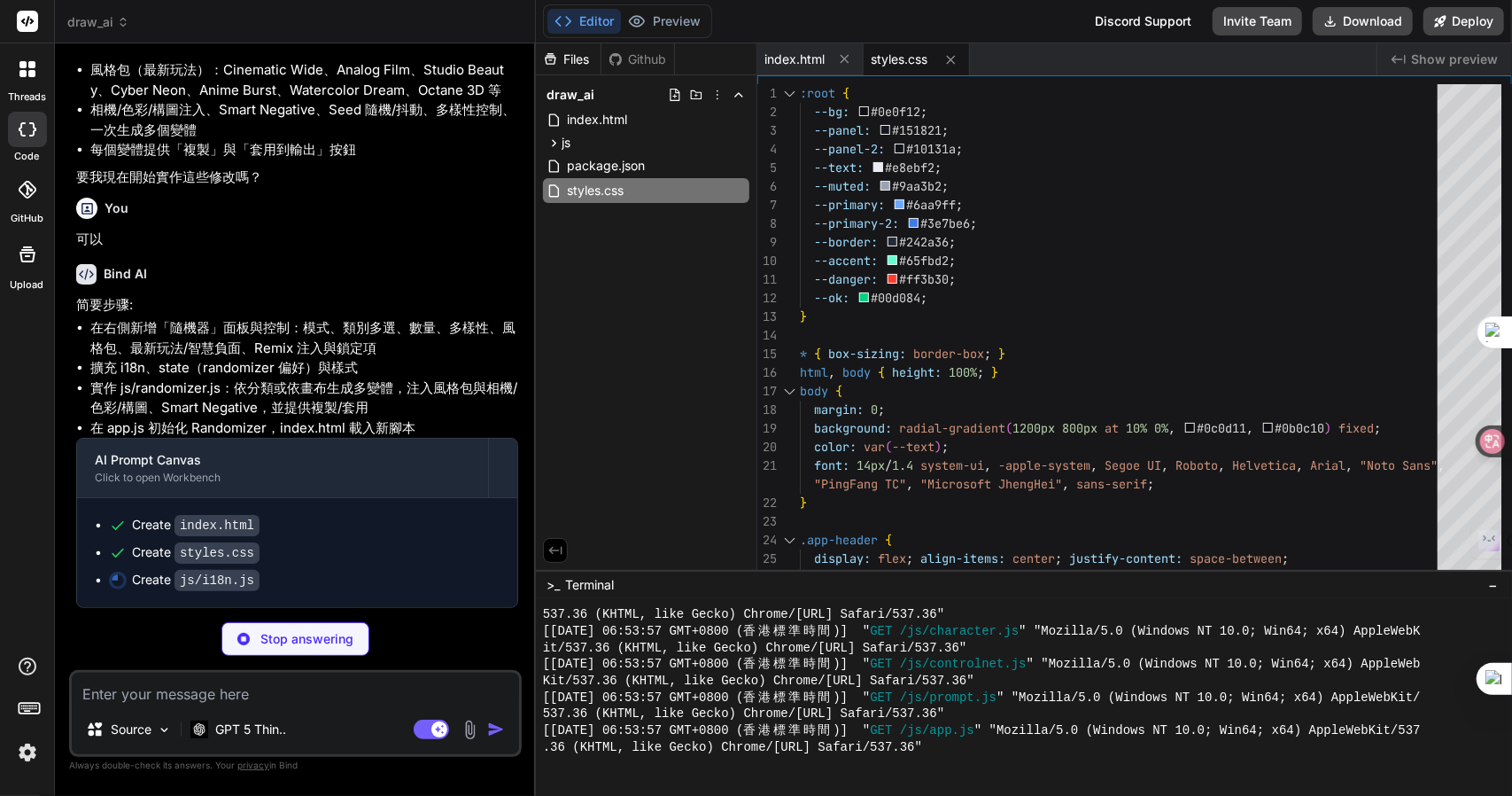
scroll to position [2824, 0]
type textarea "x"
type textarea "if (attr === "text") el.textContent = val; else el.setAttribute(attr, val); } }…"
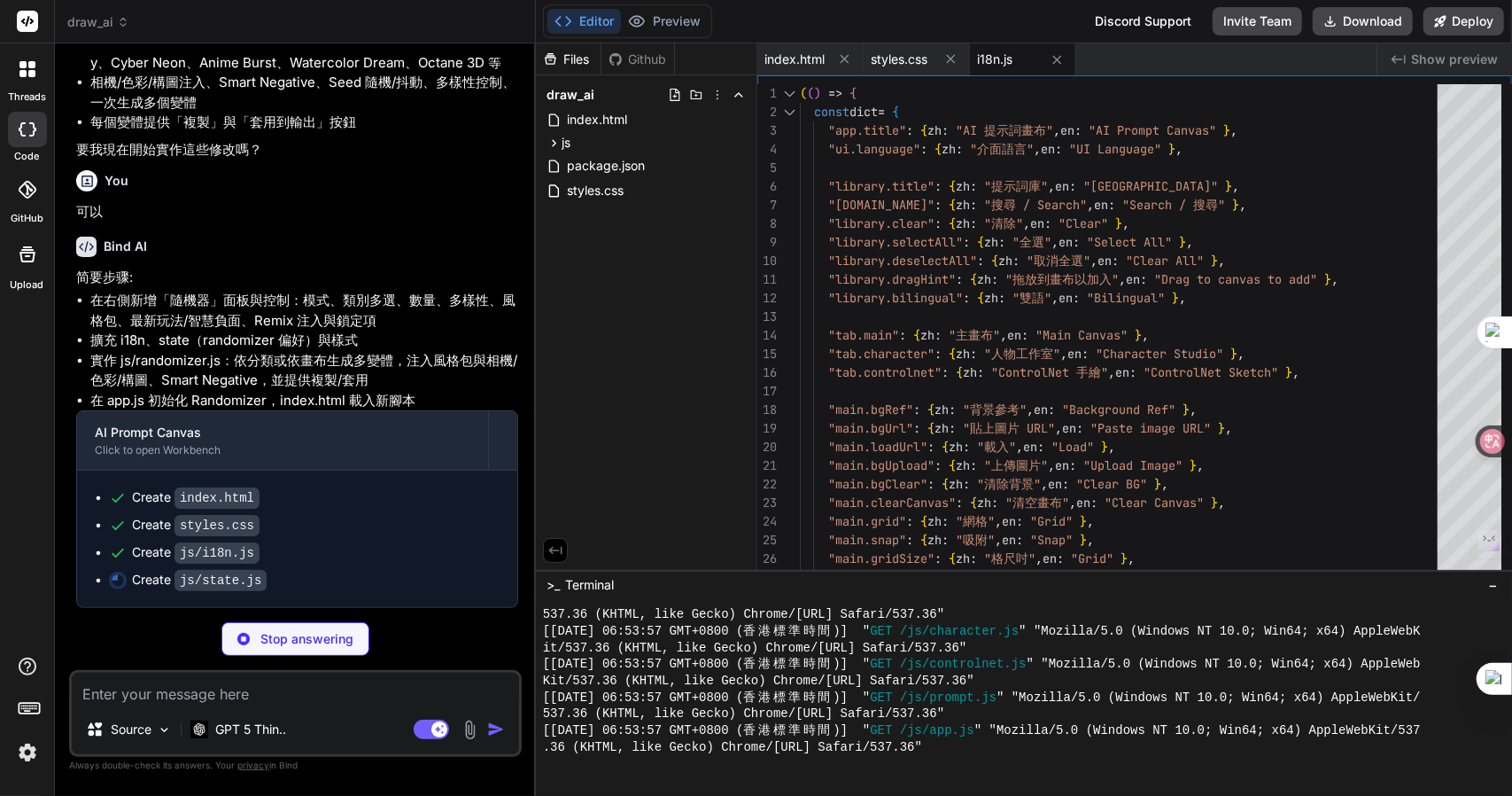
scroll to position [2851, 0]
type textarea "x"
type textarea "if (s.canvas.selectedId === id) s.canvas.selectedId = null; }); } load(); windo…"
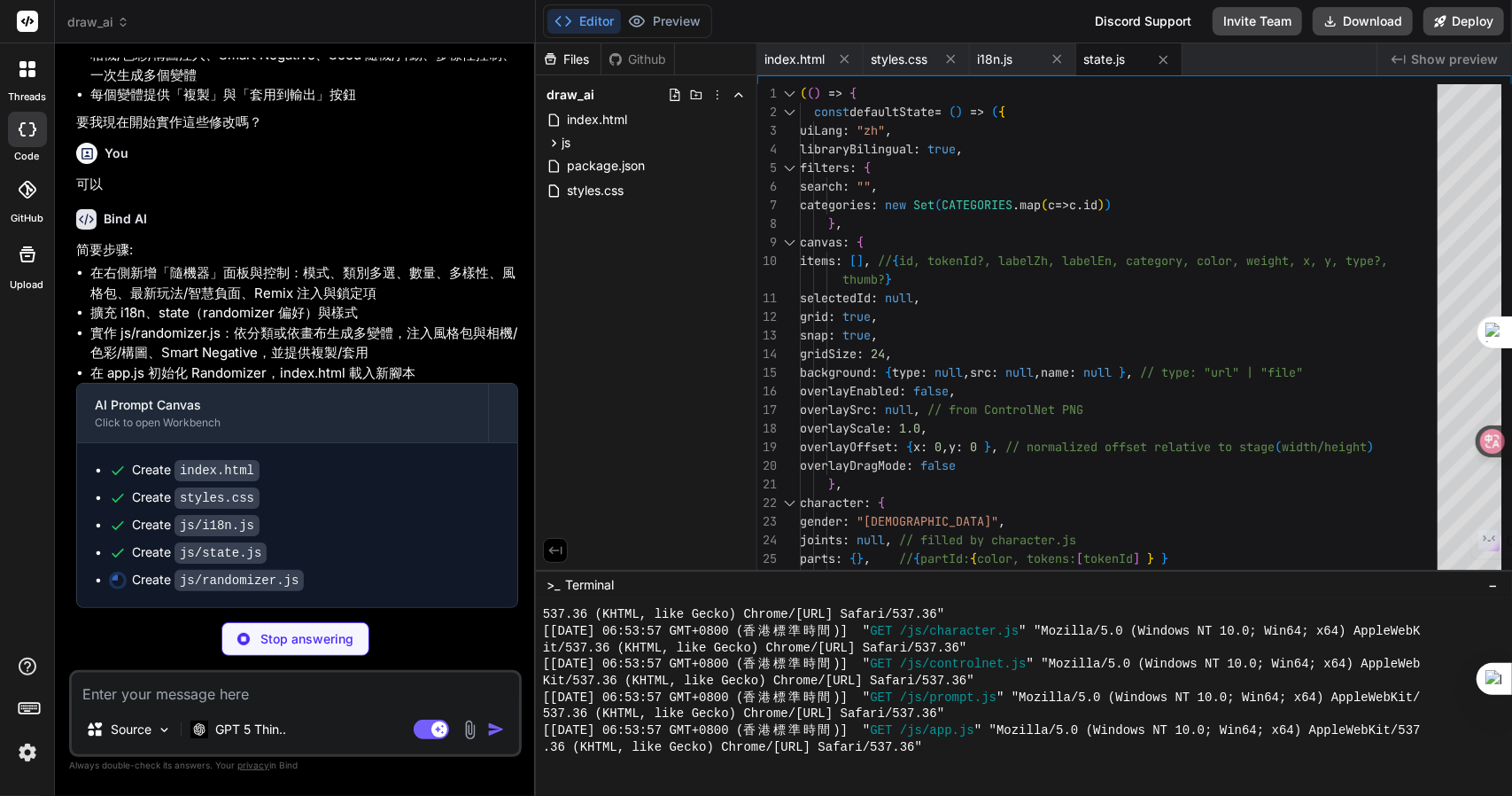
type textarea "x"
type textarea "window.Randomizer = { initRandomizer }; })();"
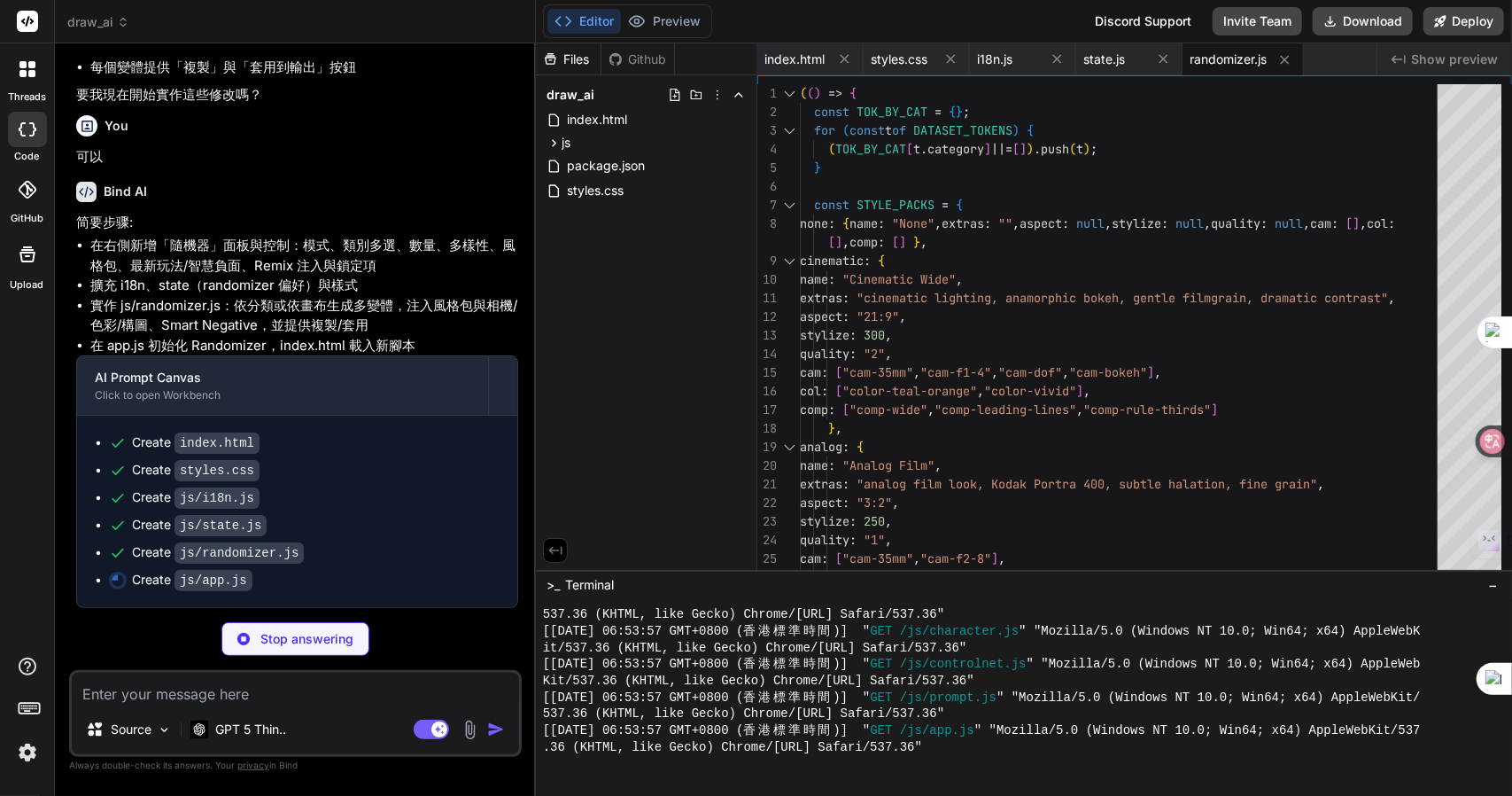
type textarea "x"
type textarea "} } document.addEventListener("DOMContentLoaded", init); })();"
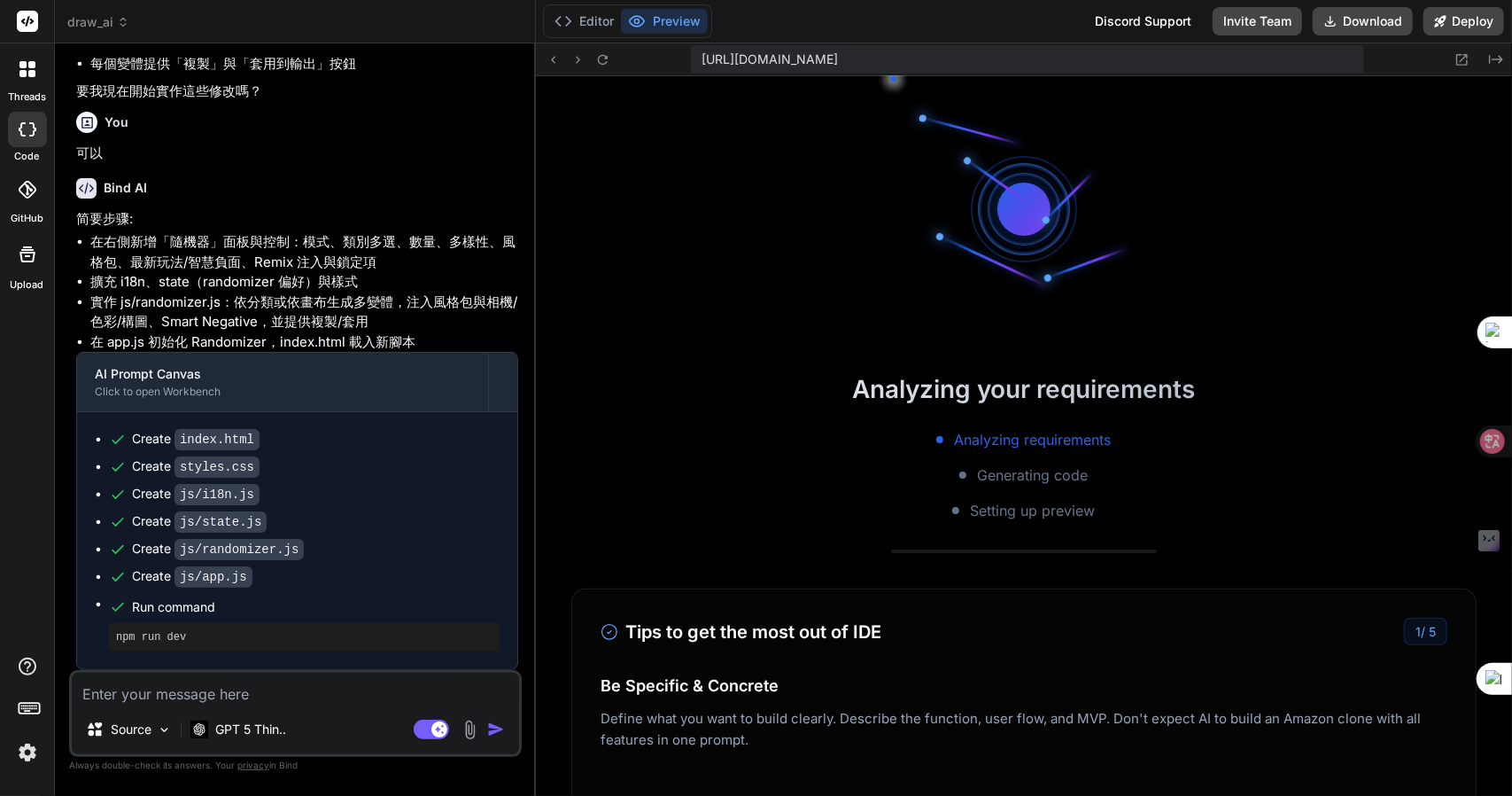
scroll to position [2860, 0]
type textarea "x"
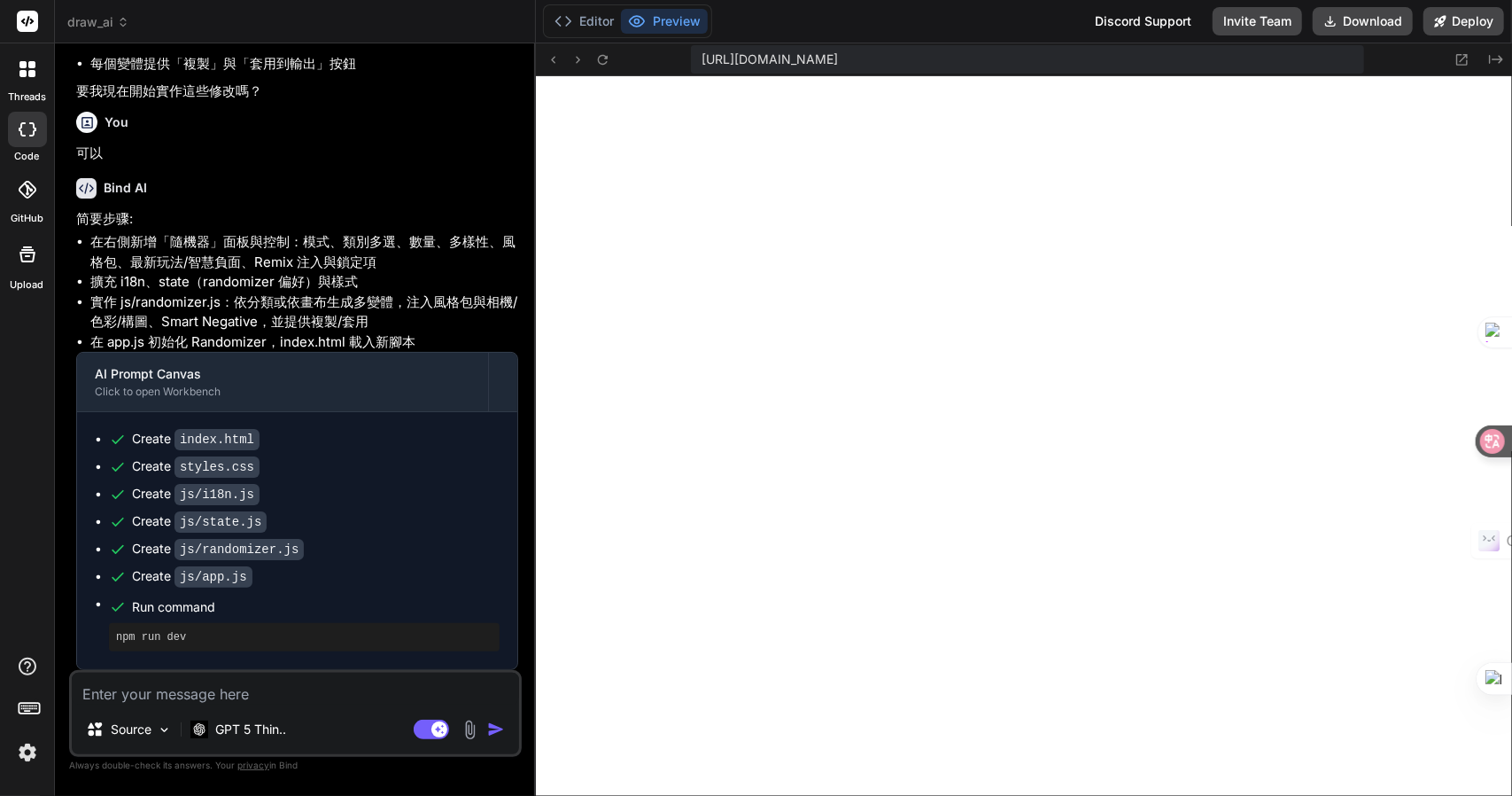
scroll to position [3291, 0]
click at [225, 688] on textarea at bounding box center [295, 688] width 448 height 32
type textarea "竹"
type textarea "x"
type textarea "竹手"
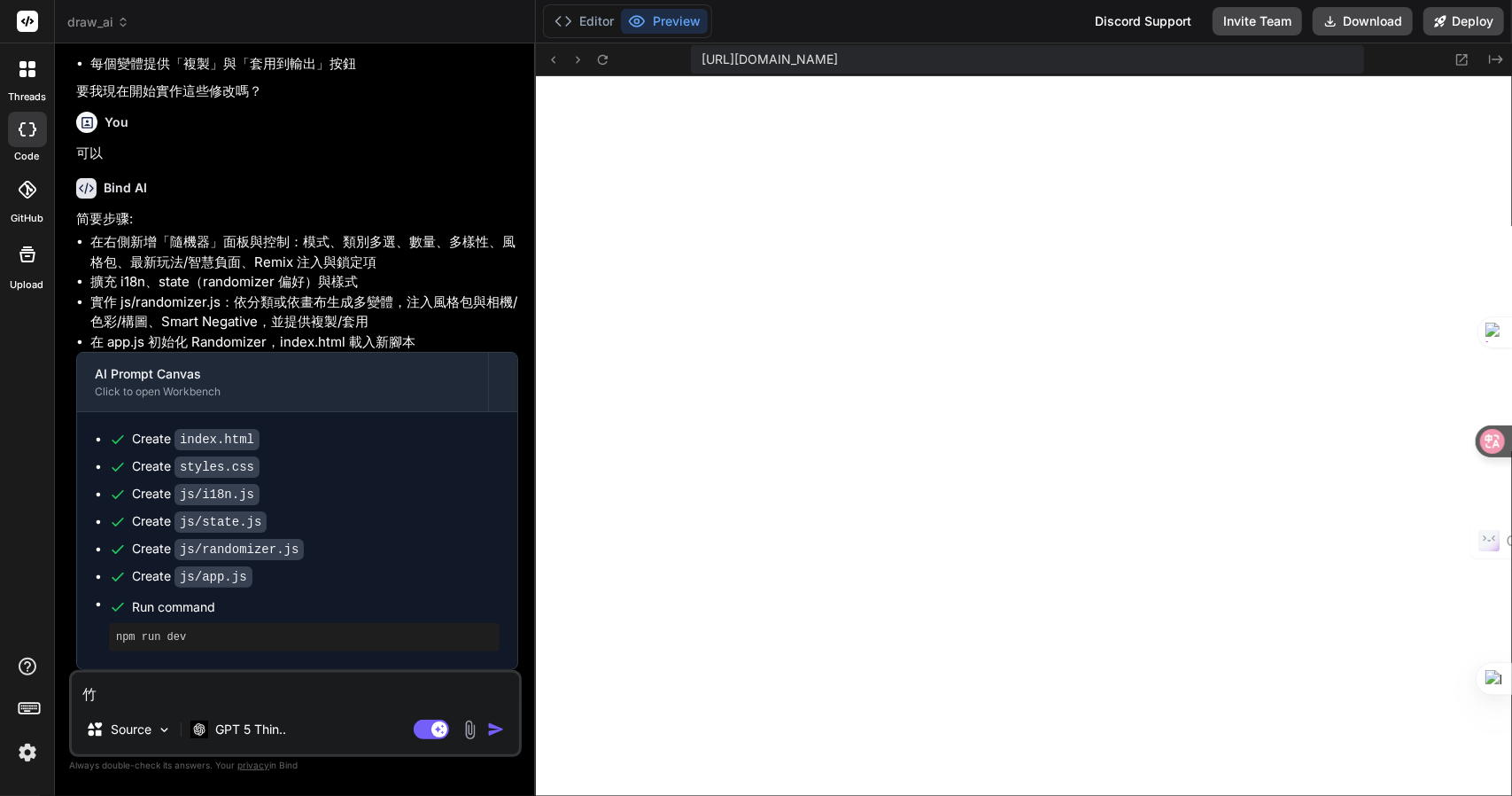
type textarea "x"
type textarea "竹手[PERSON_NAME]"
type textarea "x"
type textarea "我"
type textarea "x"
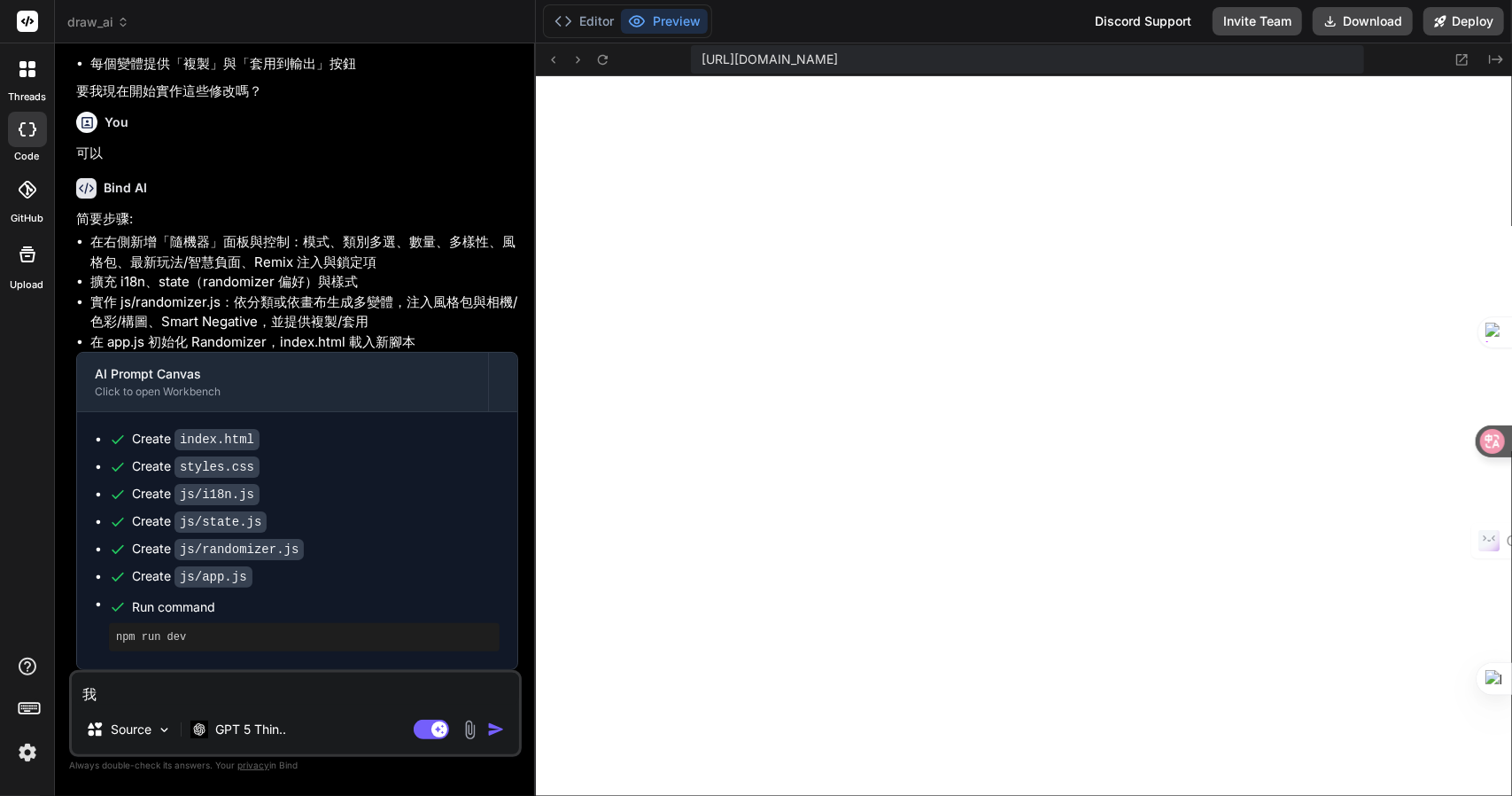
type textarea "[PERSON_NAME]"
type textarea "x"
type textarea "[PERSON_NAME]"
type textarea "x"
type textarea "[PERSON_NAME]"
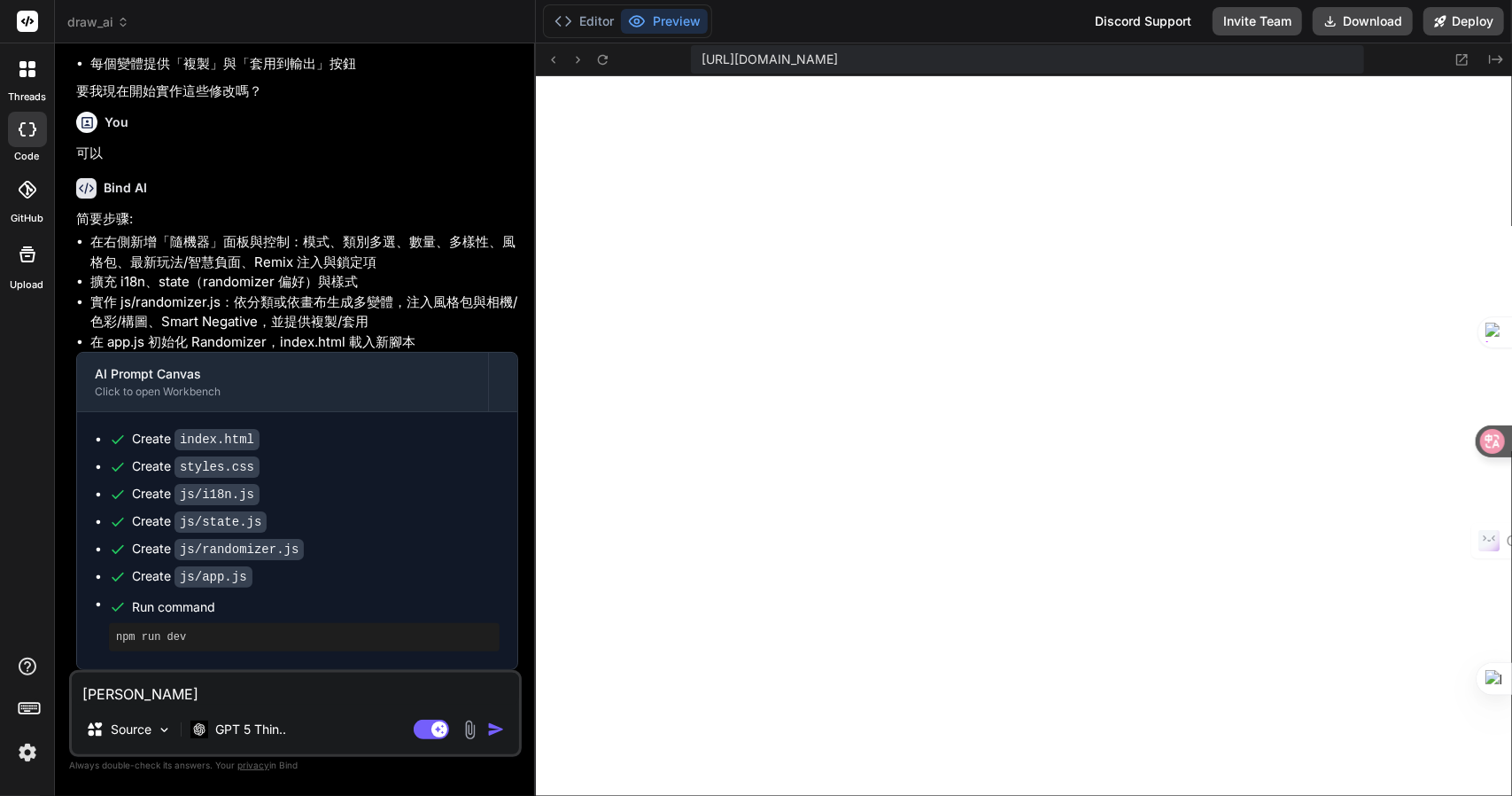
type textarea "x"
type textarea "我想"
type textarea "x"
type textarea "我想[DEMOGRAPHIC_DATA]"
type textarea "x"
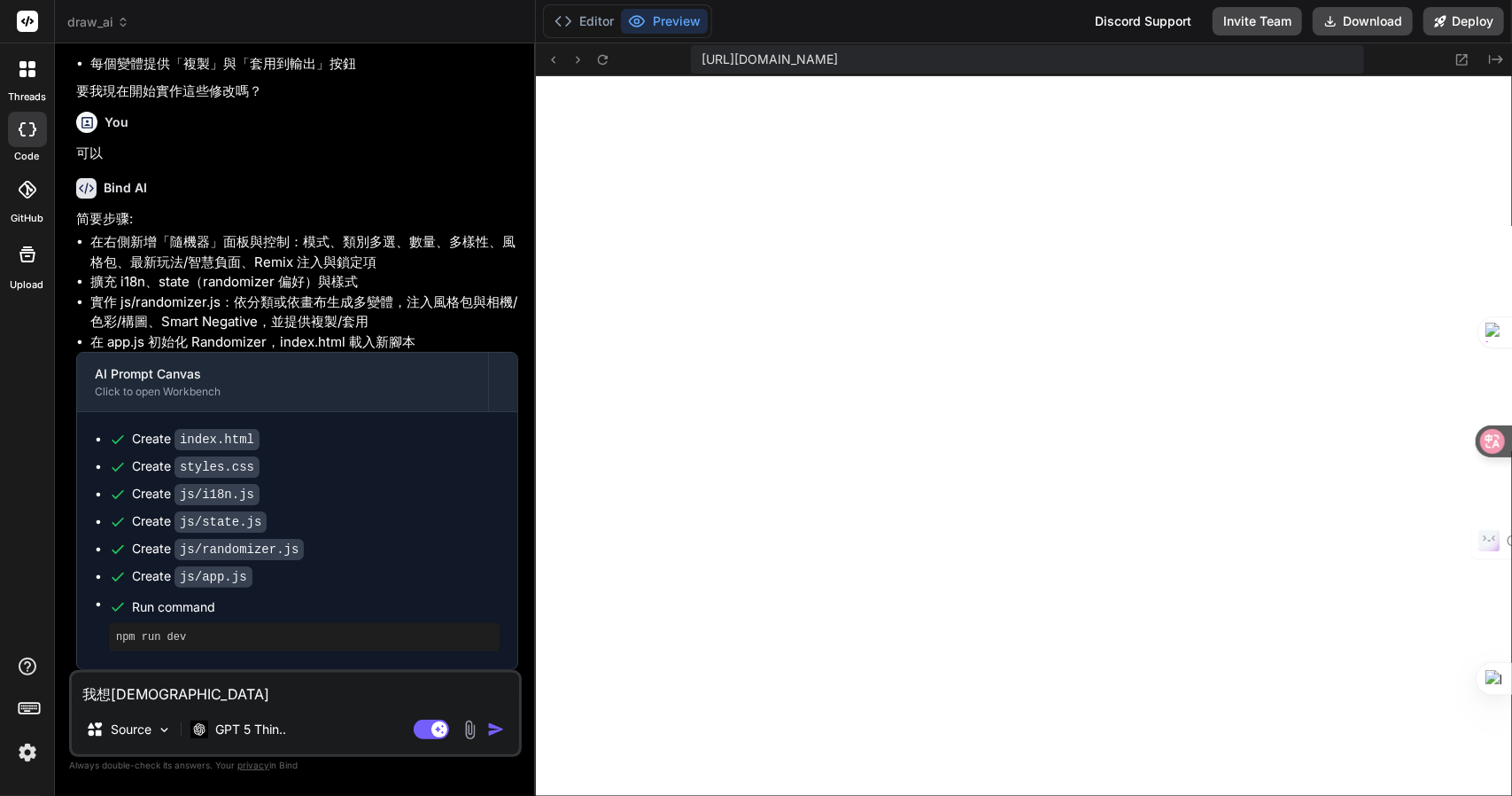
type textarea "我想[PERSON_NAME]"
type textarea "x"
type textarea "我想[PERSON_NAME]"
type textarea "x"
type textarea "我想[PERSON_NAME]"
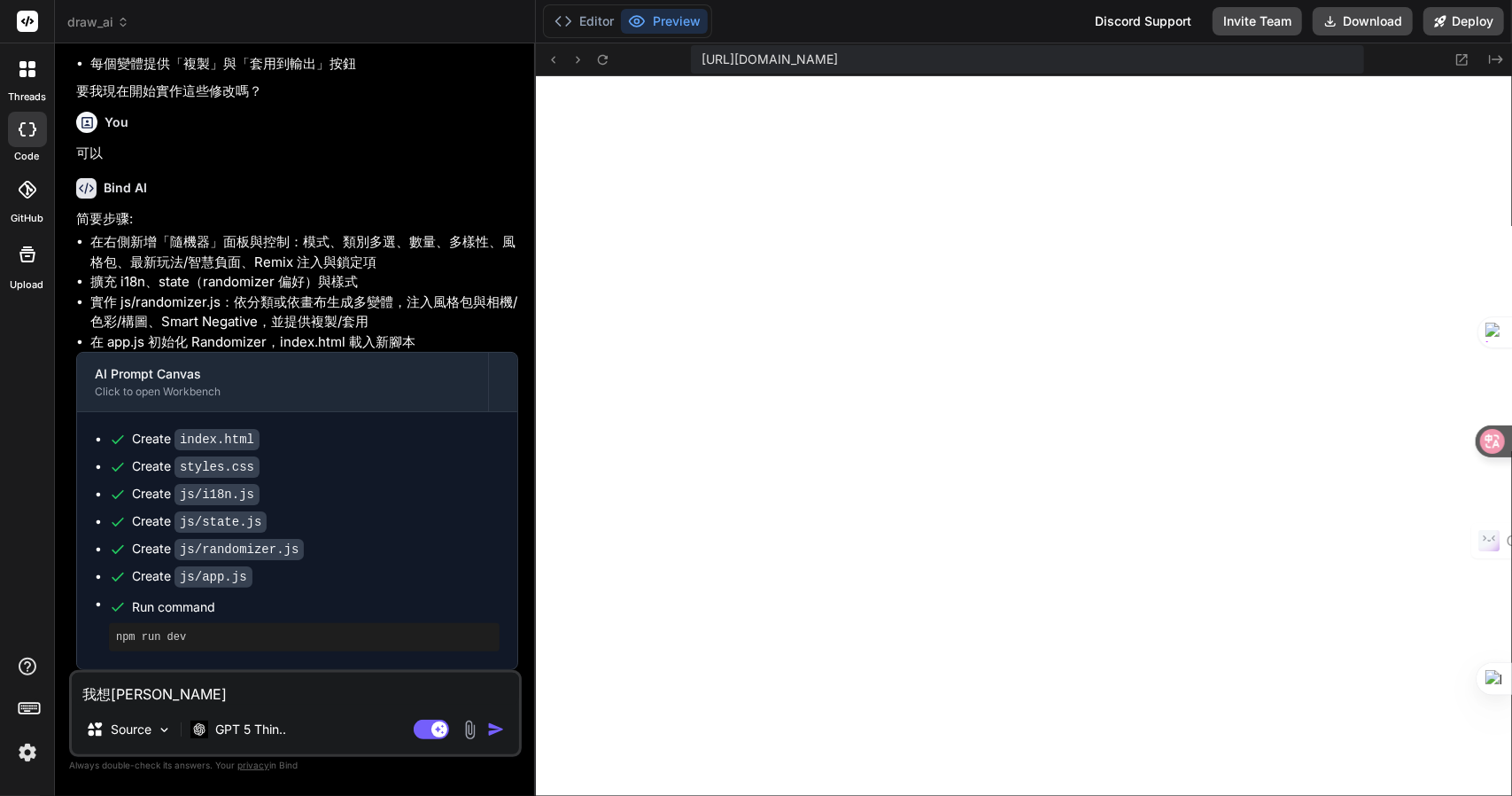
type textarea "x"
type textarea "我想[PERSON_NAME]中"
drag, startPoint x: 156, startPoint y: 306, endPoint x: 228, endPoint y: 306, distance: 72.0
click at [228, 272] on li "在右側新增「隨機器」面板與控制：模式、類別多選、數量、多樣性、風格包、最新玩法/智慧負面、Remix 注入與鎖定項" at bounding box center [304, 251] width 428 height 40
copy li "「隨機器」"
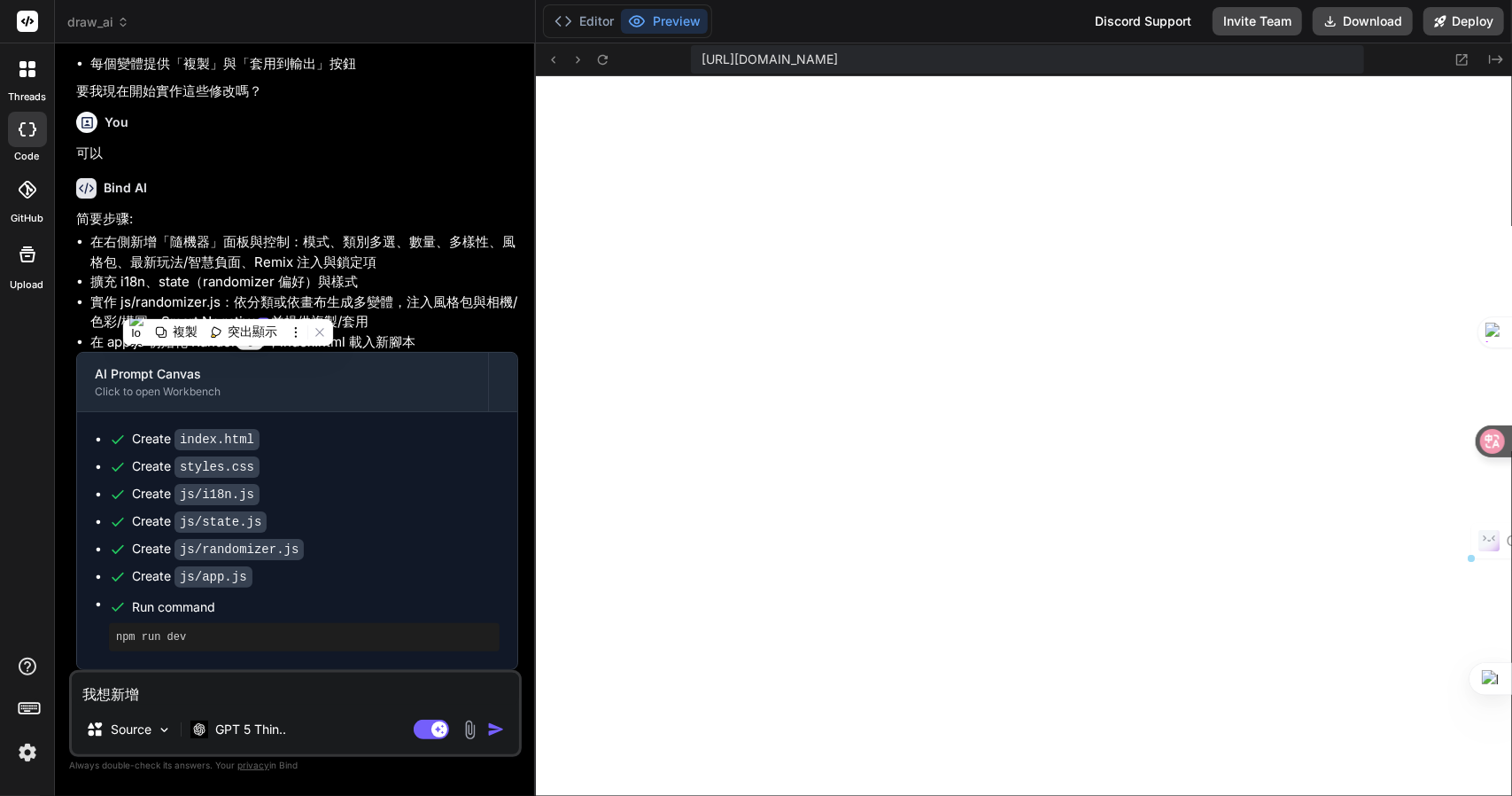
click at [179, 692] on textarea "我想新增" at bounding box center [295, 688] width 448 height 32
paste textarea "「隨機器」"
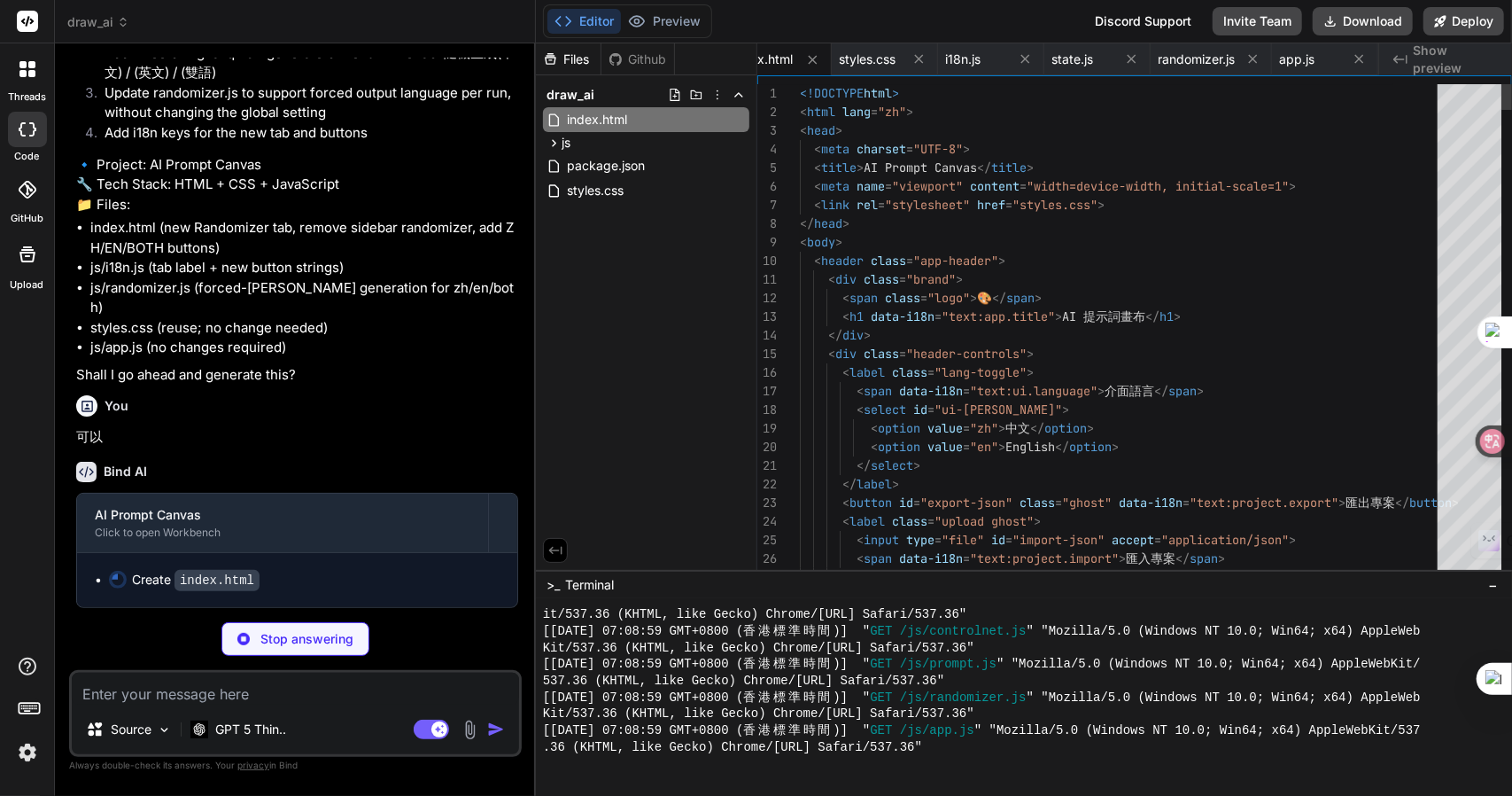
scroll to position [0, 0]
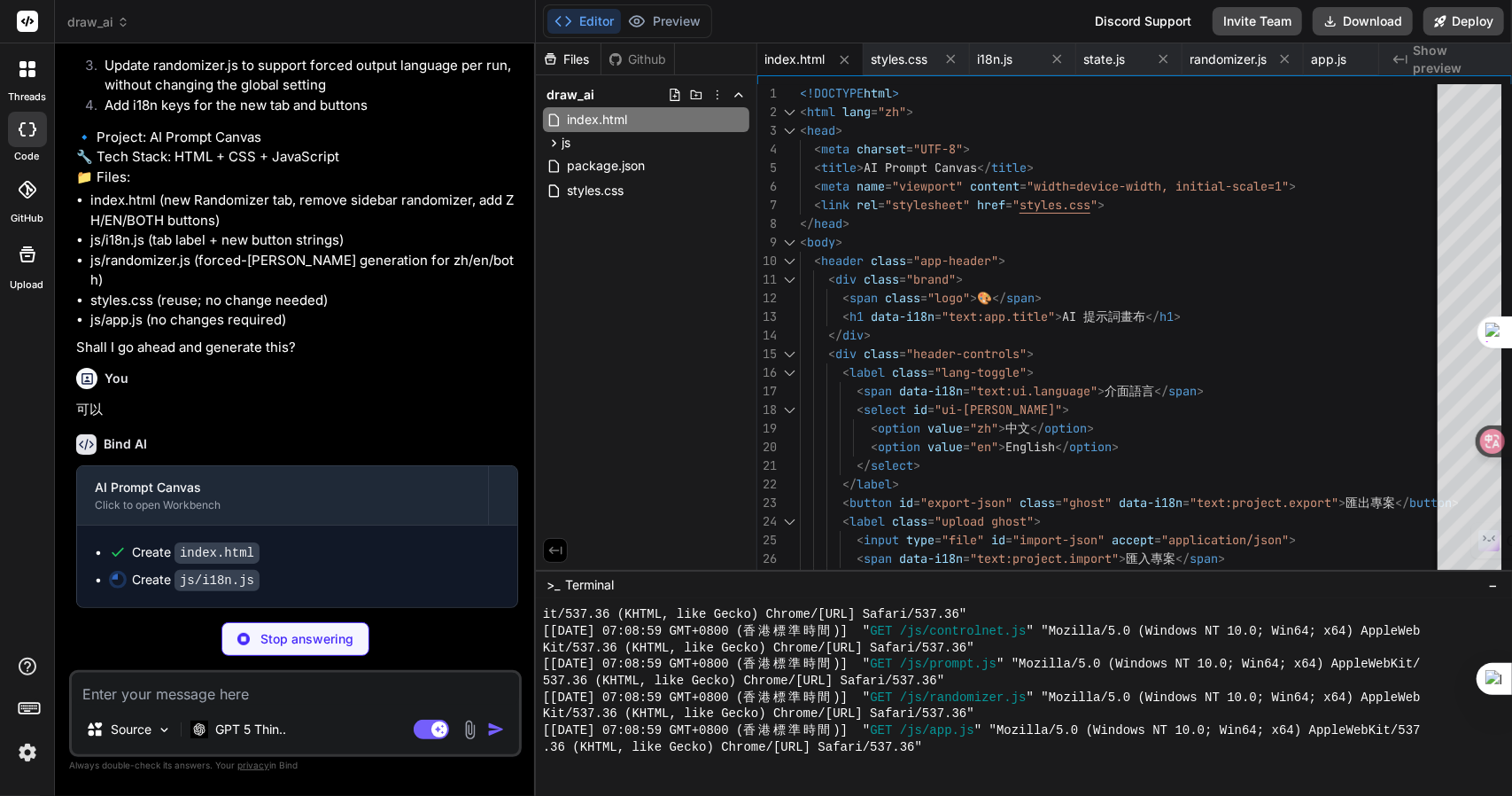
drag, startPoint x: 314, startPoint y: 184, endPoint x: 180, endPoint y: 298, distance: 175.9
click at [180, 188] on p "🔹 Project: AI Prompt Canvas 🔧 Tech Stack: HTML + CSS + JavaScript 📁 Files:" at bounding box center [297, 157] width 442 height 61
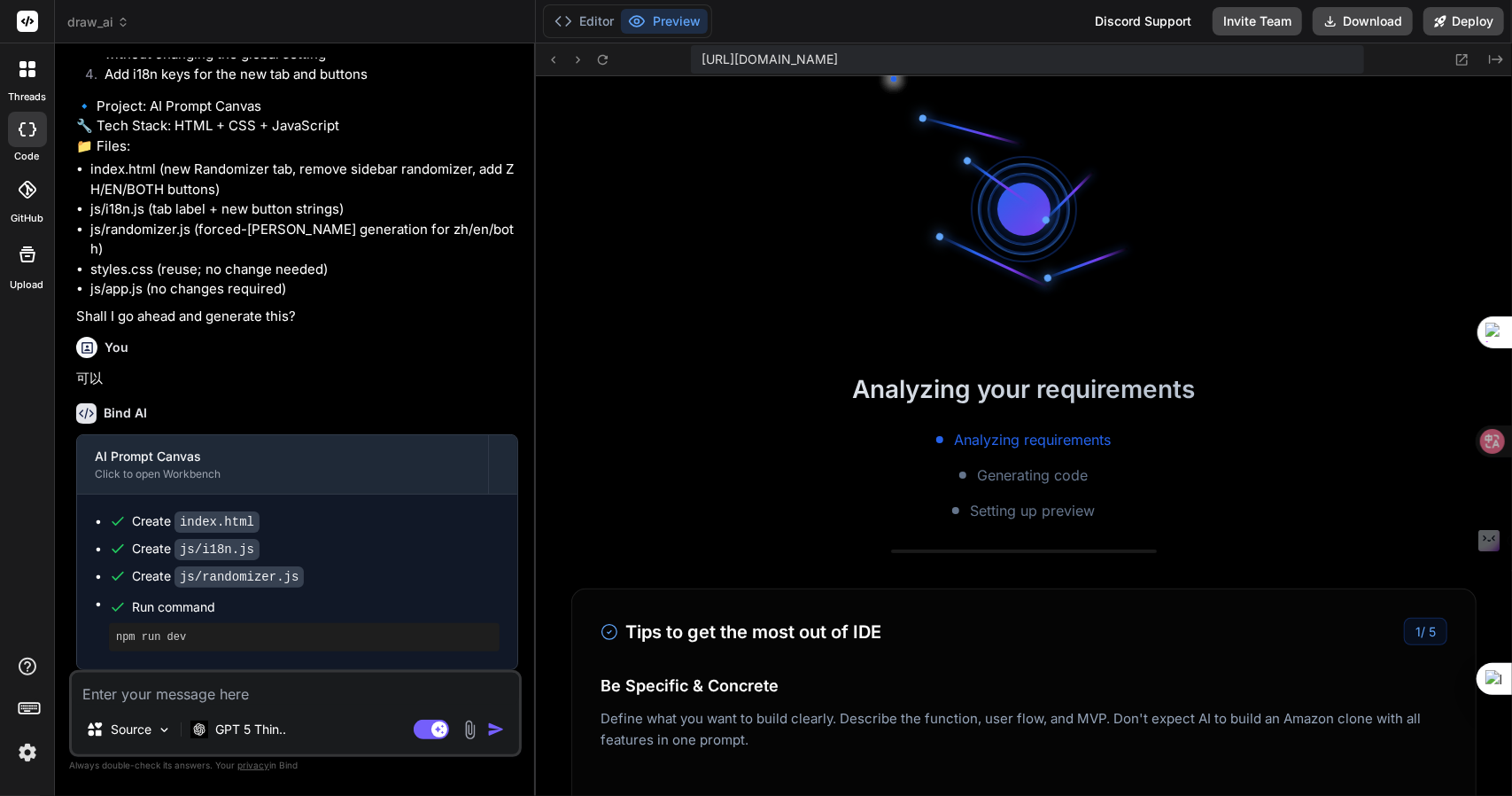
scroll to position [4614, 0]
